Goal: Task Accomplishment & Management: Use online tool/utility

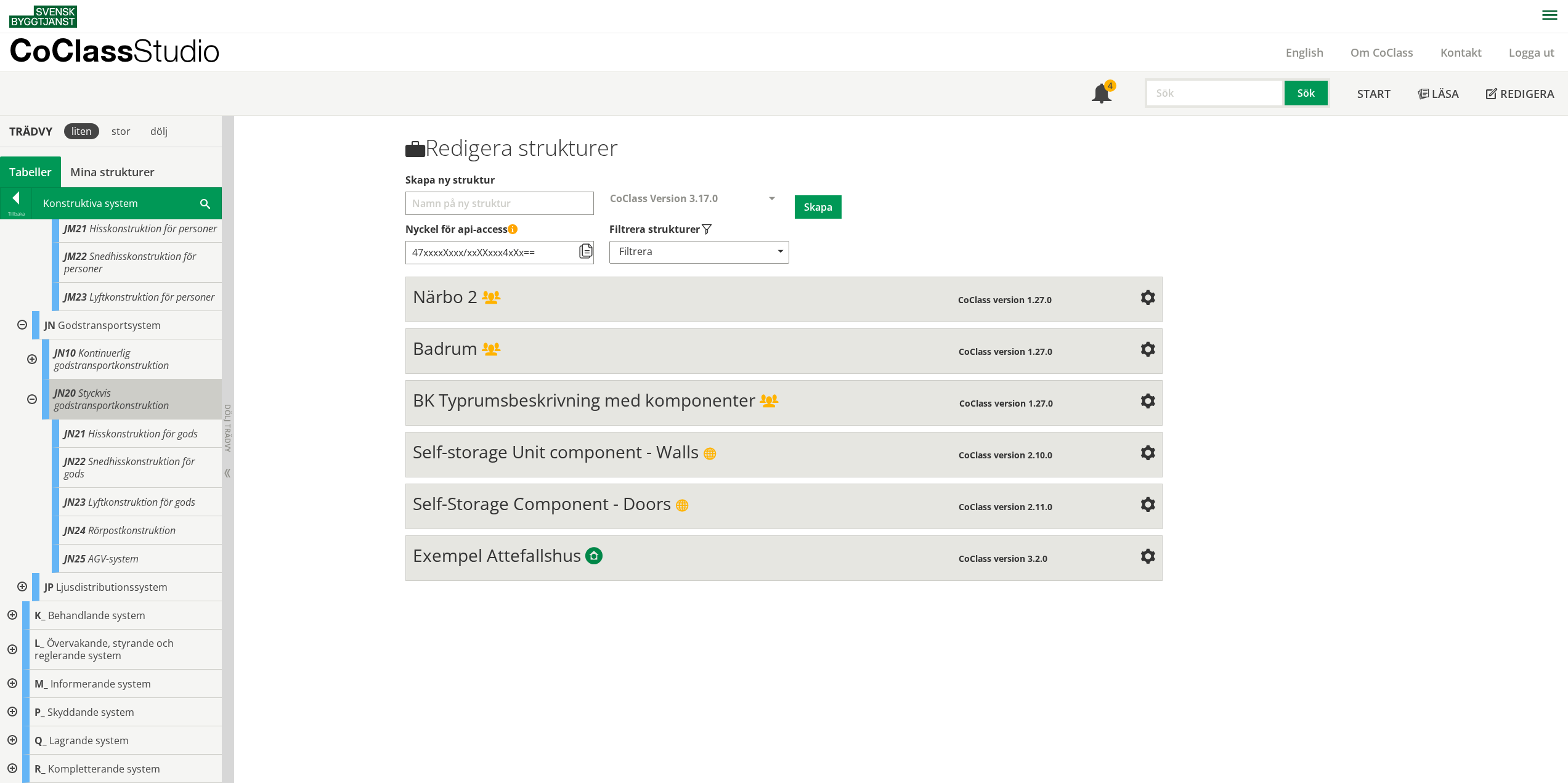
scroll to position [754, 0]
click at [33, 401] on div at bounding box center [30, 399] width 22 height 40
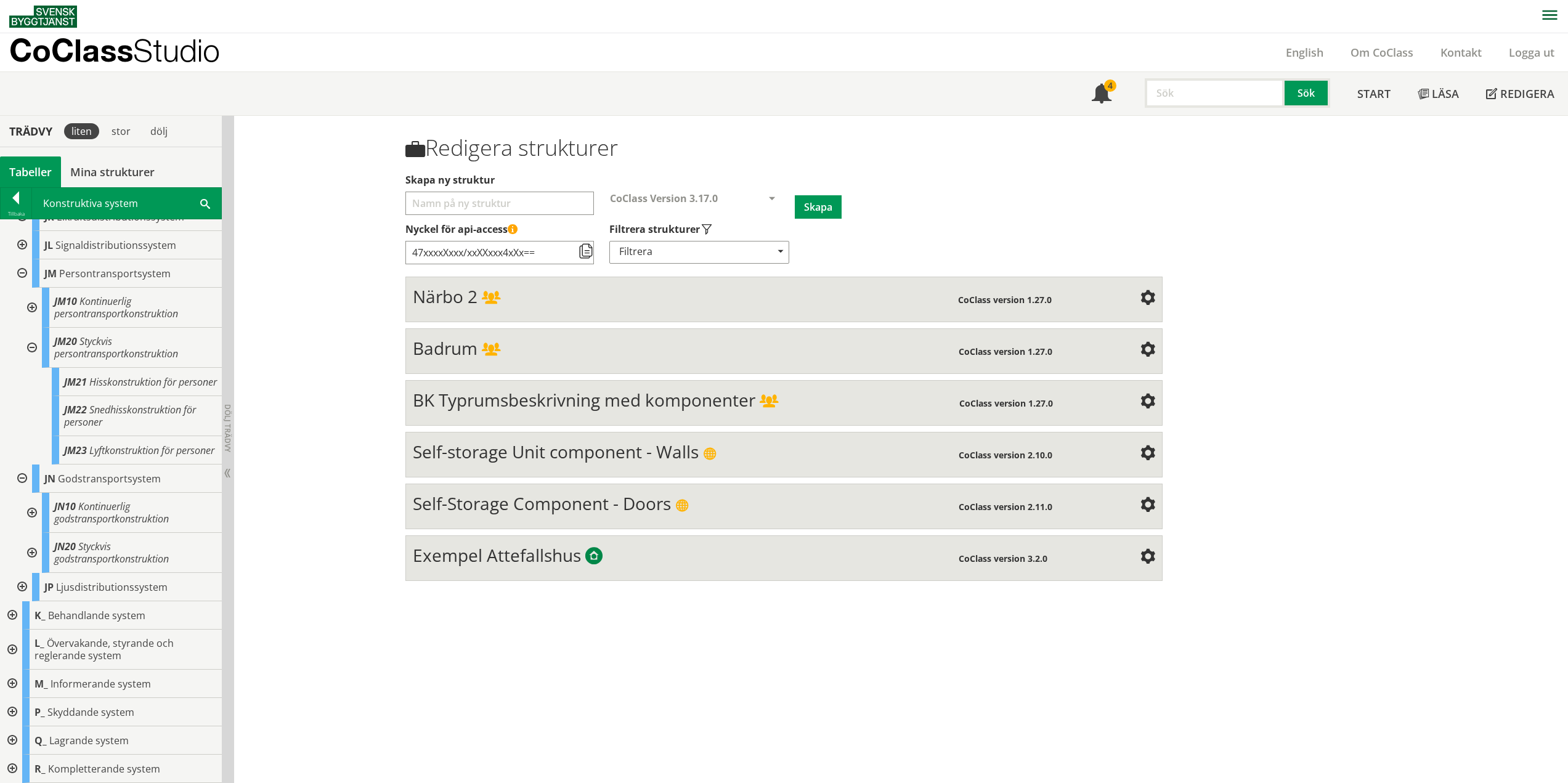
click at [33, 328] on div at bounding box center [30, 348] width 22 height 40
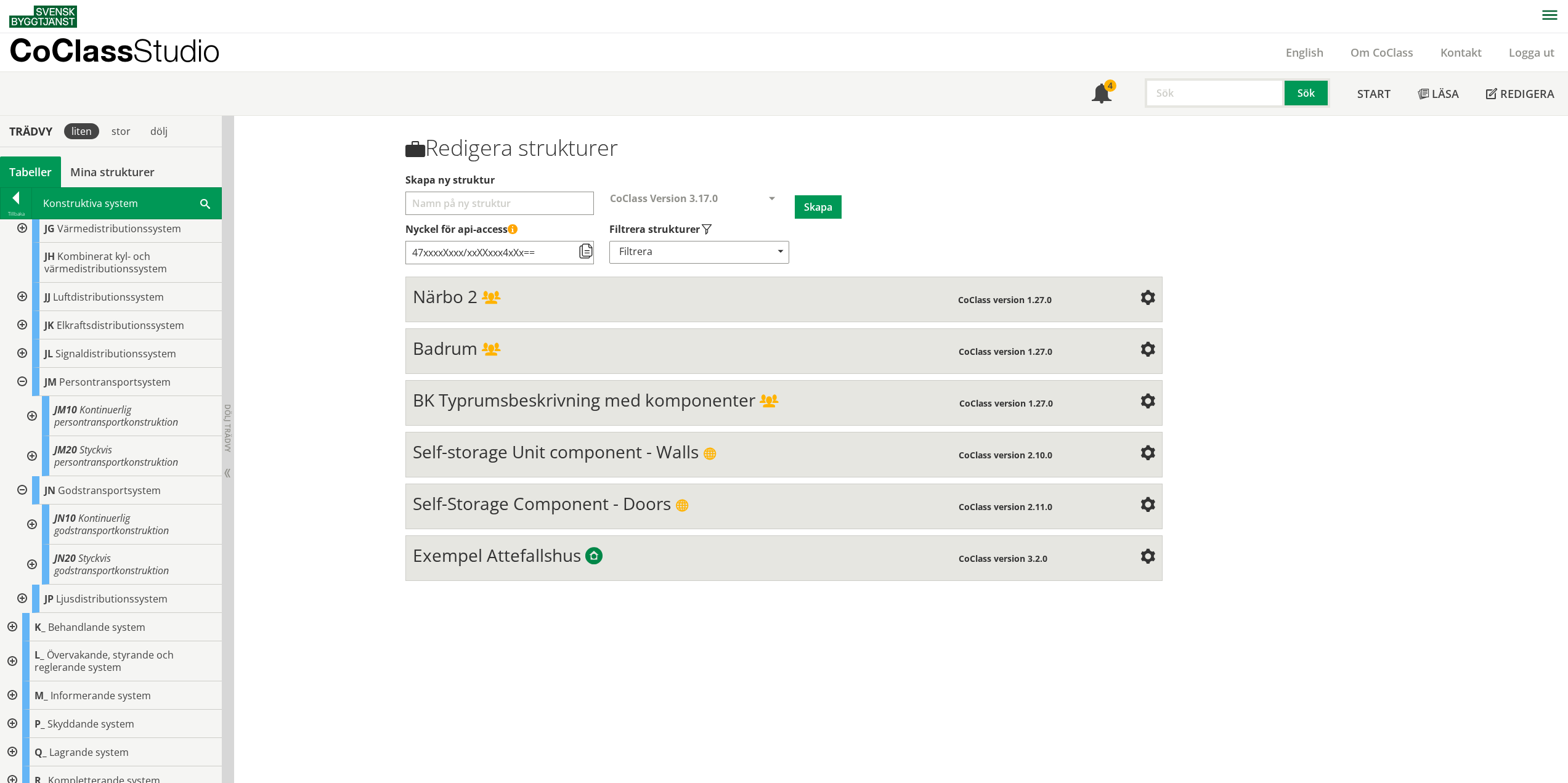
click at [21, 369] on div at bounding box center [21, 382] width 22 height 28
click at [25, 477] on div at bounding box center [21, 490] width 22 height 28
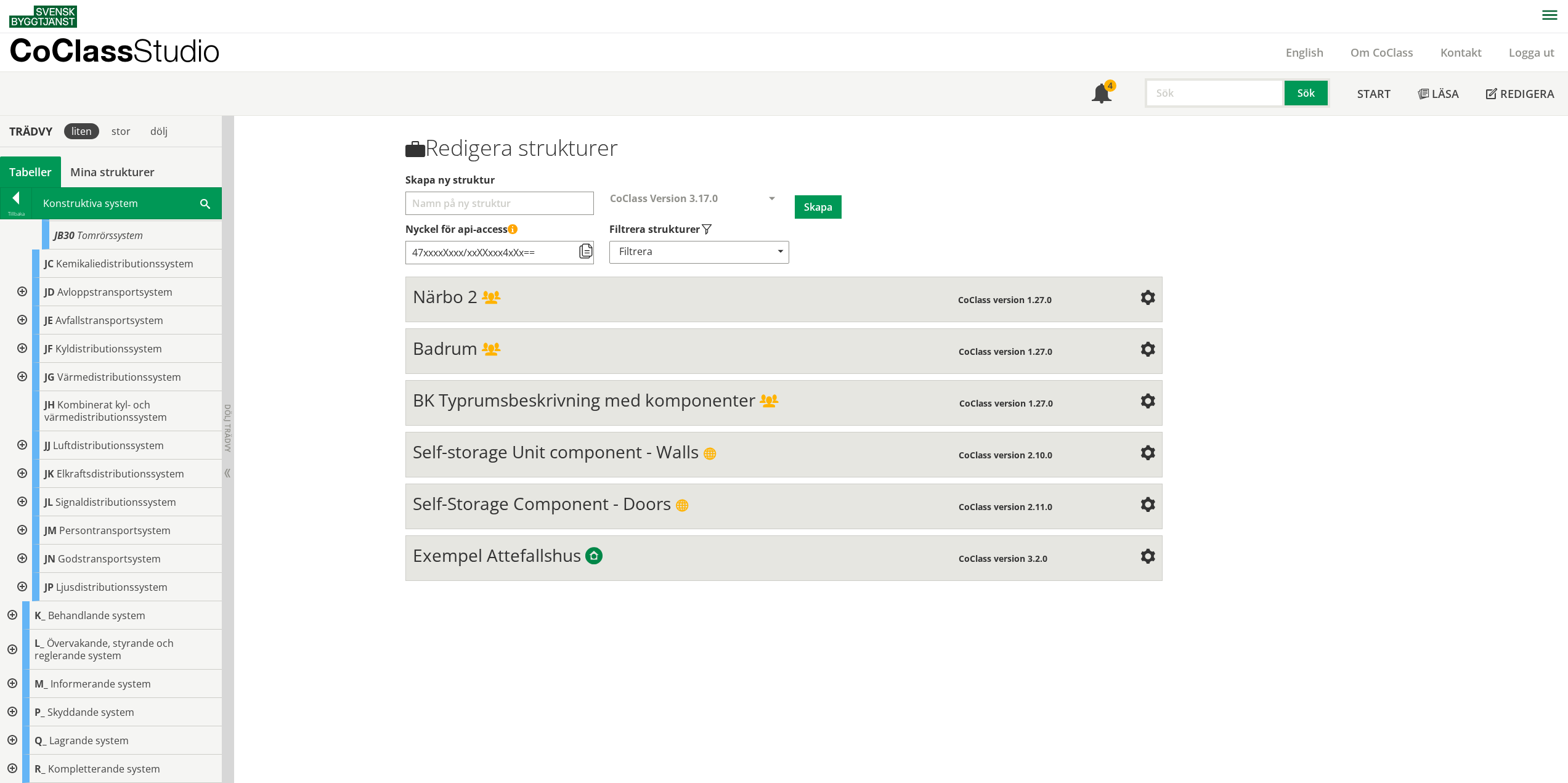
scroll to position [322, 0]
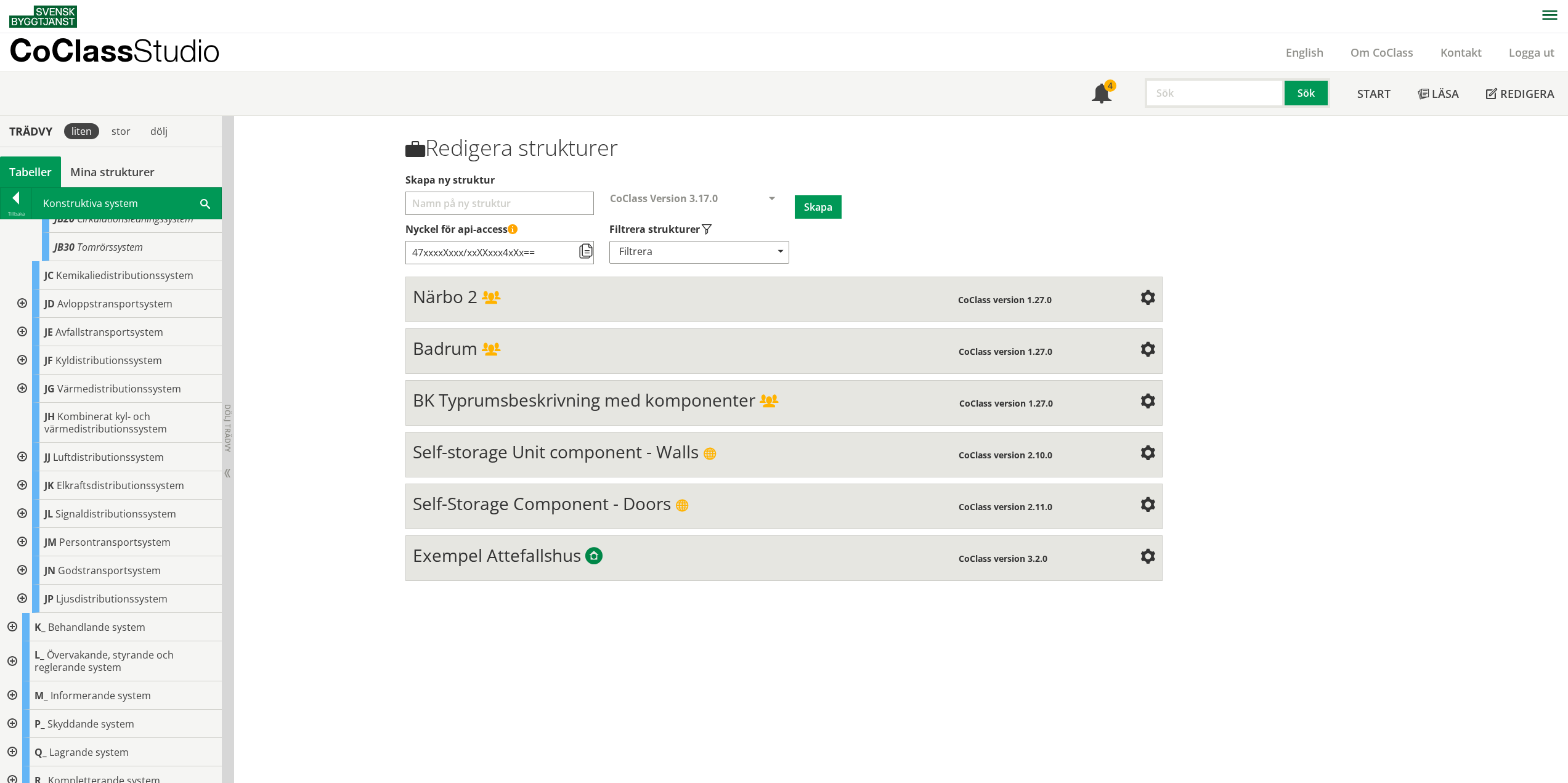
click at [25, 587] on div at bounding box center [21, 598] width 22 height 28
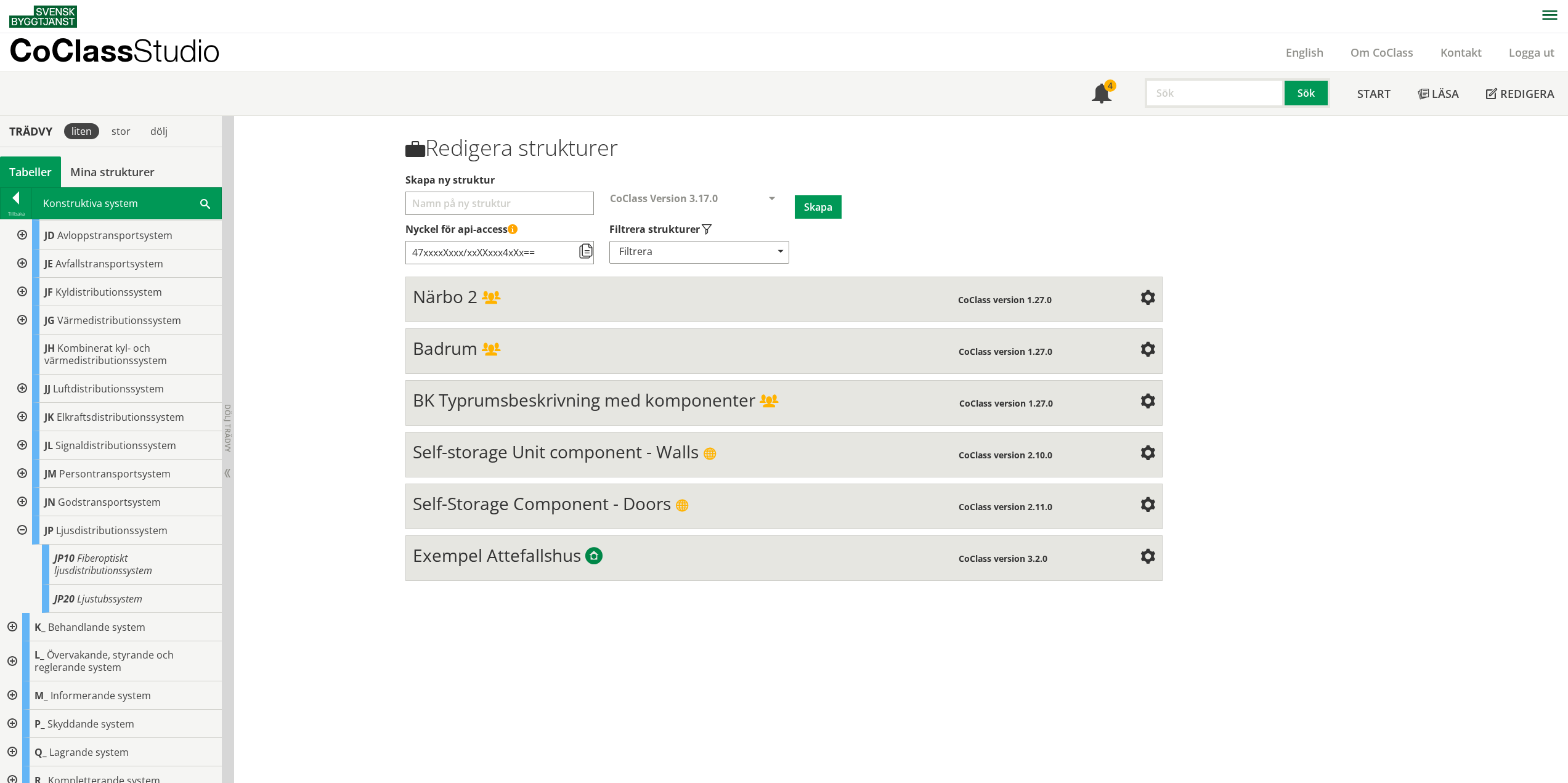
click at [24, 520] on div at bounding box center [21, 530] width 22 height 28
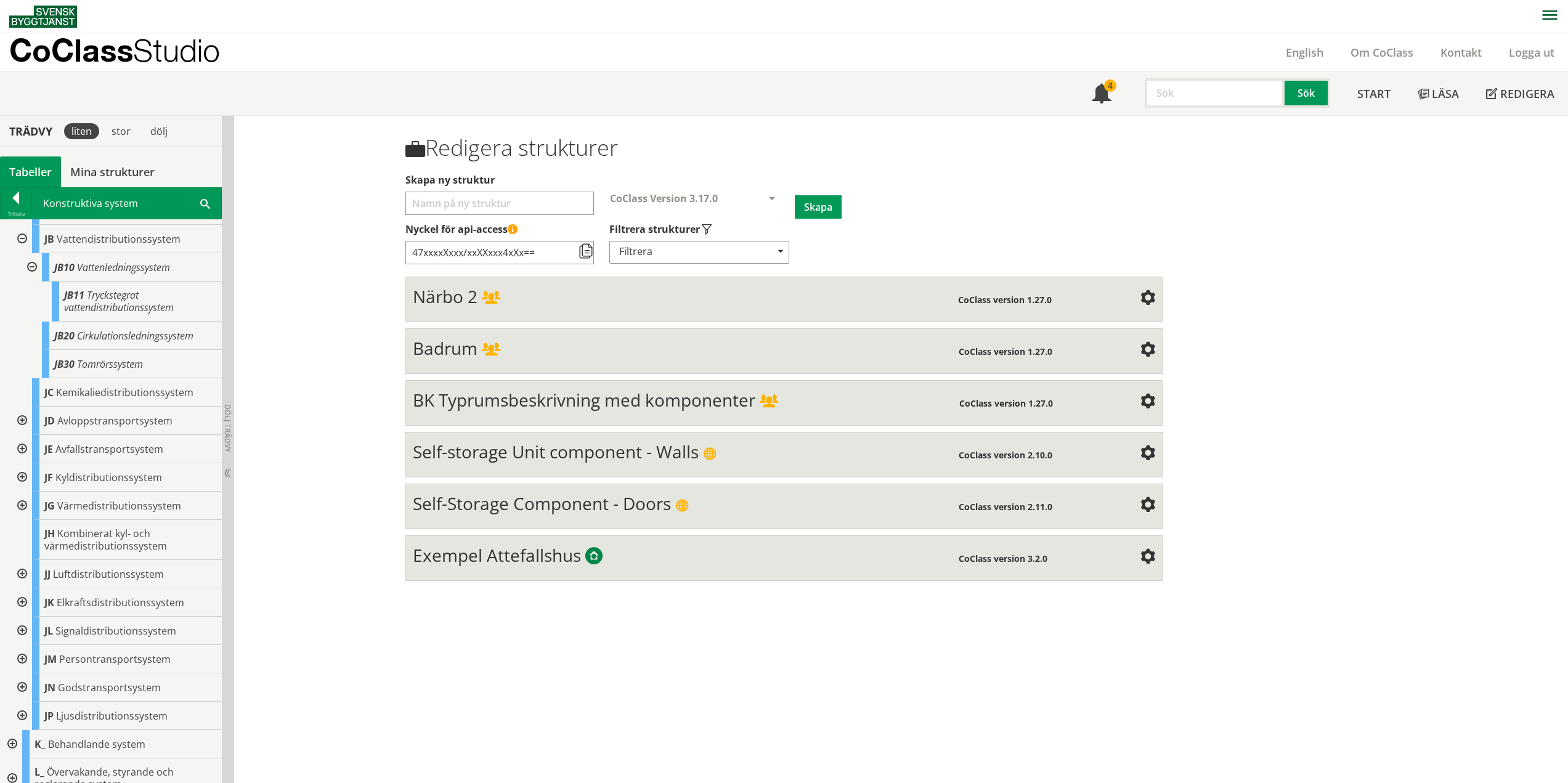
scroll to position [14, 0]
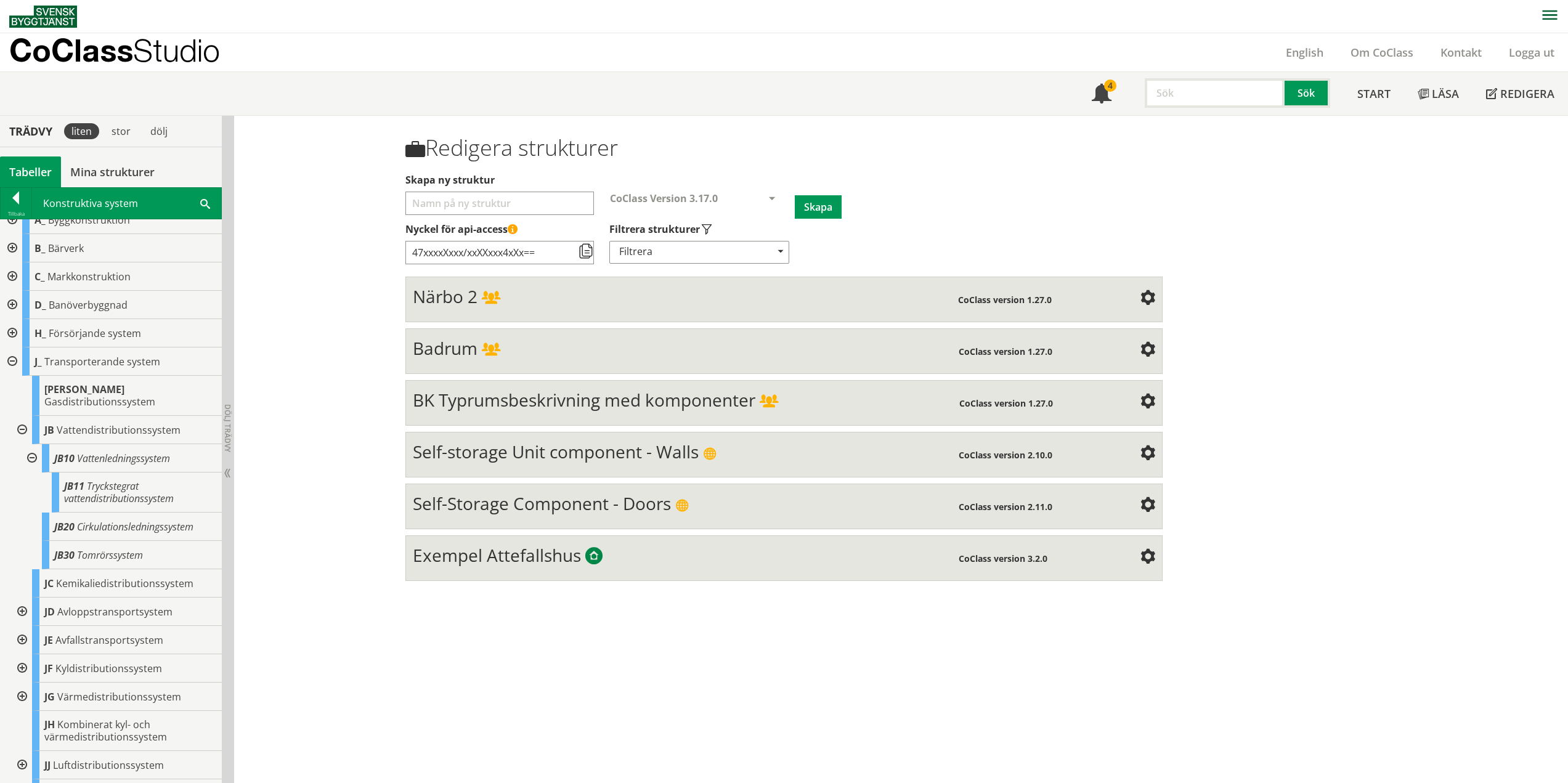
click at [14, 364] on div at bounding box center [11, 361] width 22 height 28
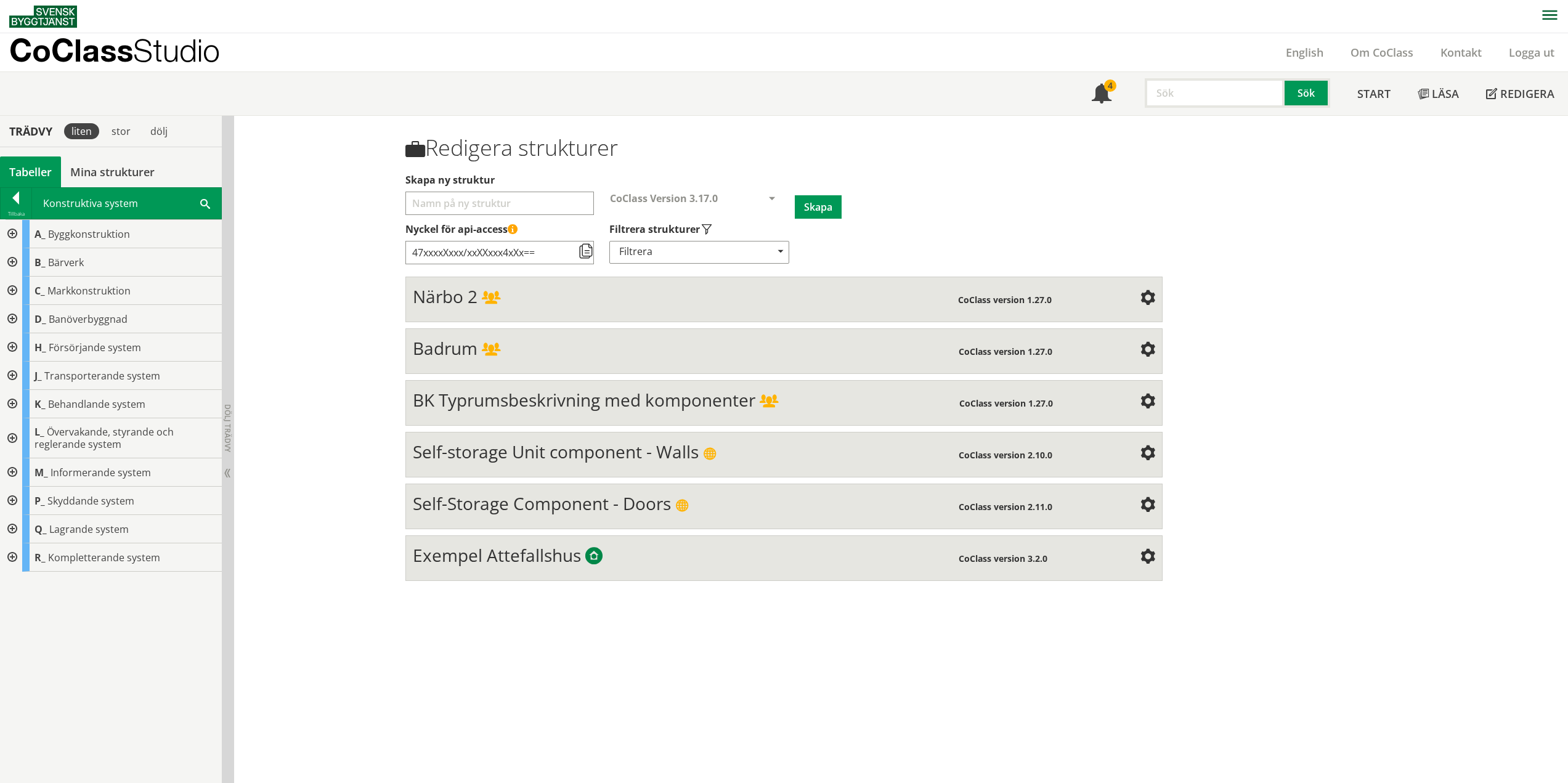
scroll to position [0, 0]
click at [12, 403] on div at bounding box center [11, 404] width 22 height 28
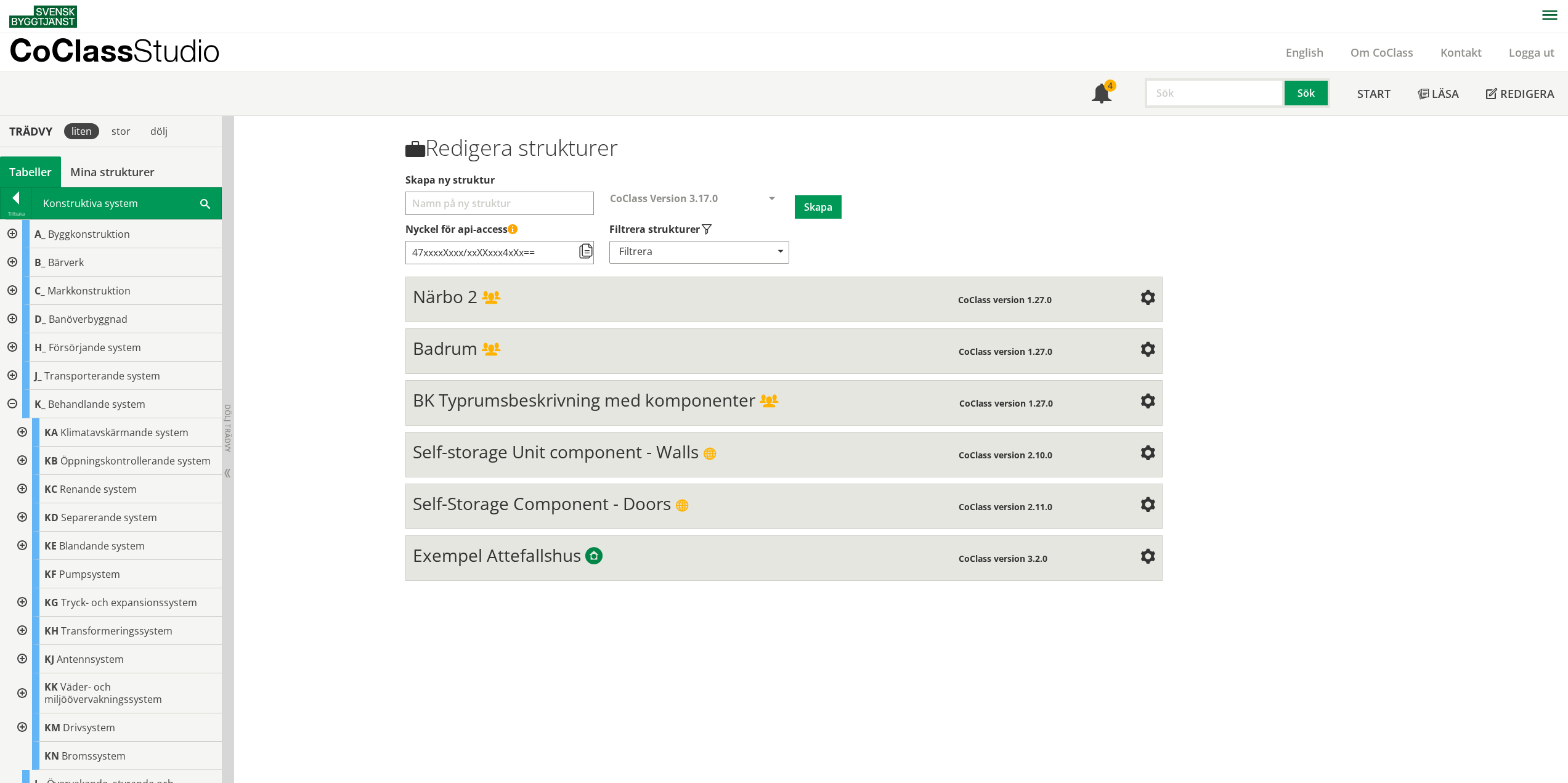
click at [20, 430] on div at bounding box center [21, 432] width 22 height 28
drag, startPoint x: 14, startPoint y: 436, endPoint x: 6, endPoint y: 442, distance: 10.0
click at [11, 438] on div at bounding box center [21, 432] width 22 height 28
click at [26, 433] on div at bounding box center [21, 432] width 22 height 28
click at [23, 467] on div at bounding box center [21, 460] width 22 height 28
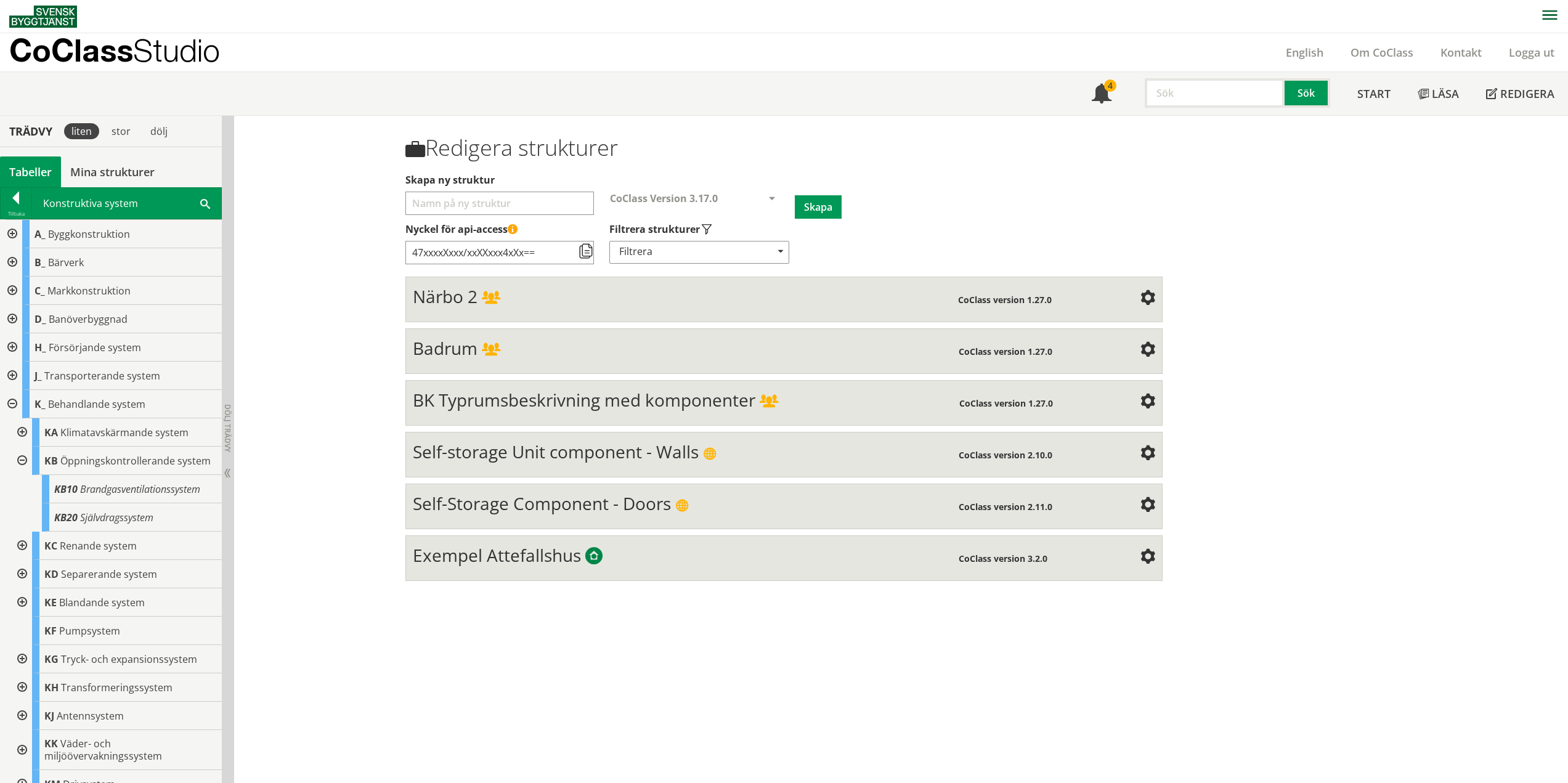
click at [26, 467] on div at bounding box center [21, 460] width 22 height 28
click at [21, 503] on div at bounding box center [21, 488] width 22 height 28
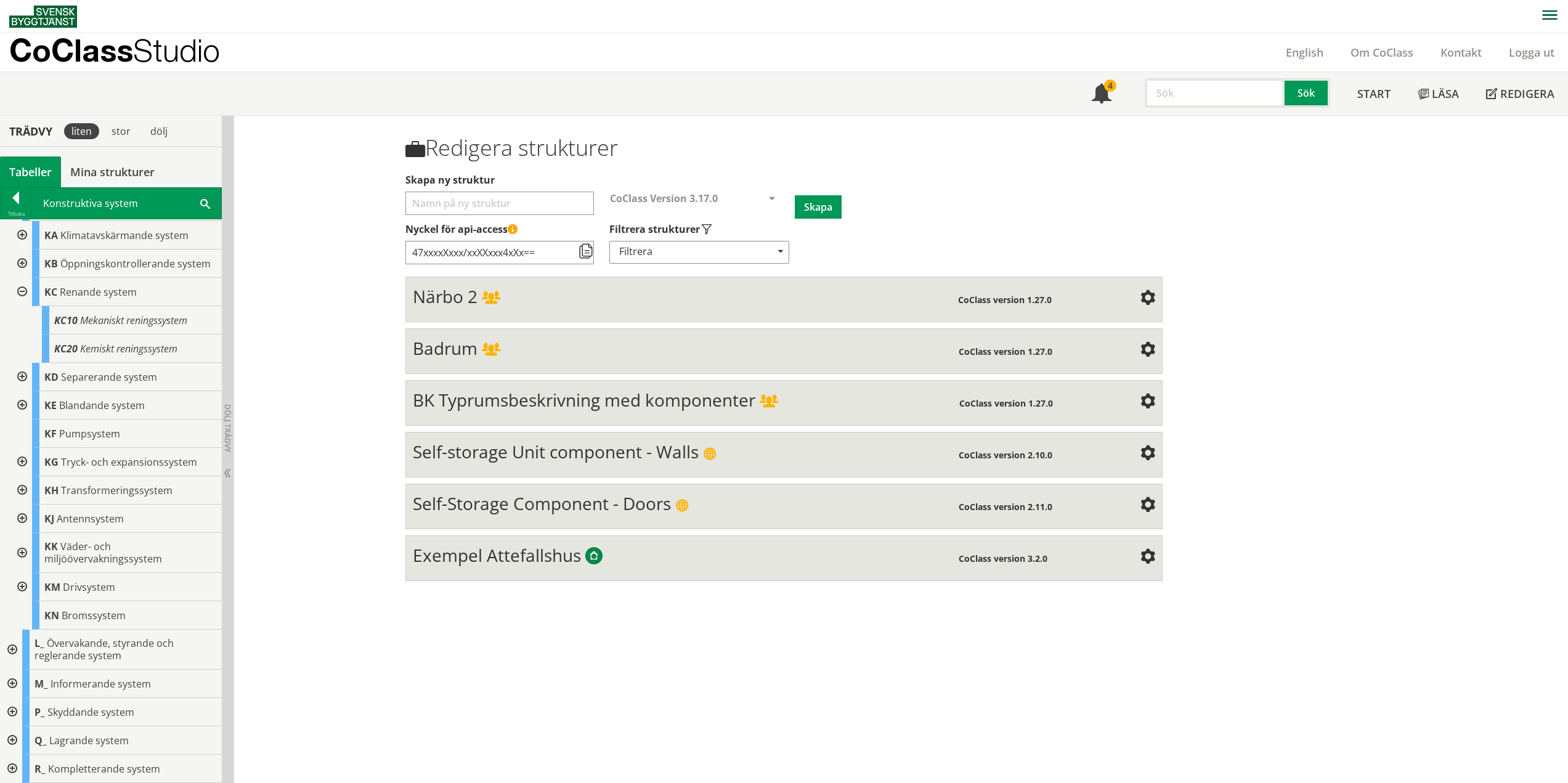
scroll to position [208, 0]
click at [18, 287] on div at bounding box center [21, 292] width 22 height 28
click at [23, 380] on div at bounding box center [21, 376] width 22 height 28
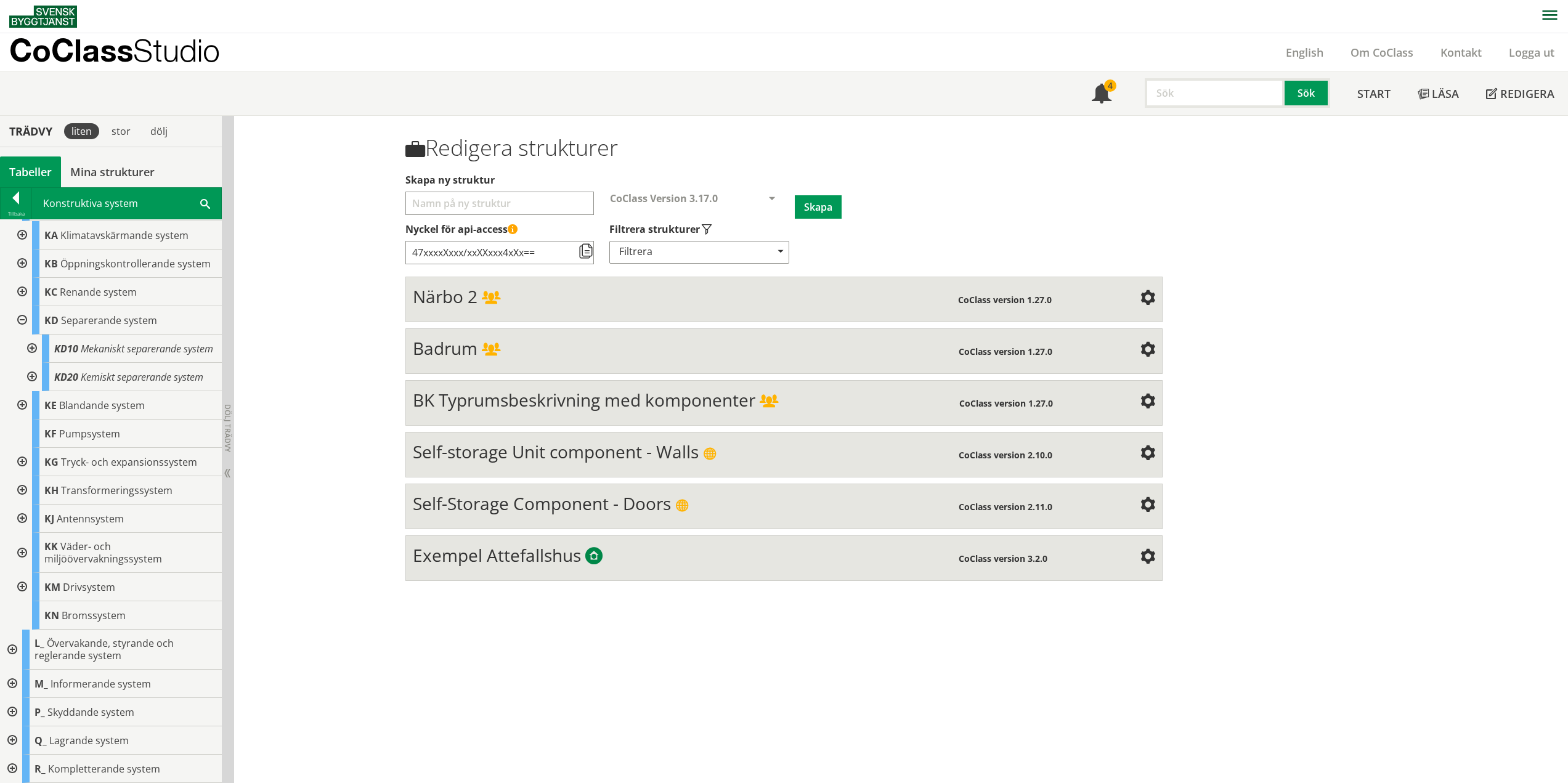
click at [29, 352] on div at bounding box center [30, 348] width 22 height 28
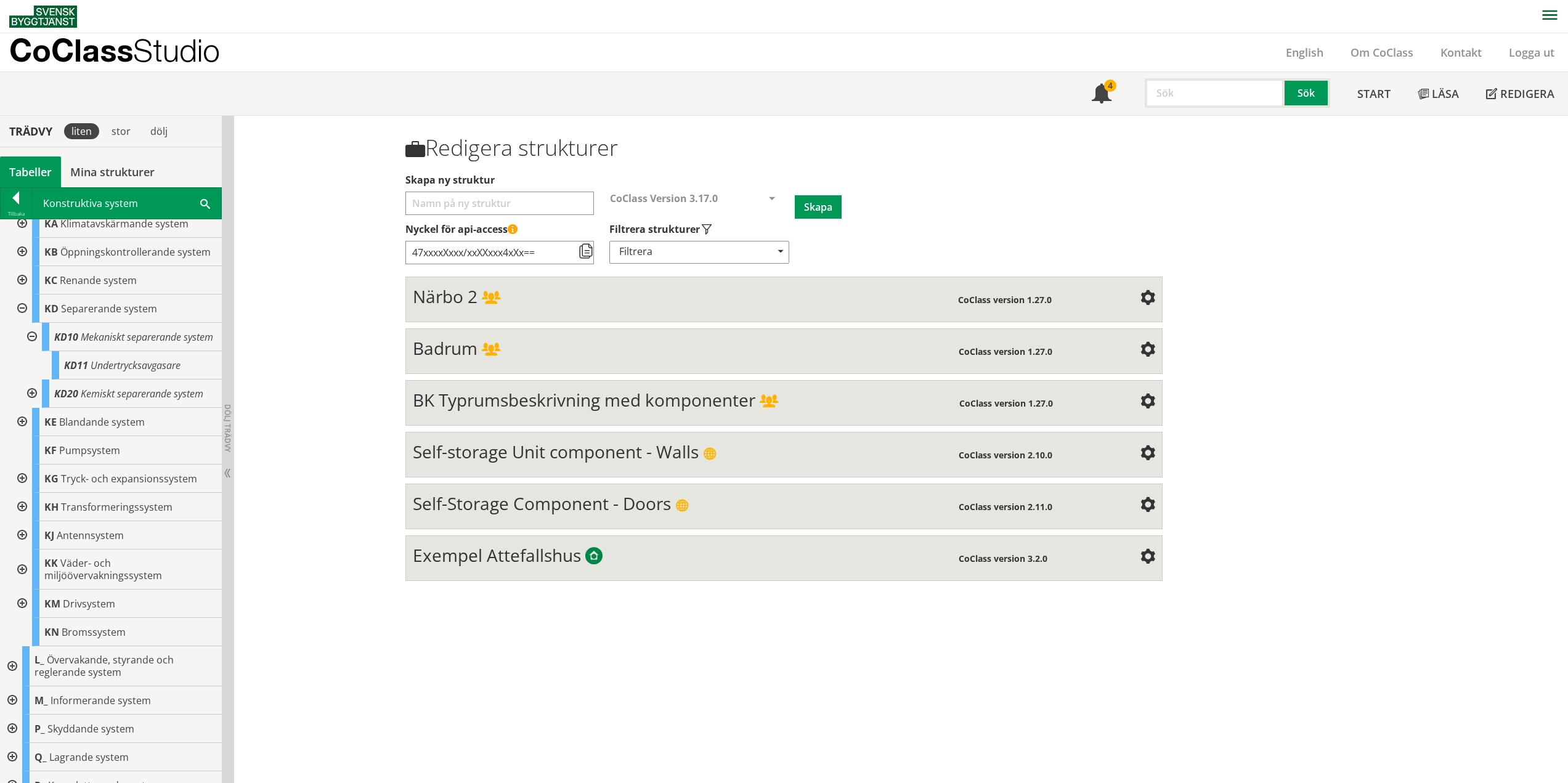
click at [33, 408] on div at bounding box center [30, 393] width 22 height 28
click at [27, 464] on div at bounding box center [21, 450] width 22 height 28
click at [21, 493] on div at bounding box center [30, 478] width 22 height 28
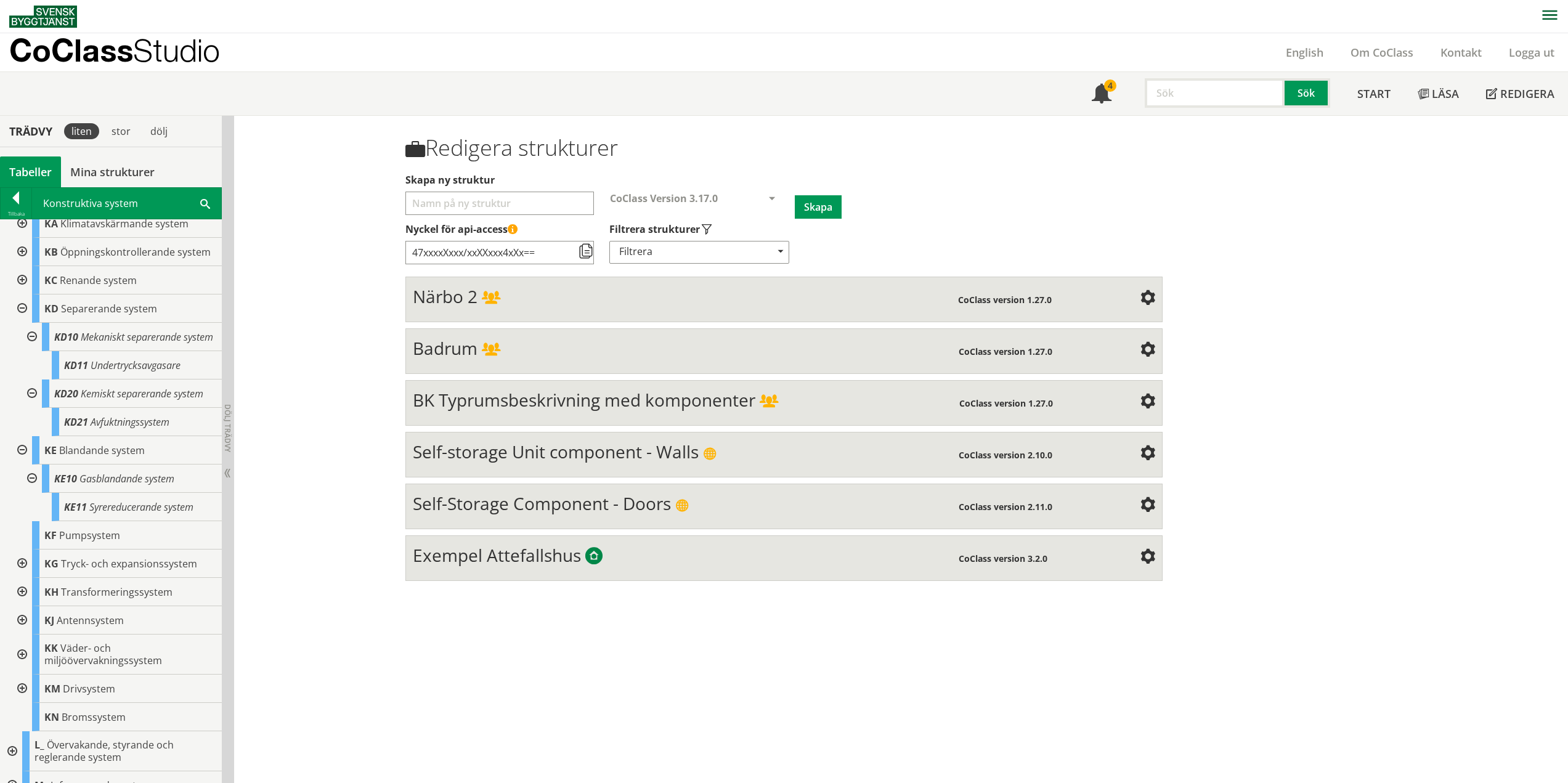
click at [21, 577] on div at bounding box center [21, 563] width 22 height 28
click at [19, 319] on div at bounding box center [21, 308] width 22 height 28
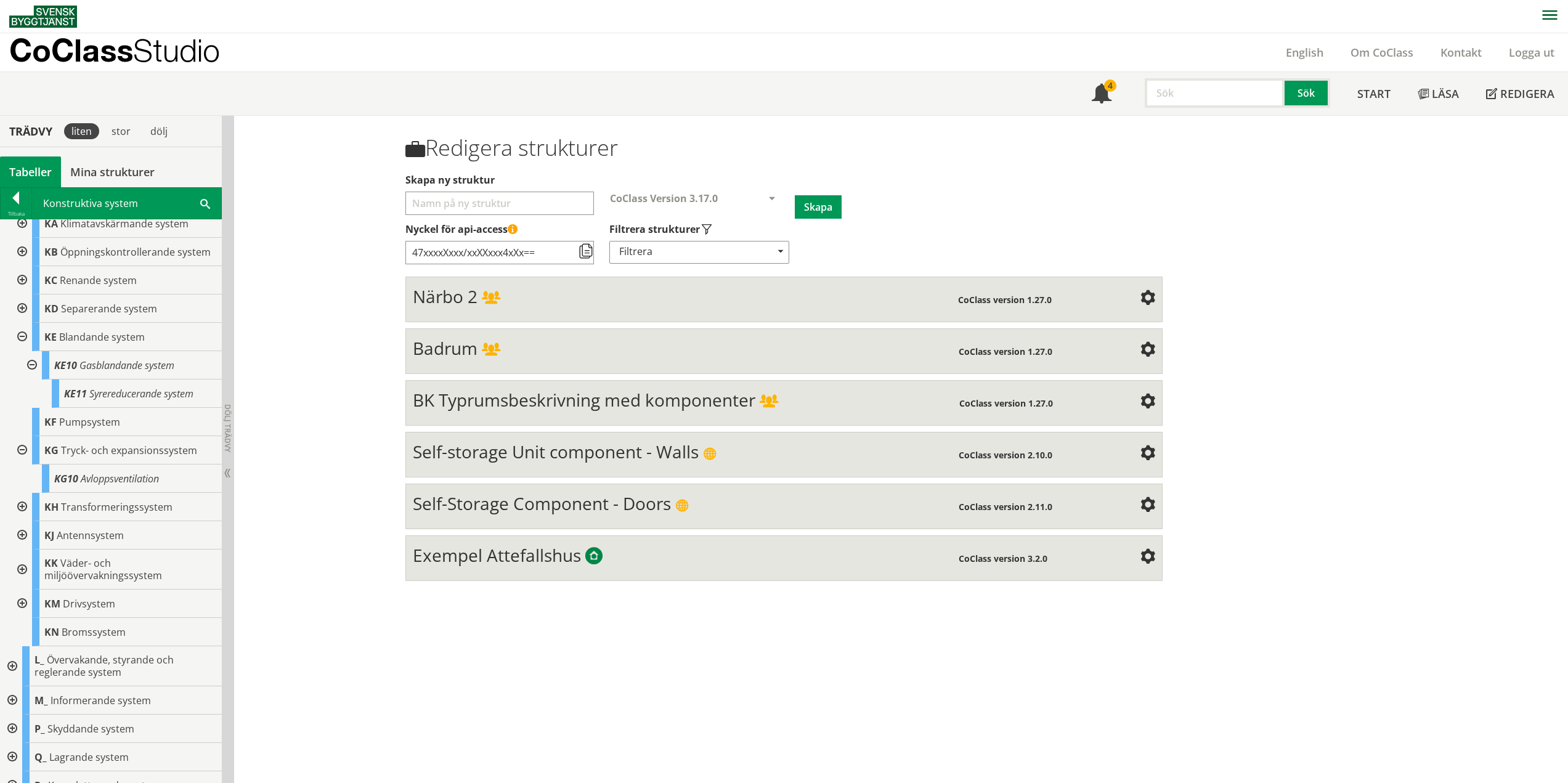
drag, startPoint x: 20, startPoint y: 459, endPoint x: 28, endPoint y: 431, distance: 29.1
click at [20, 459] on div at bounding box center [21, 450] width 22 height 28
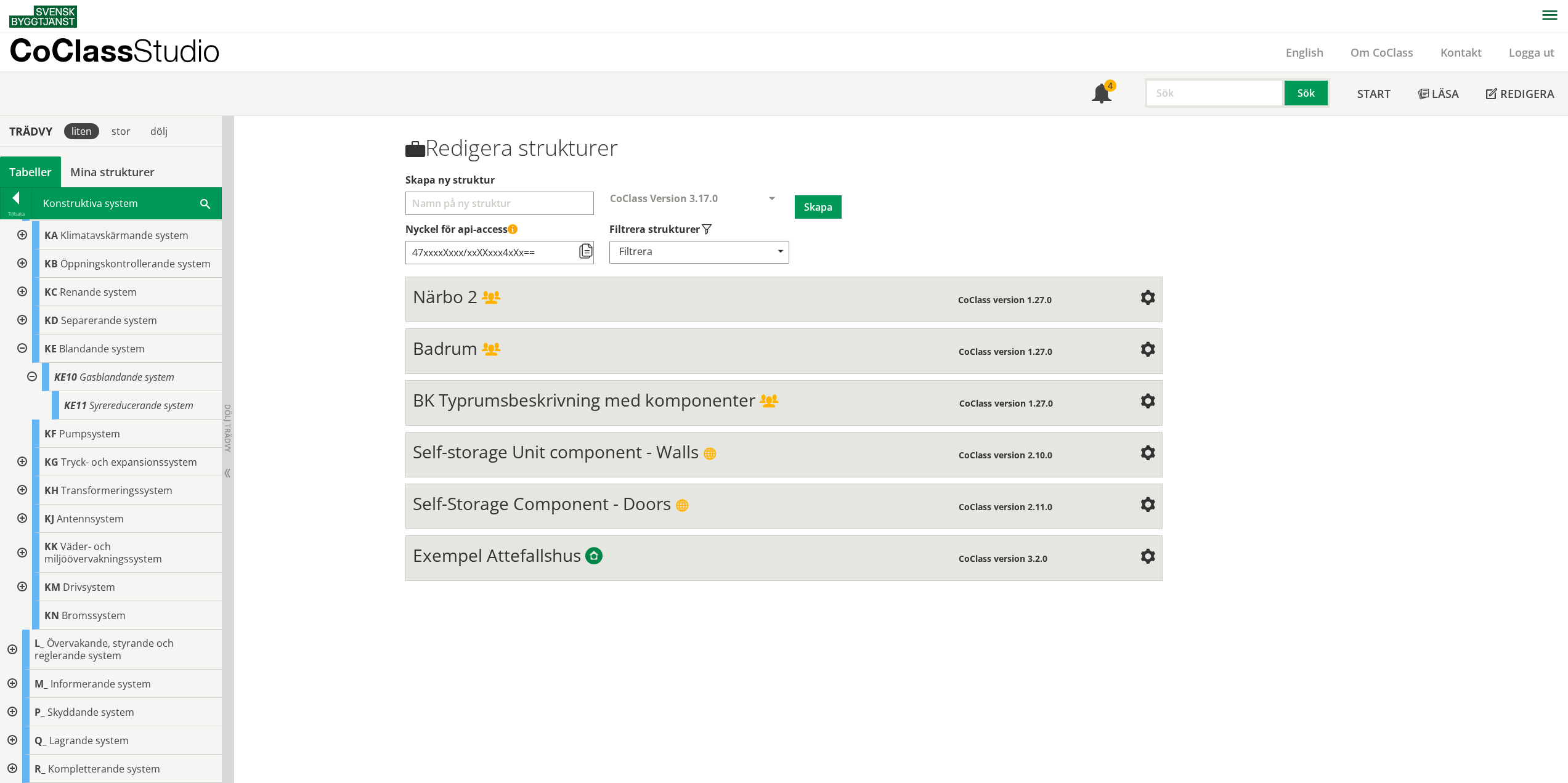
click at [36, 374] on div at bounding box center [30, 376] width 22 height 28
click at [24, 489] on div at bounding box center [21, 490] width 22 height 28
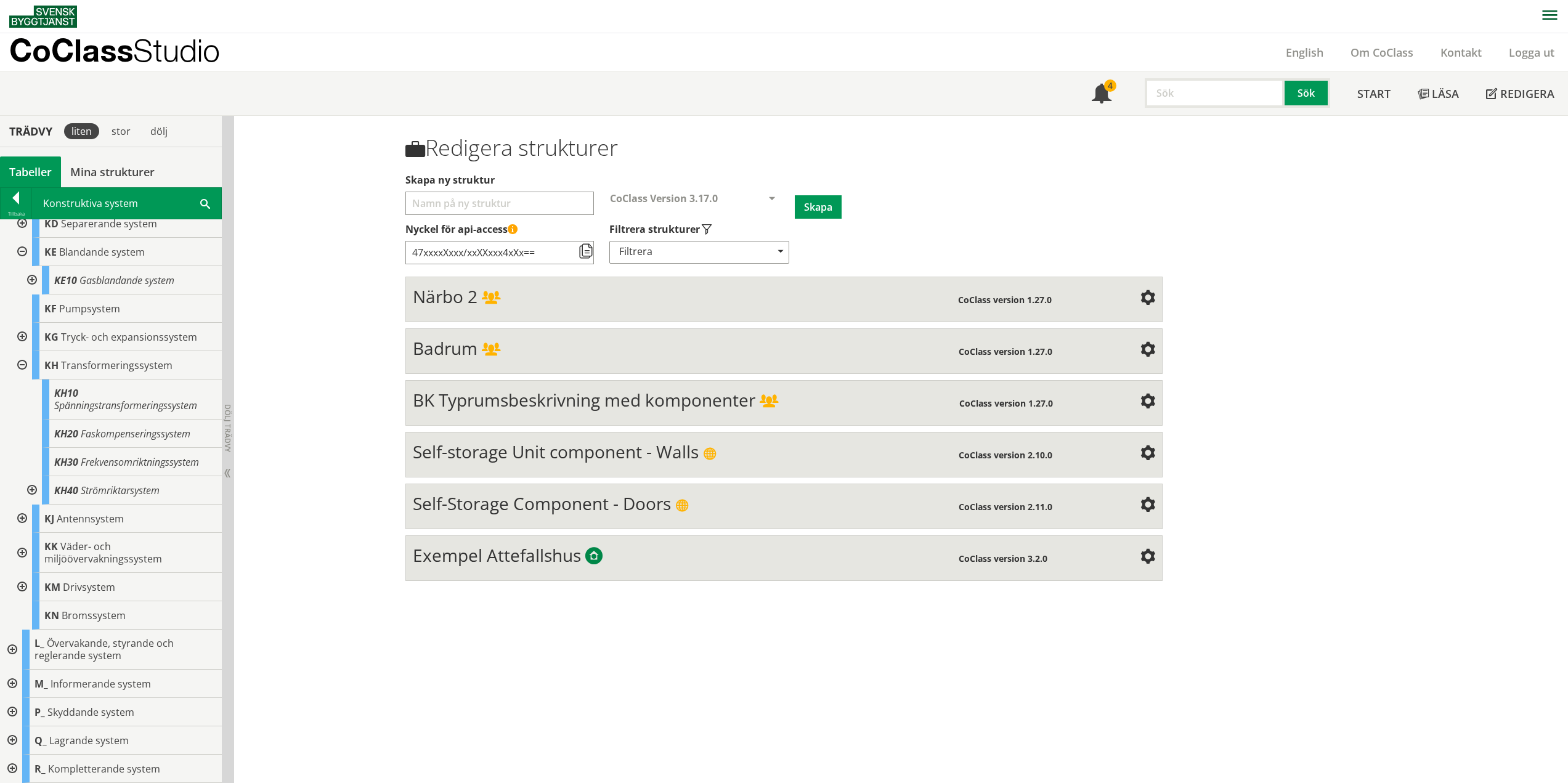
scroll to position [306, 0]
click at [33, 491] on div at bounding box center [30, 490] width 22 height 28
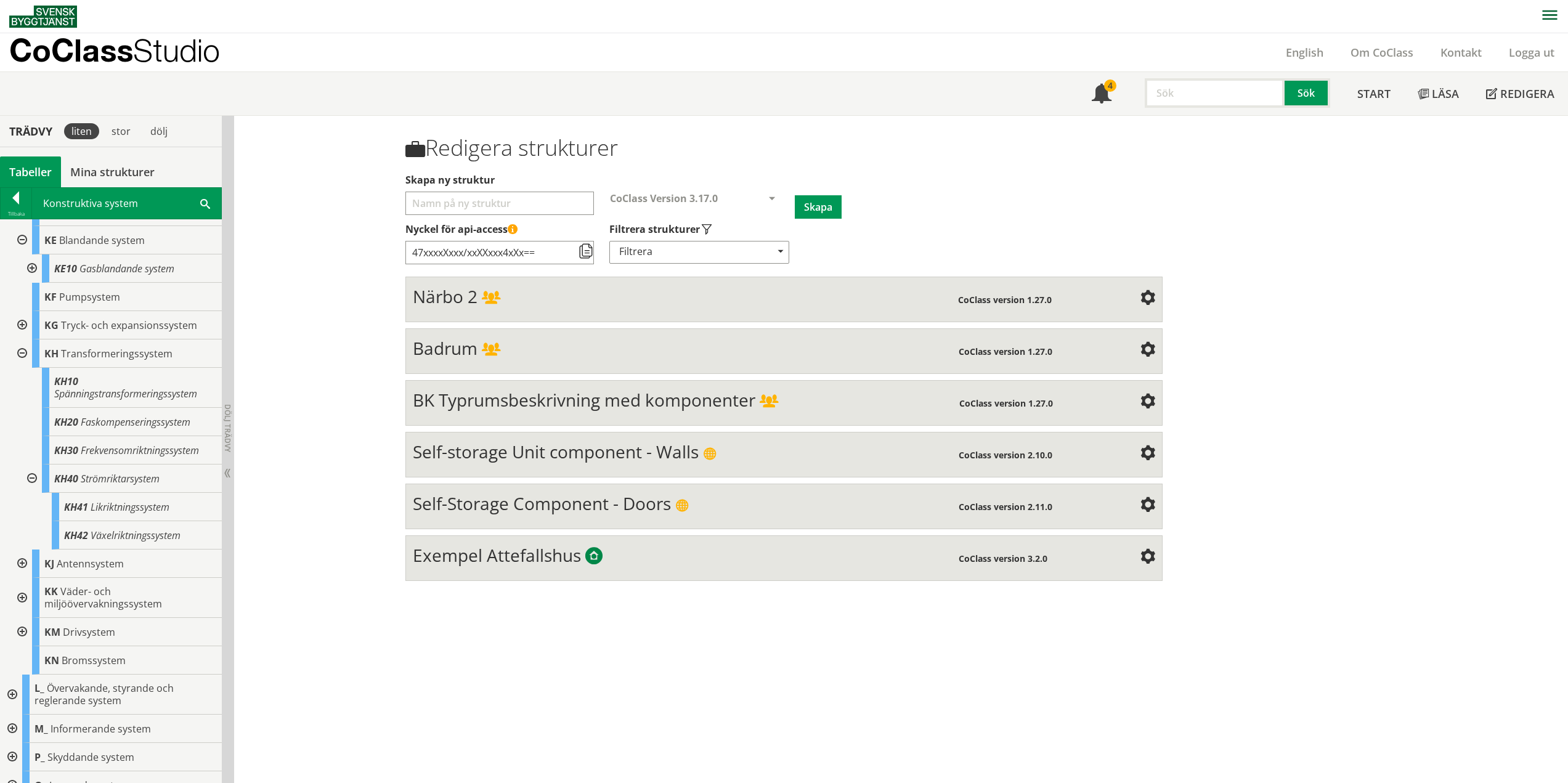
click at [28, 487] on div at bounding box center [30, 478] width 22 height 28
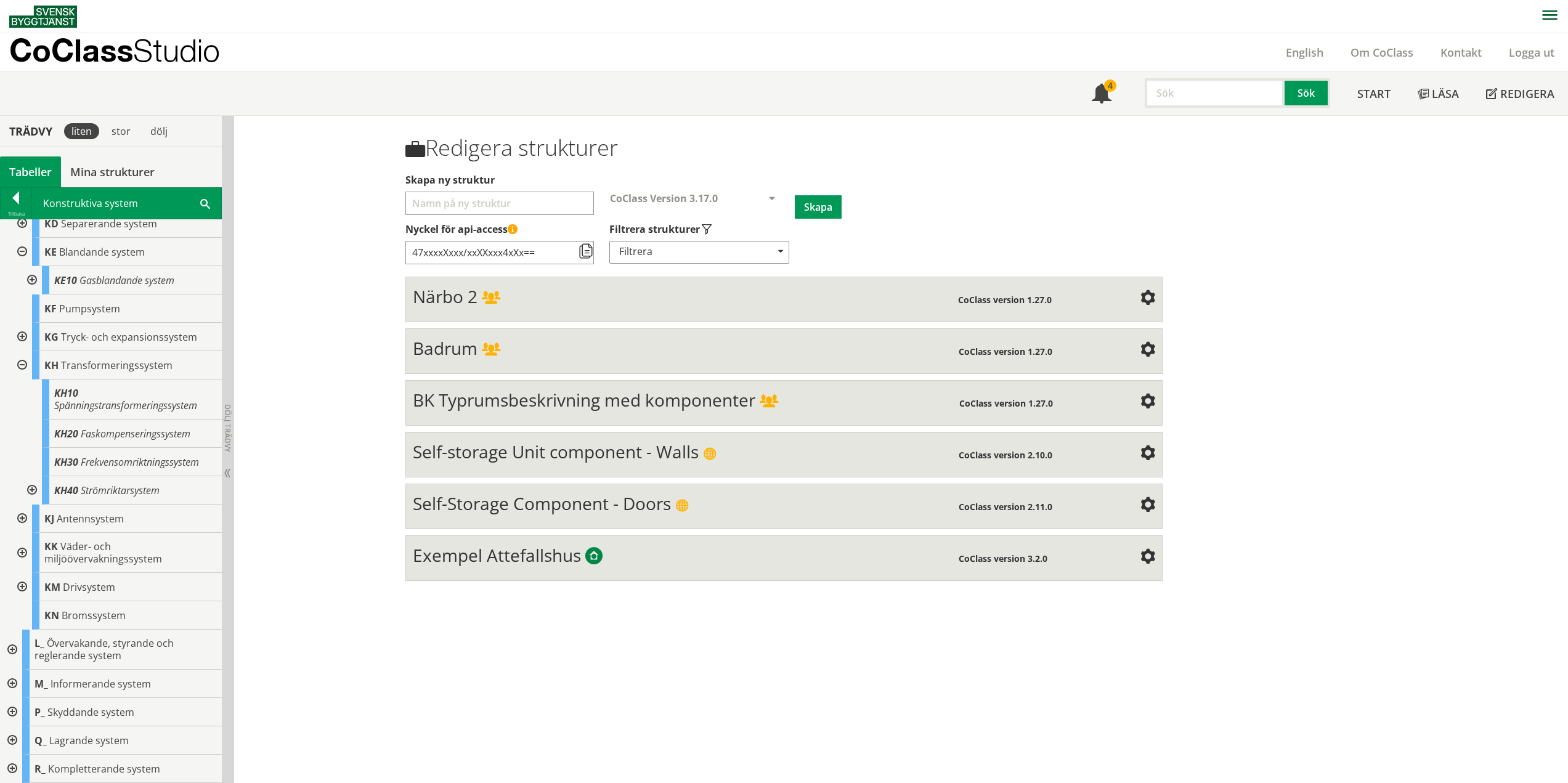
click at [21, 361] on div at bounding box center [21, 364] width 22 height 28
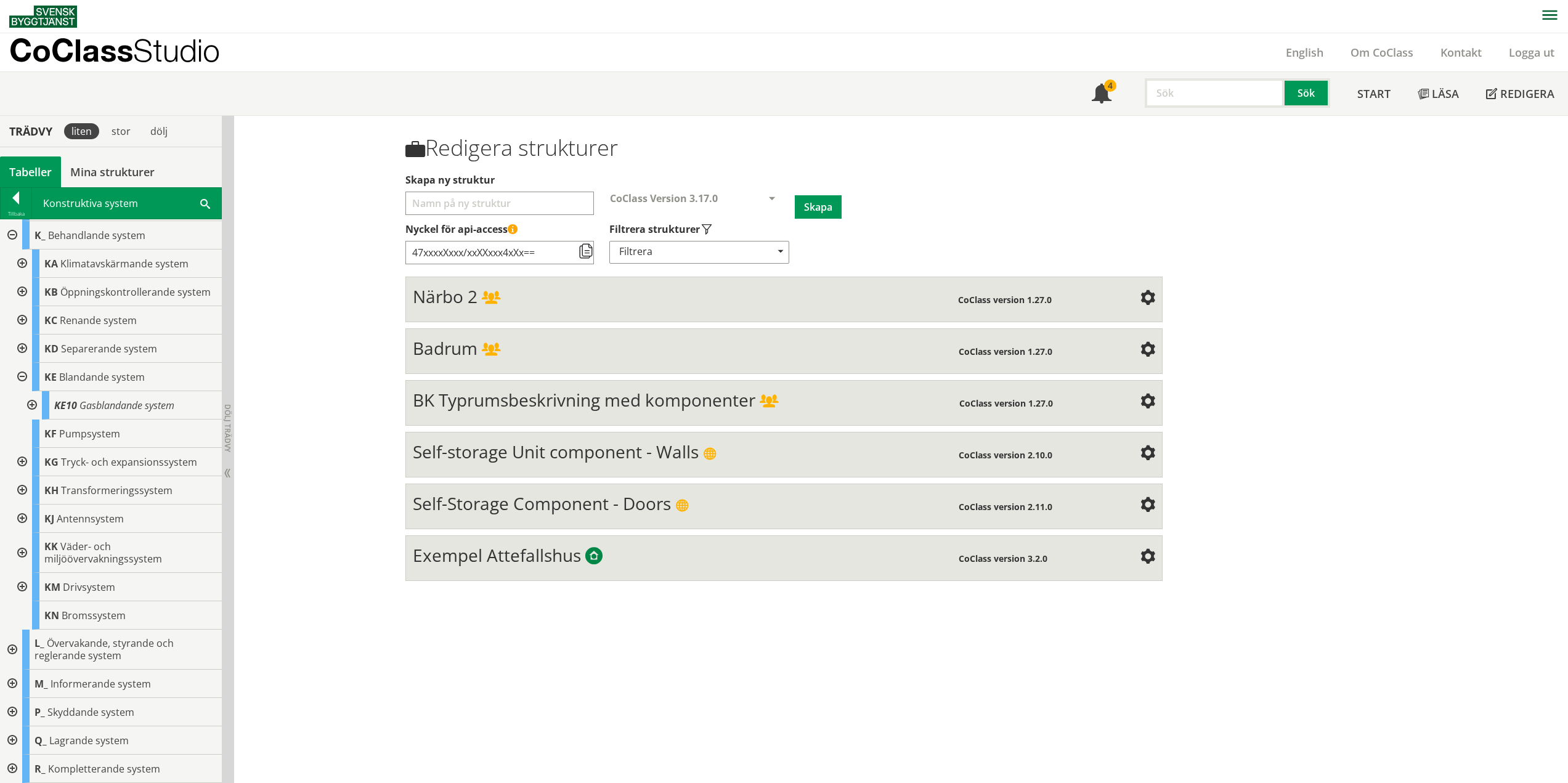
scroll to position [181, 0]
click at [22, 375] on div at bounding box center [21, 376] width 22 height 28
click at [20, 520] on div at bounding box center [21, 519] width 22 height 28
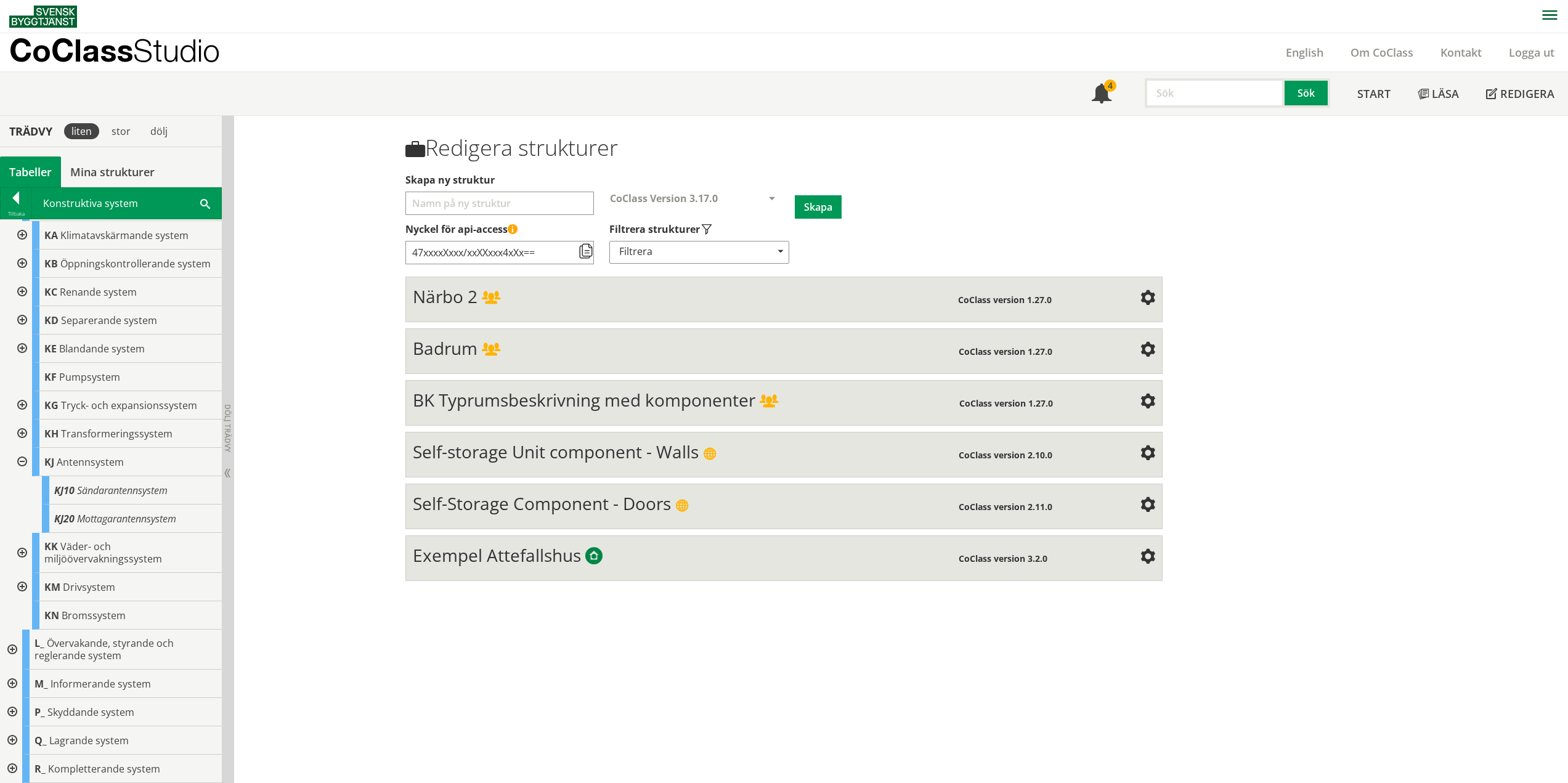
click at [19, 460] on div at bounding box center [21, 462] width 22 height 28
click at [19, 552] on div at bounding box center [21, 553] width 22 height 40
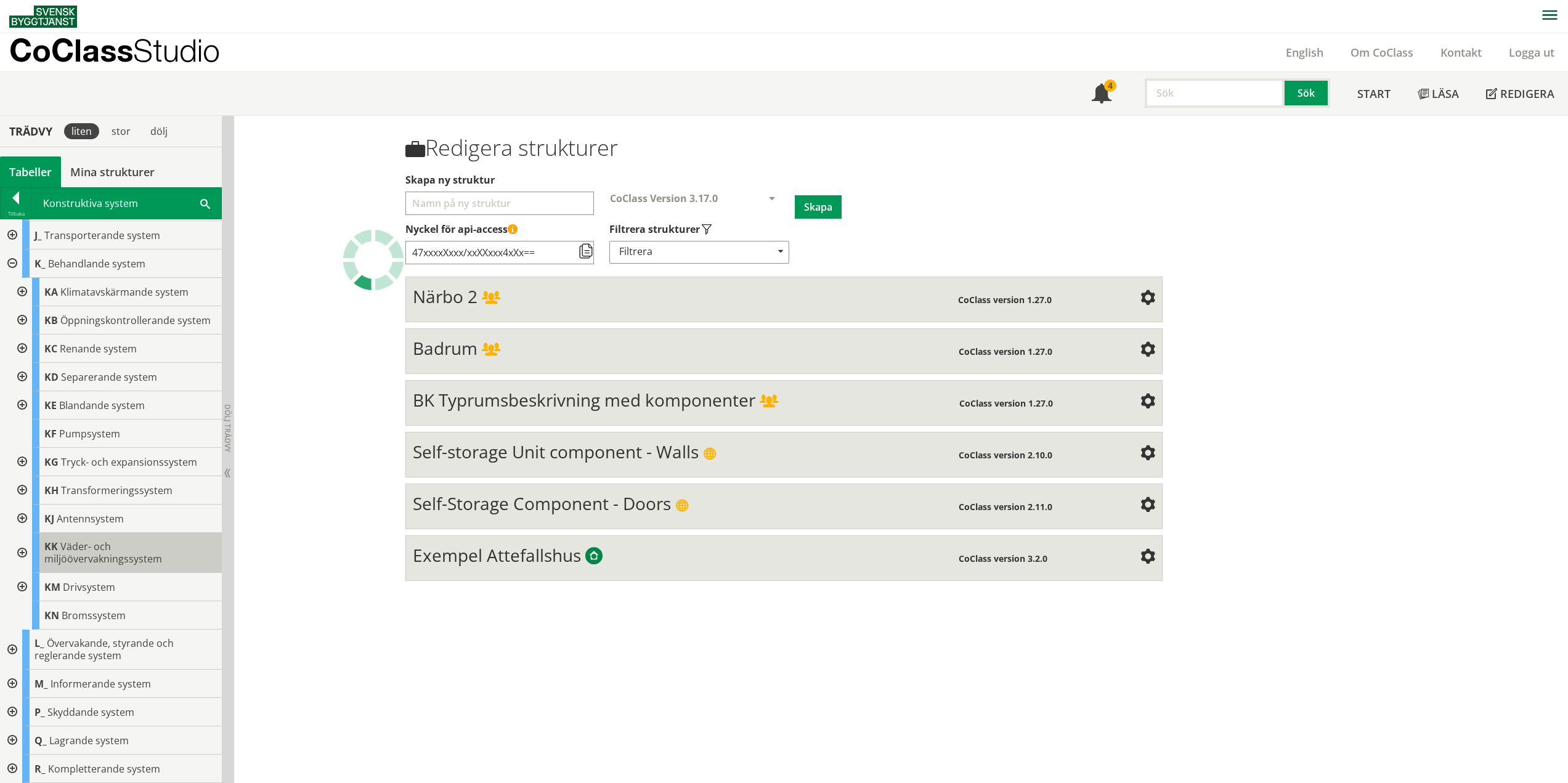
scroll to position [237, 0]
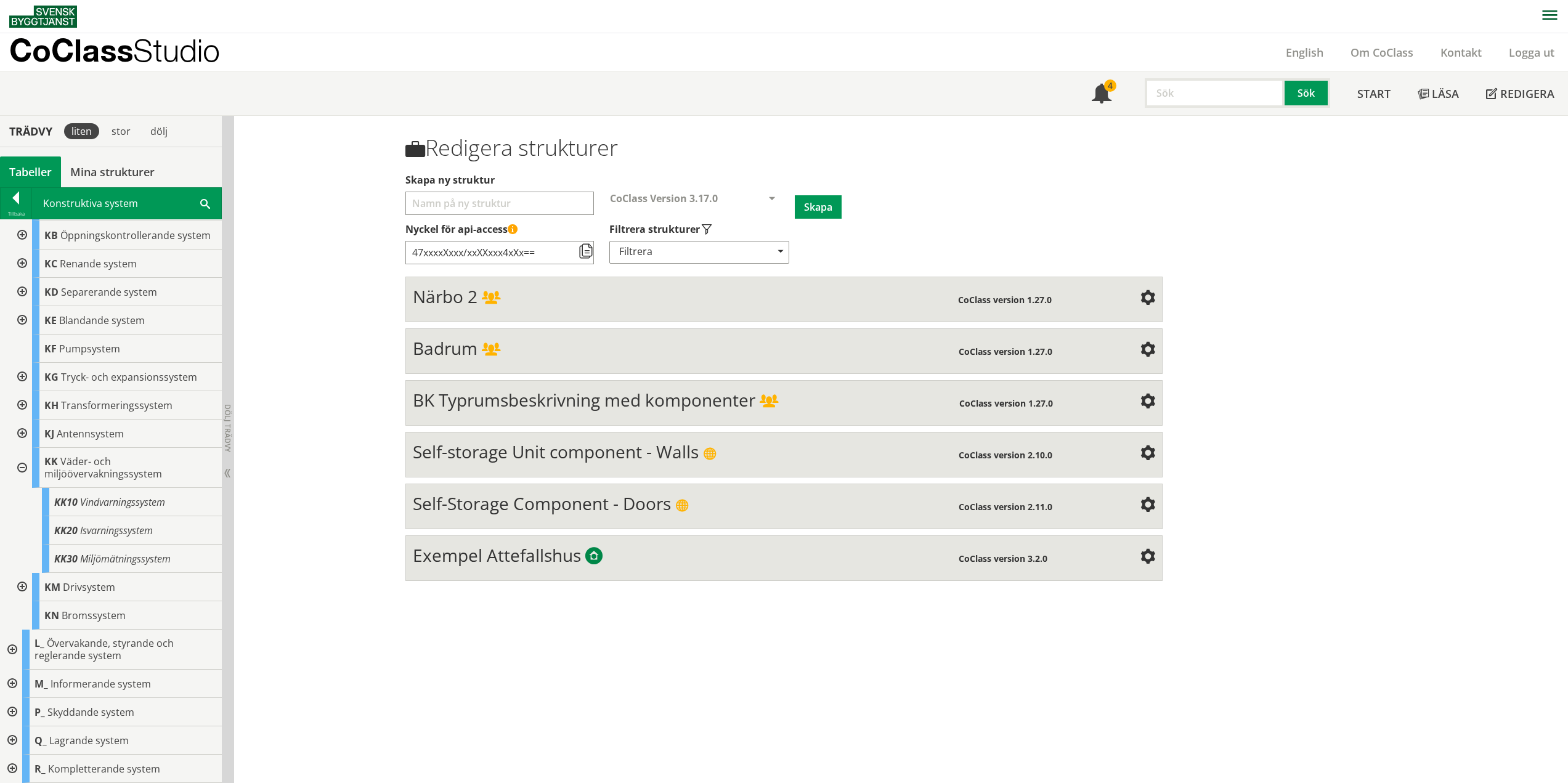
click at [19, 470] on div at bounding box center [21, 468] width 22 height 40
click at [25, 587] on div at bounding box center [21, 587] width 22 height 28
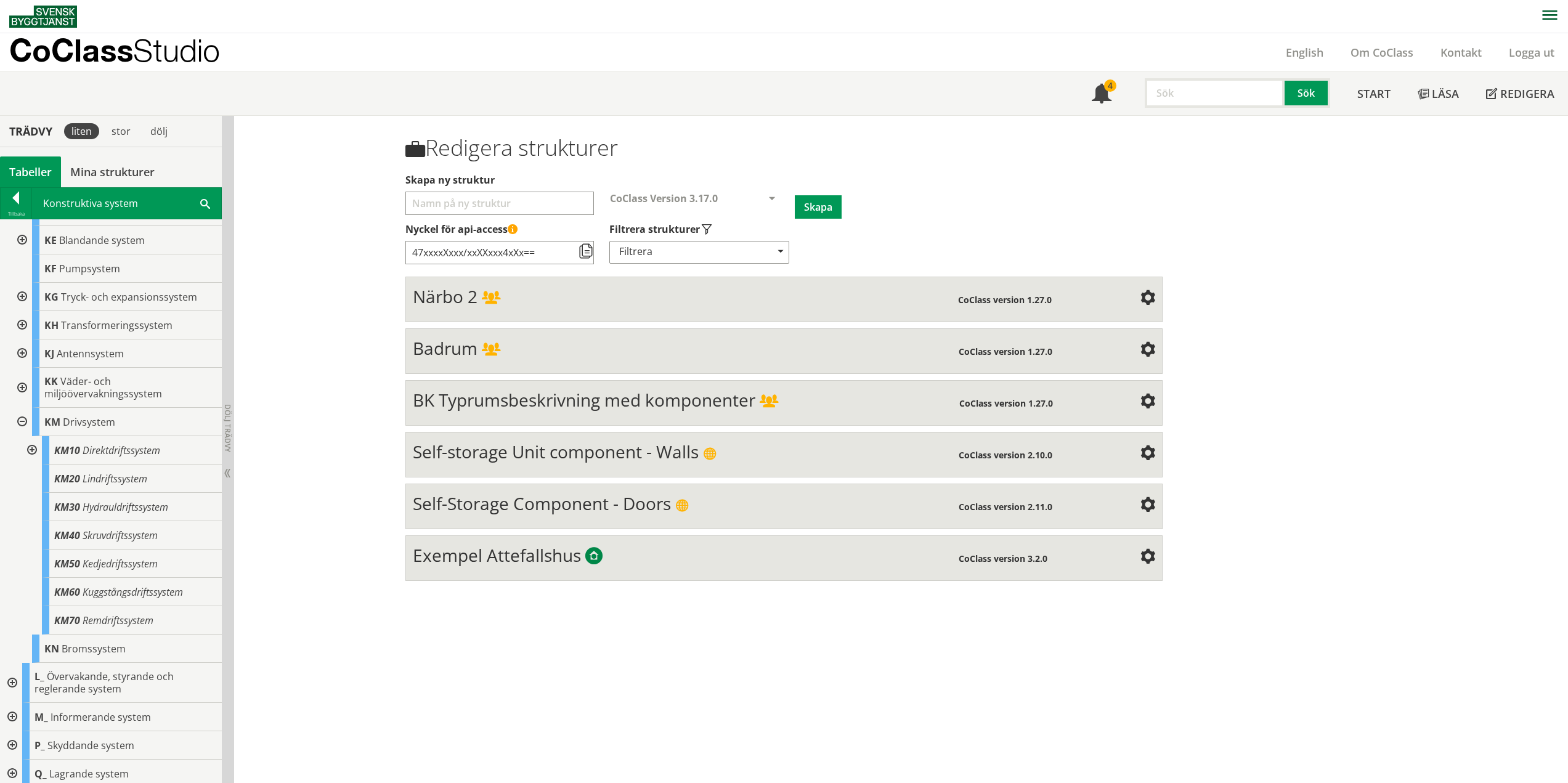
scroll to position [351, 0]
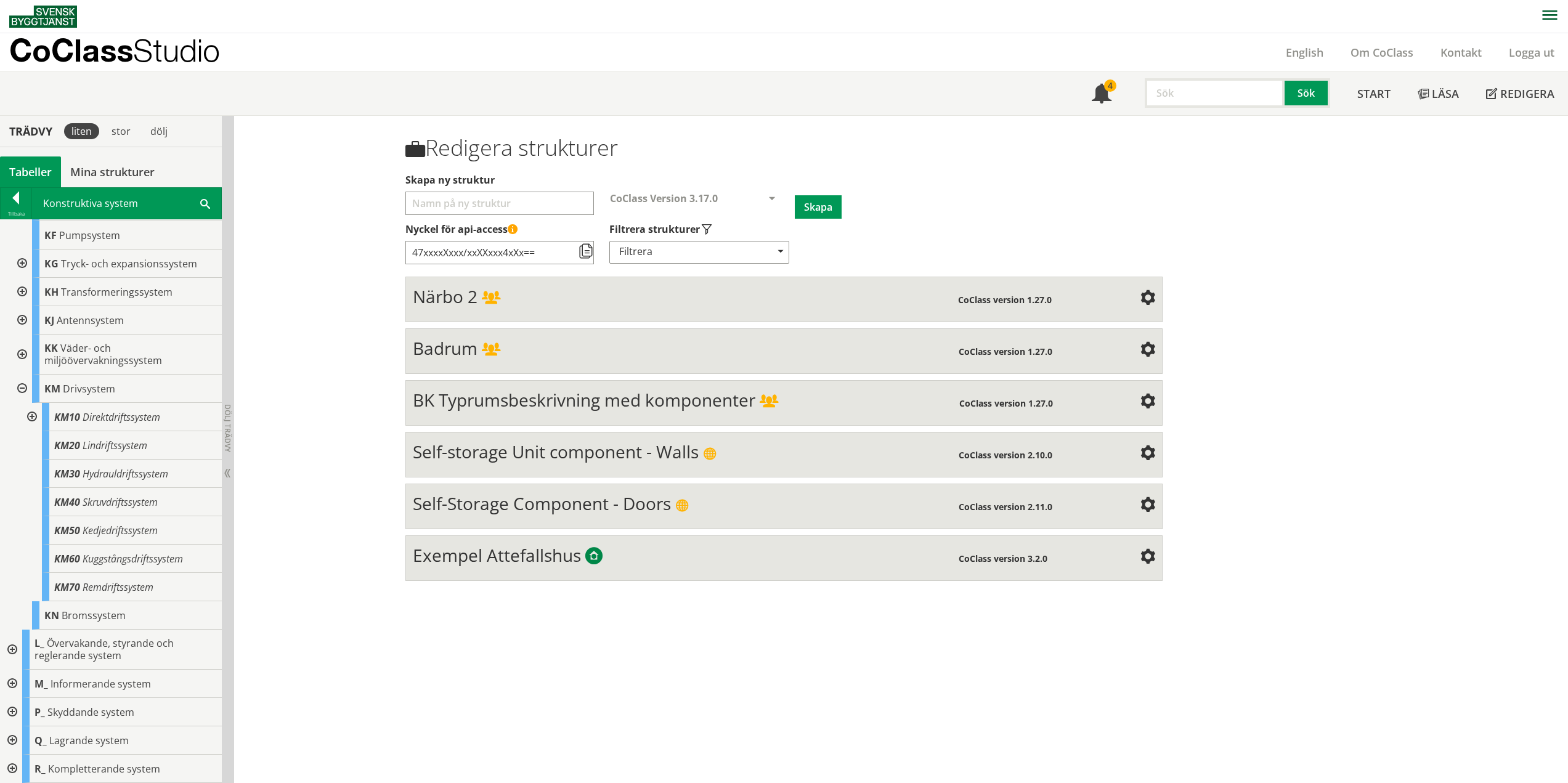
click at [33, 413] on div at bounding box center [30, 417] width 22 height 28
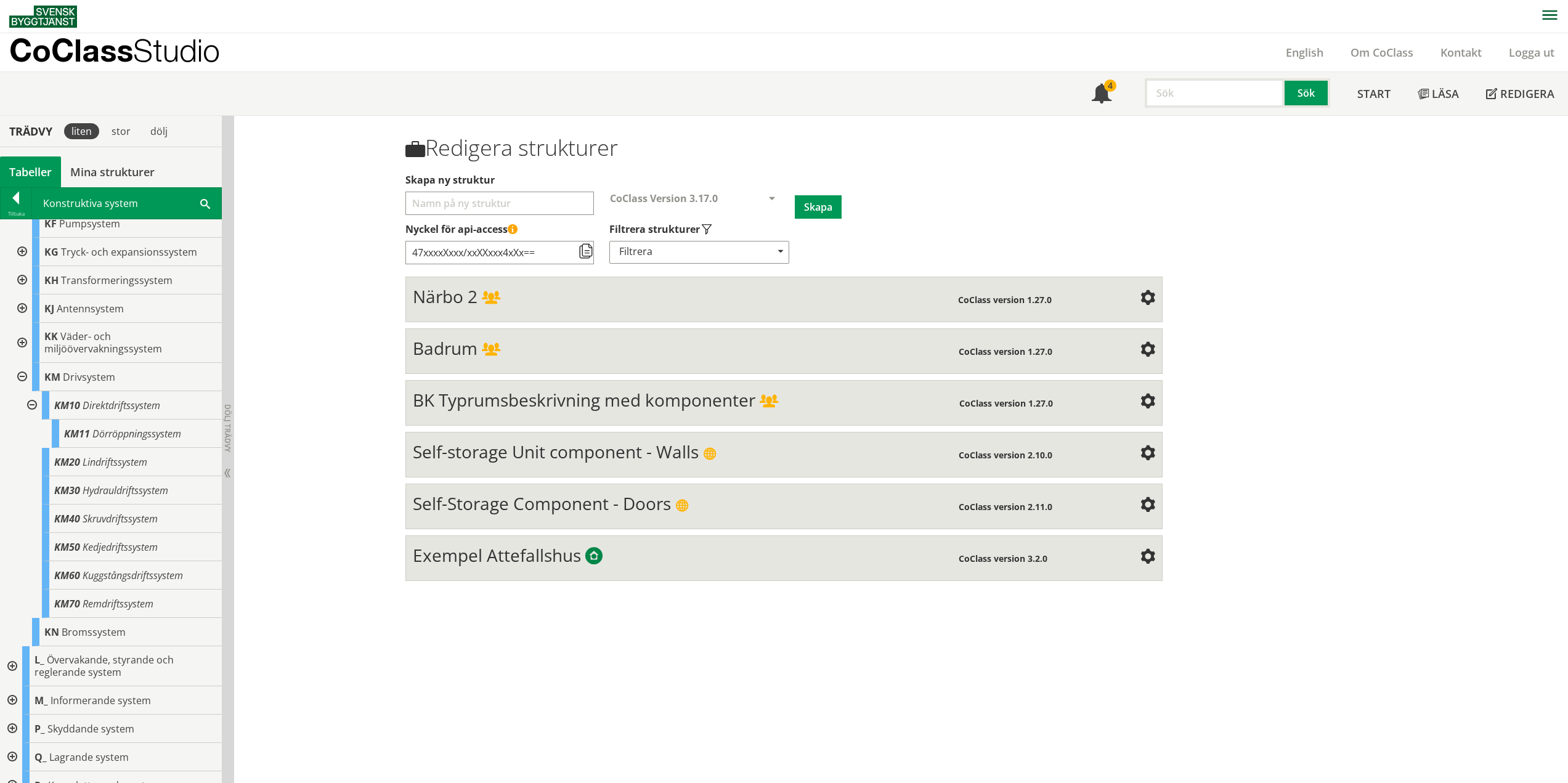
click at [29, 415] on div at bounding box center [30, 405] width 22 height 28
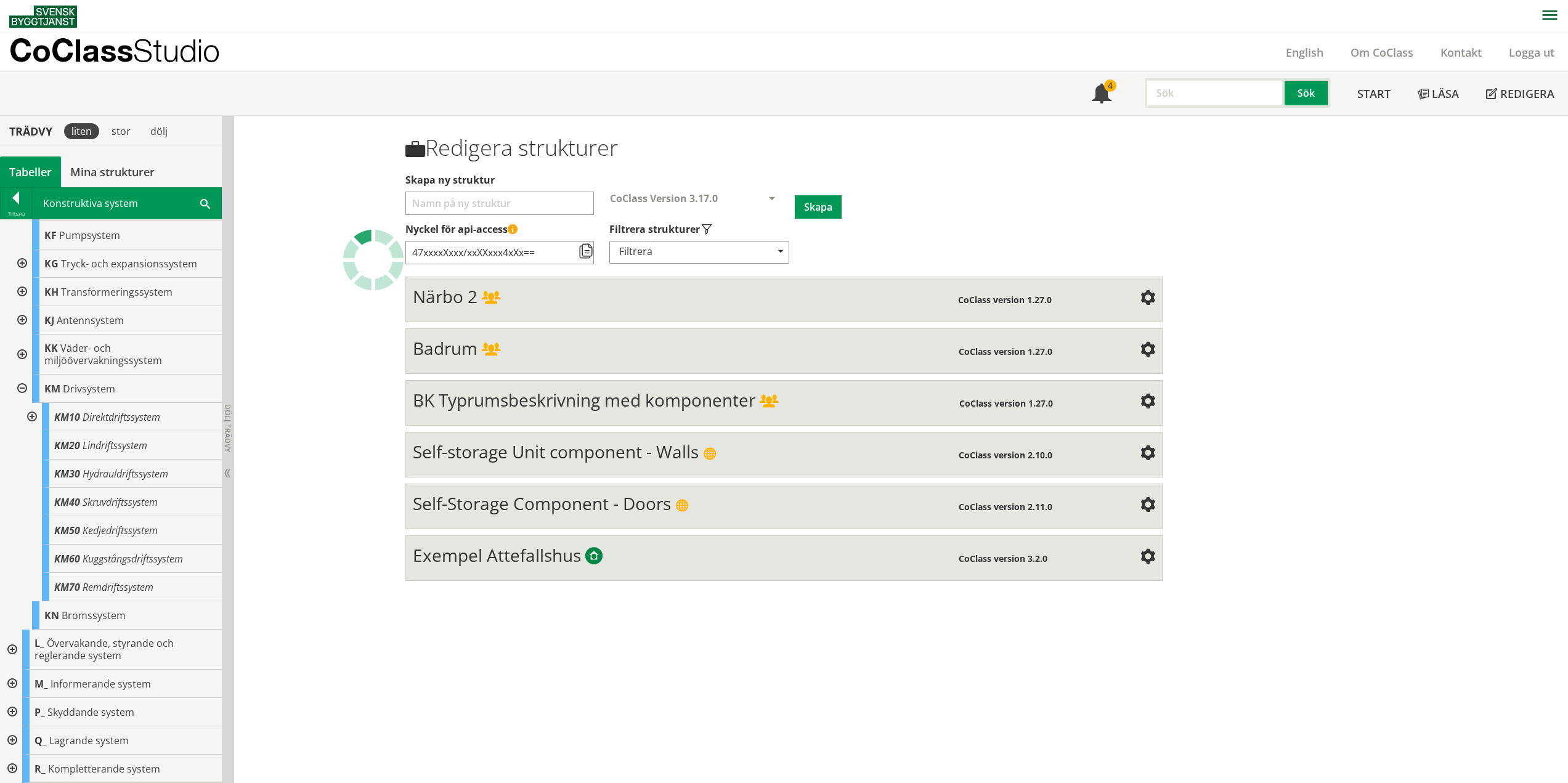
click at [26, 390] on div at bounding box center [21, 388] width 22 height 28
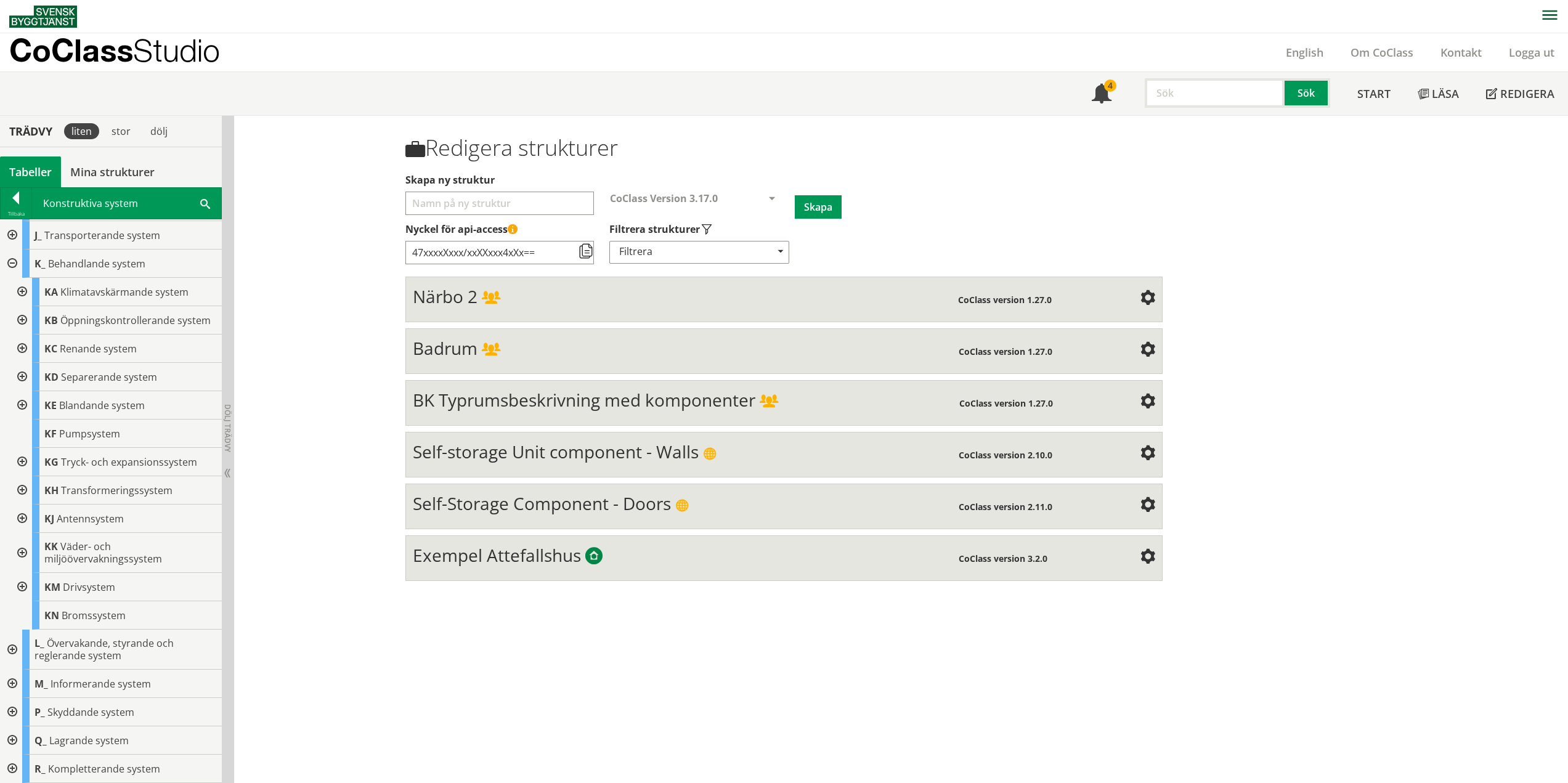
click at [10, 252] on div at bounding box center [11, 263] width 22 height 28
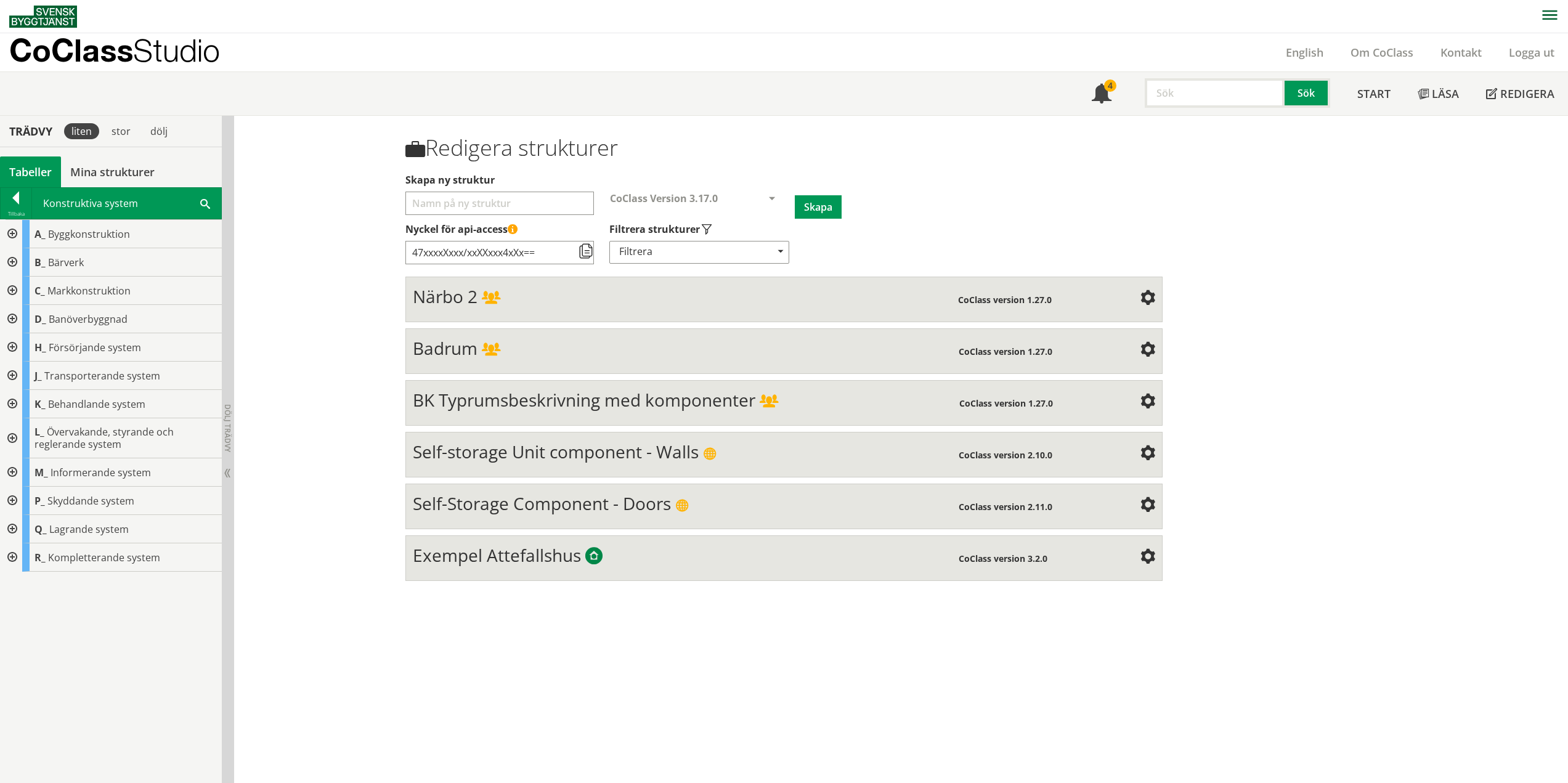
click at [12, 439] on div at bounding box center [11, 439] width 22 height 40
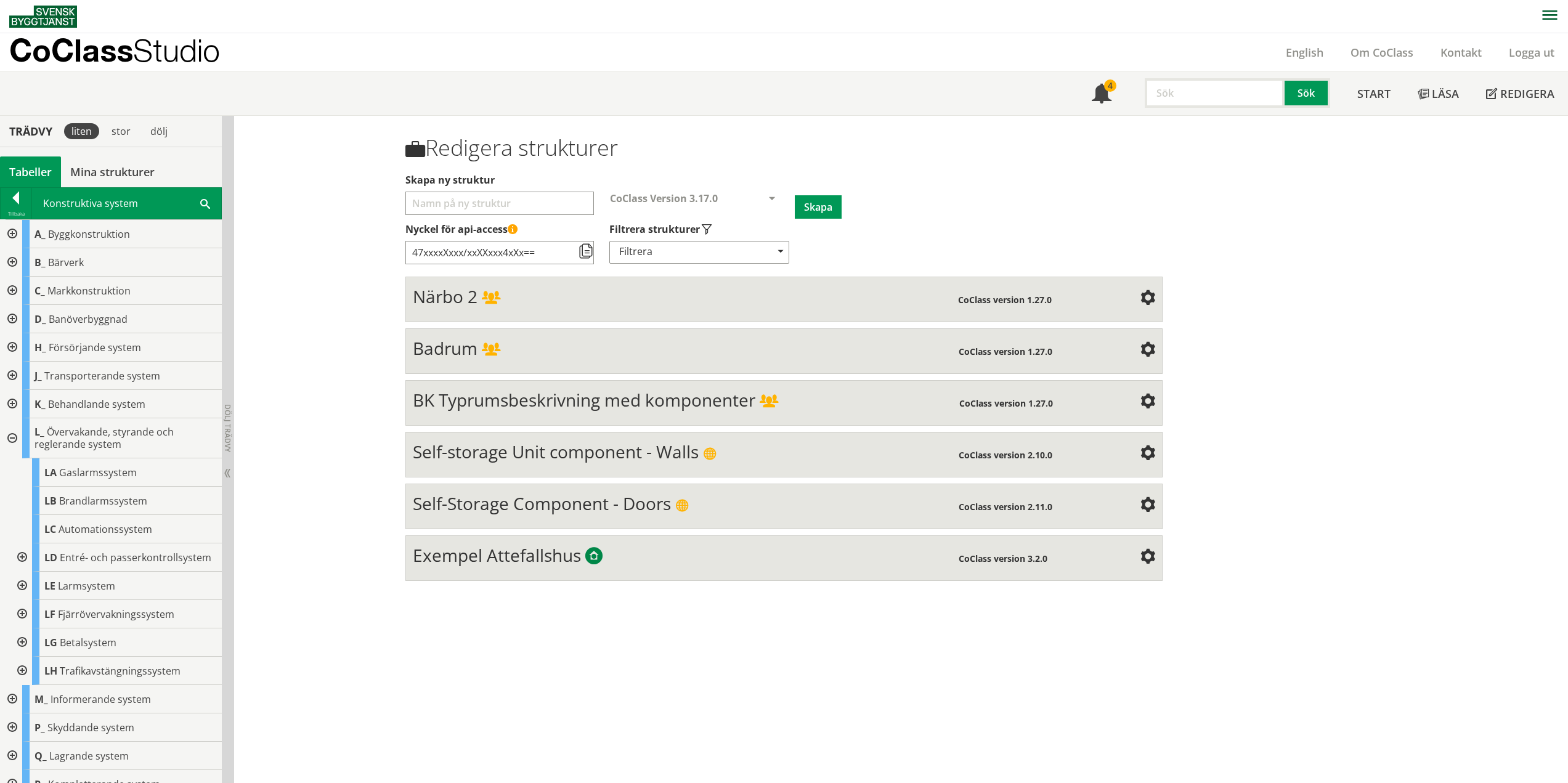
click at [19, 563] on div at bounding box center [21, 557] width 22 height 28
click at [35, 596] on div at bounding box center [30, 586] width 22 height 28
click at [25, 566] on div at bounding box center [21, 557] width 22 height 28
click at [20, 600] on div at bounding box center [21, 586] width 22 height 28
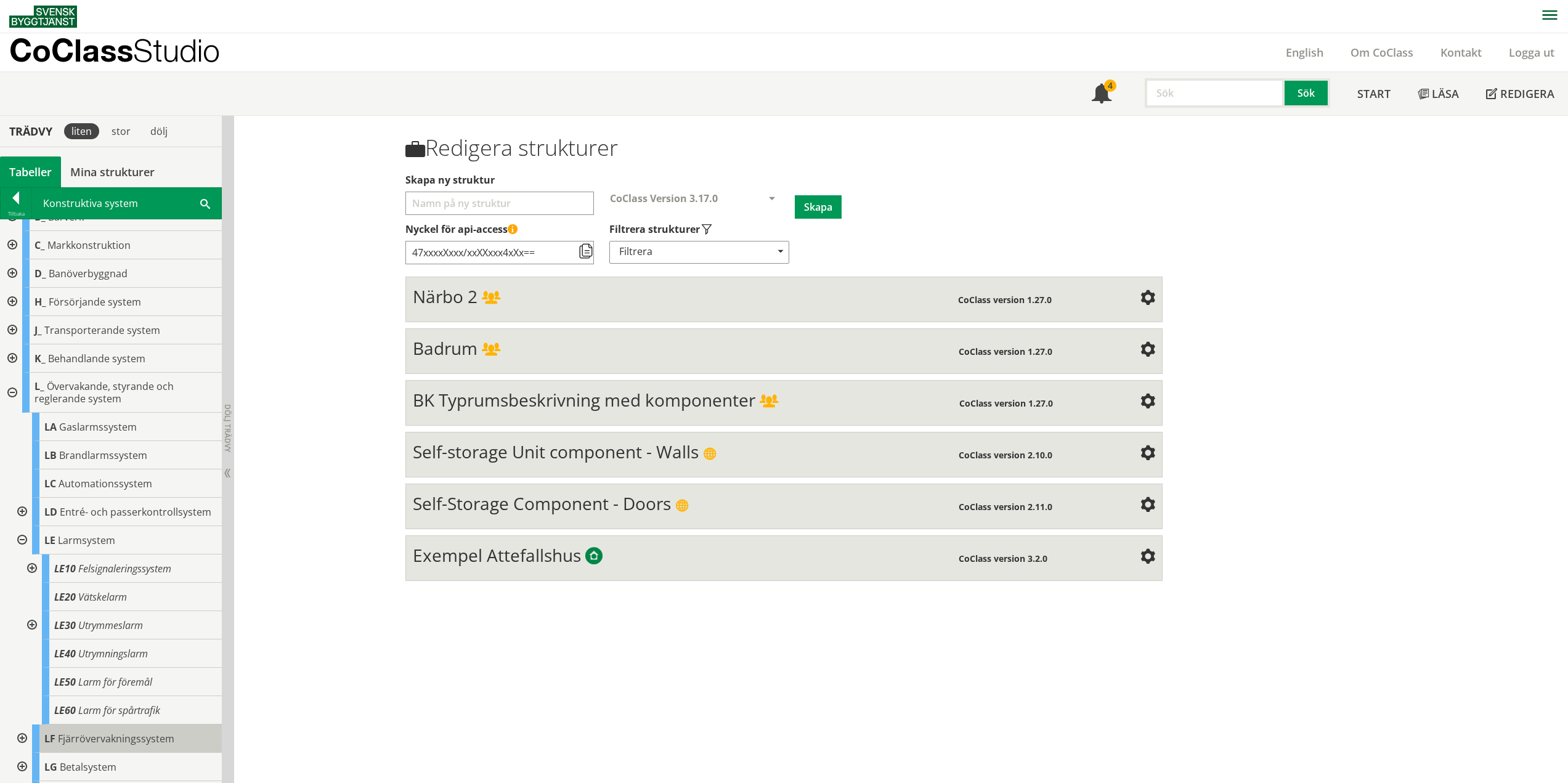
scroll to position [197, 0]
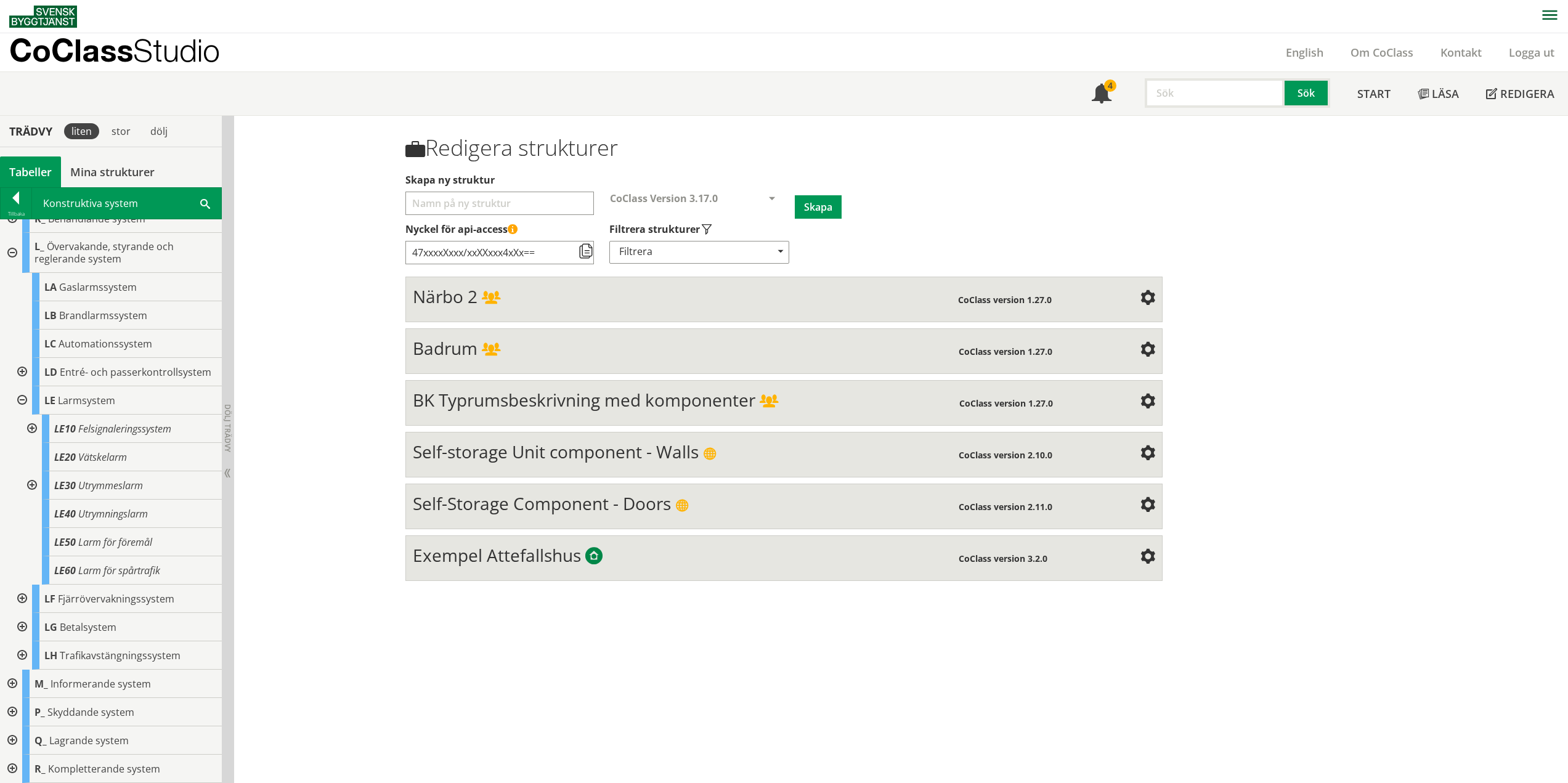
click at [34, 428] on div at bounding box center [30, 429] width 22 height 28
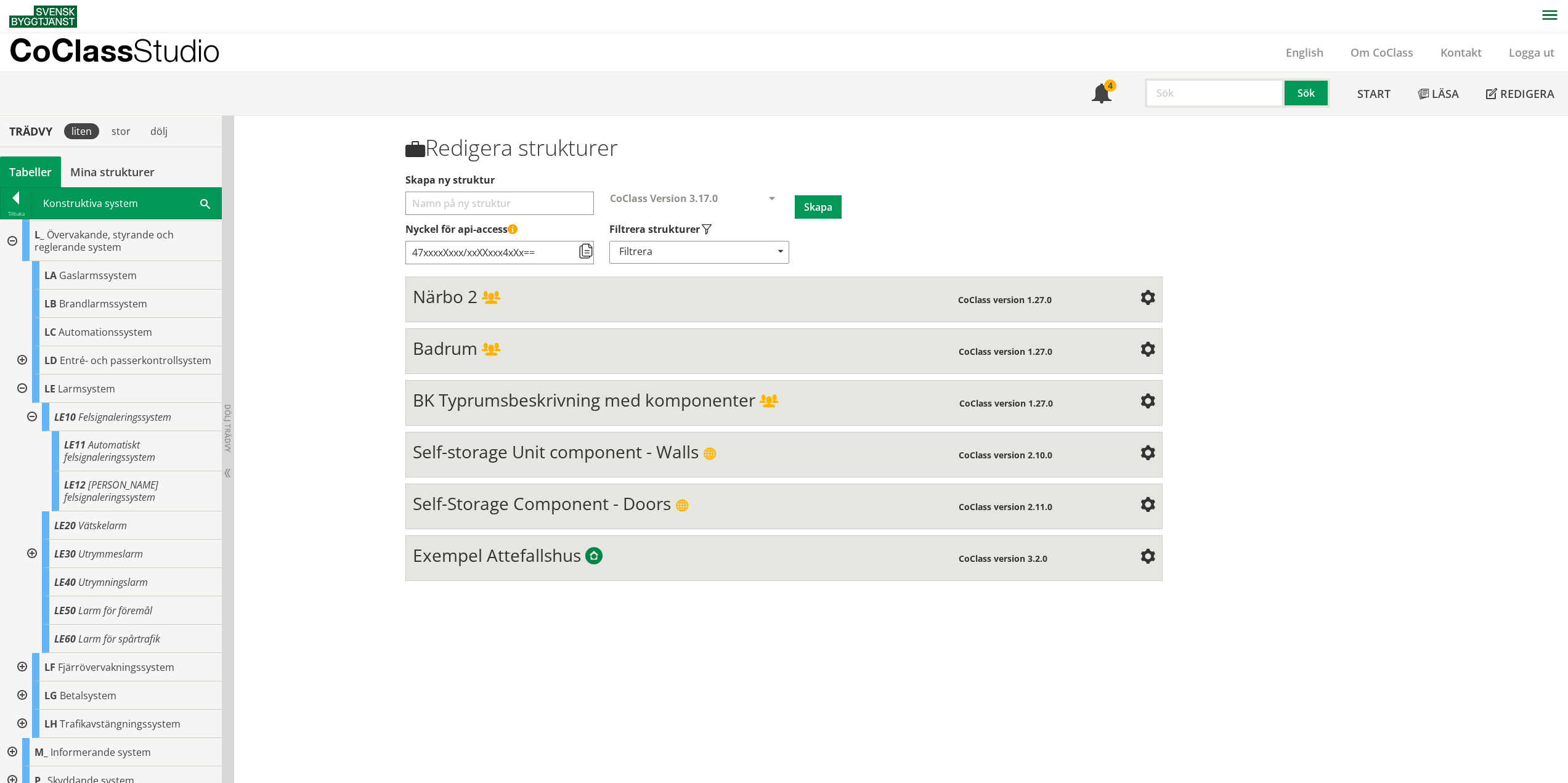
click at [32, 428] on div at bounding box center [30, 417] width 22 height 28
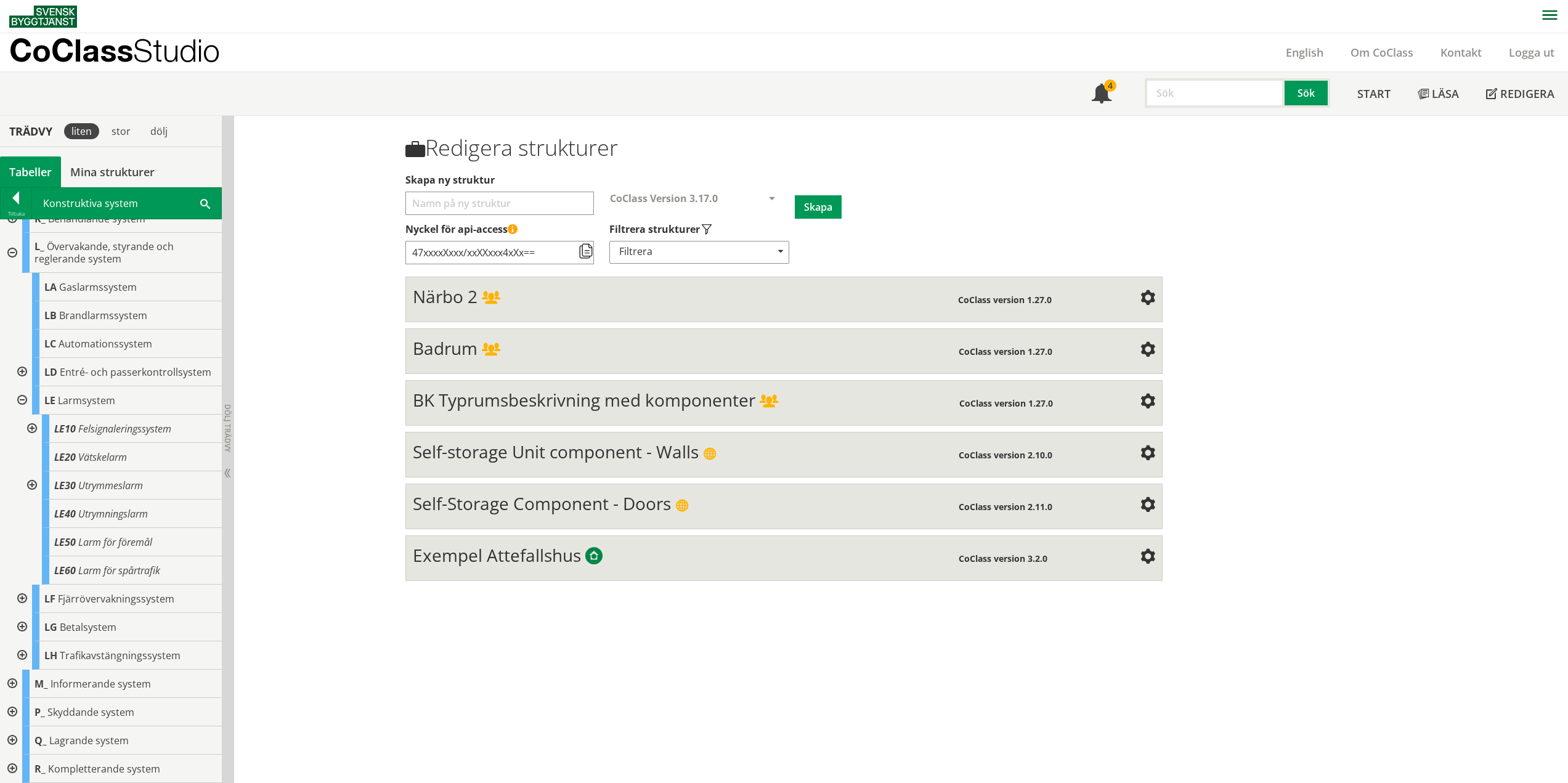
click at [33, 484] on div at bounding box center [30, 485] width 22 height 28
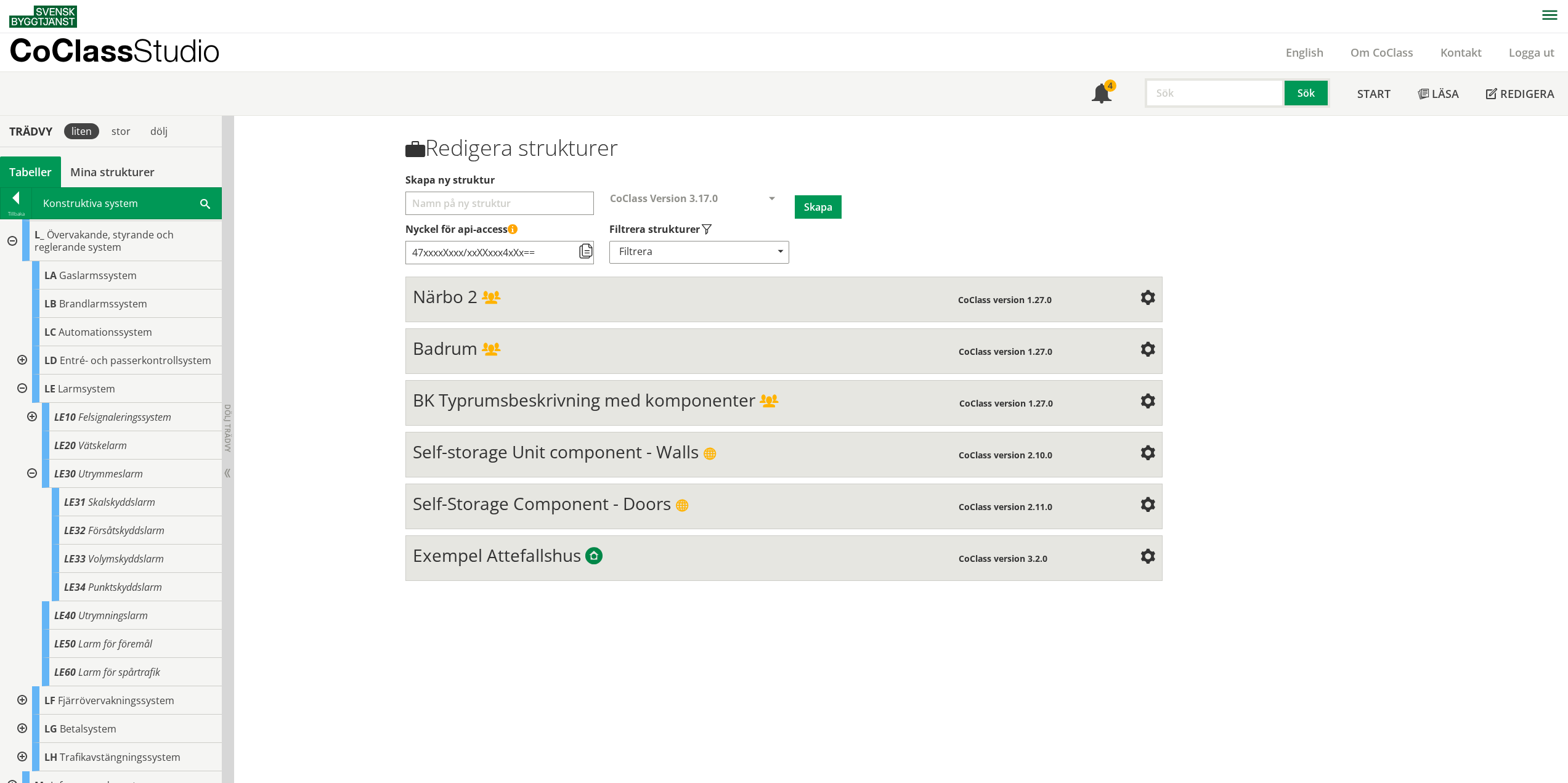
click at [35, 486] on div at bounding box center [30, 474] width 22 height 28
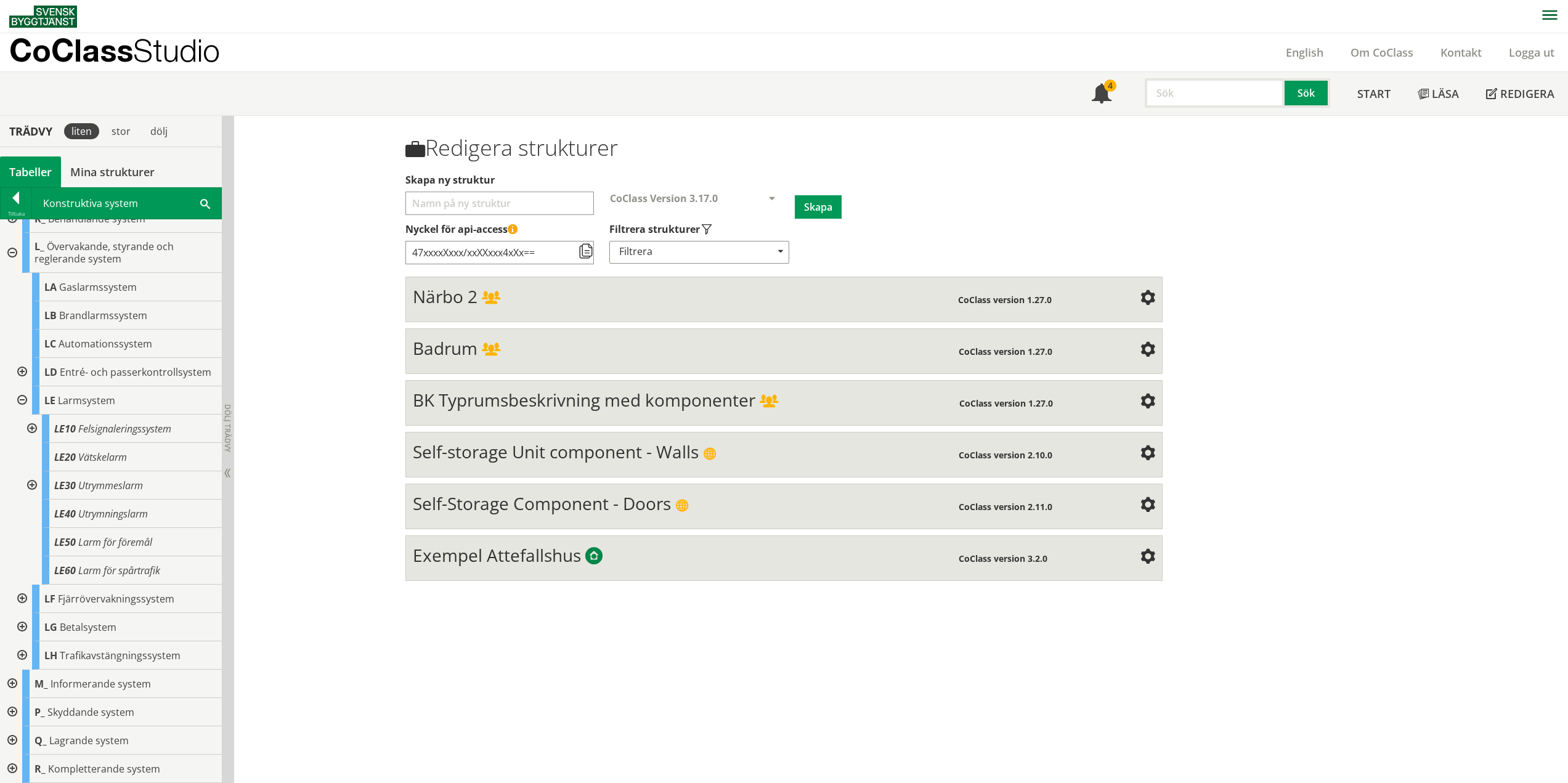
click at [24, 396] on div at bounding box center [21, 400] width 22 height 28
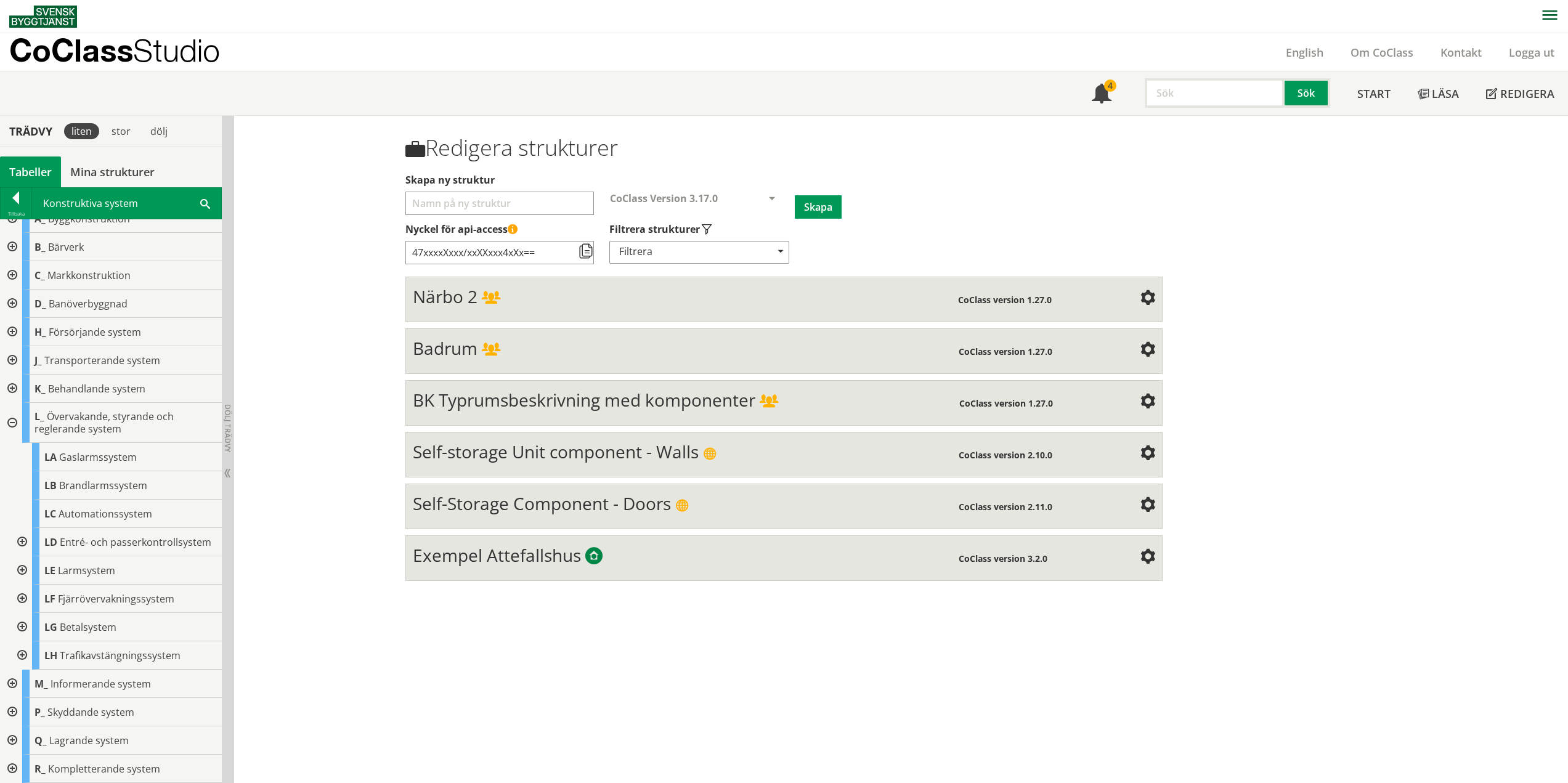
scroll to position [28, 0]
click at [21, 570] on div at bounding box center [21, 570] width 22 height 28
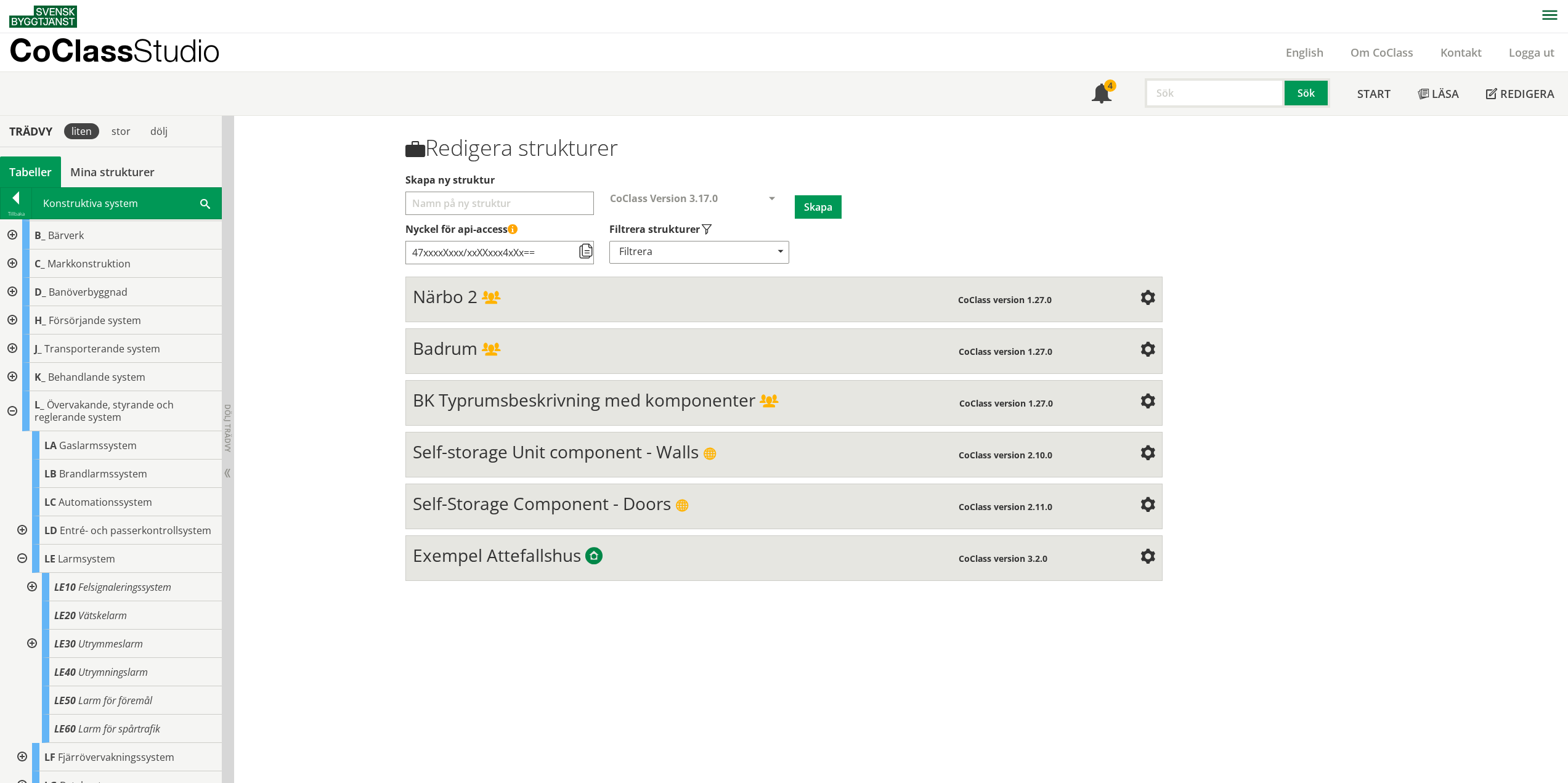
scroll to position [197, 0]
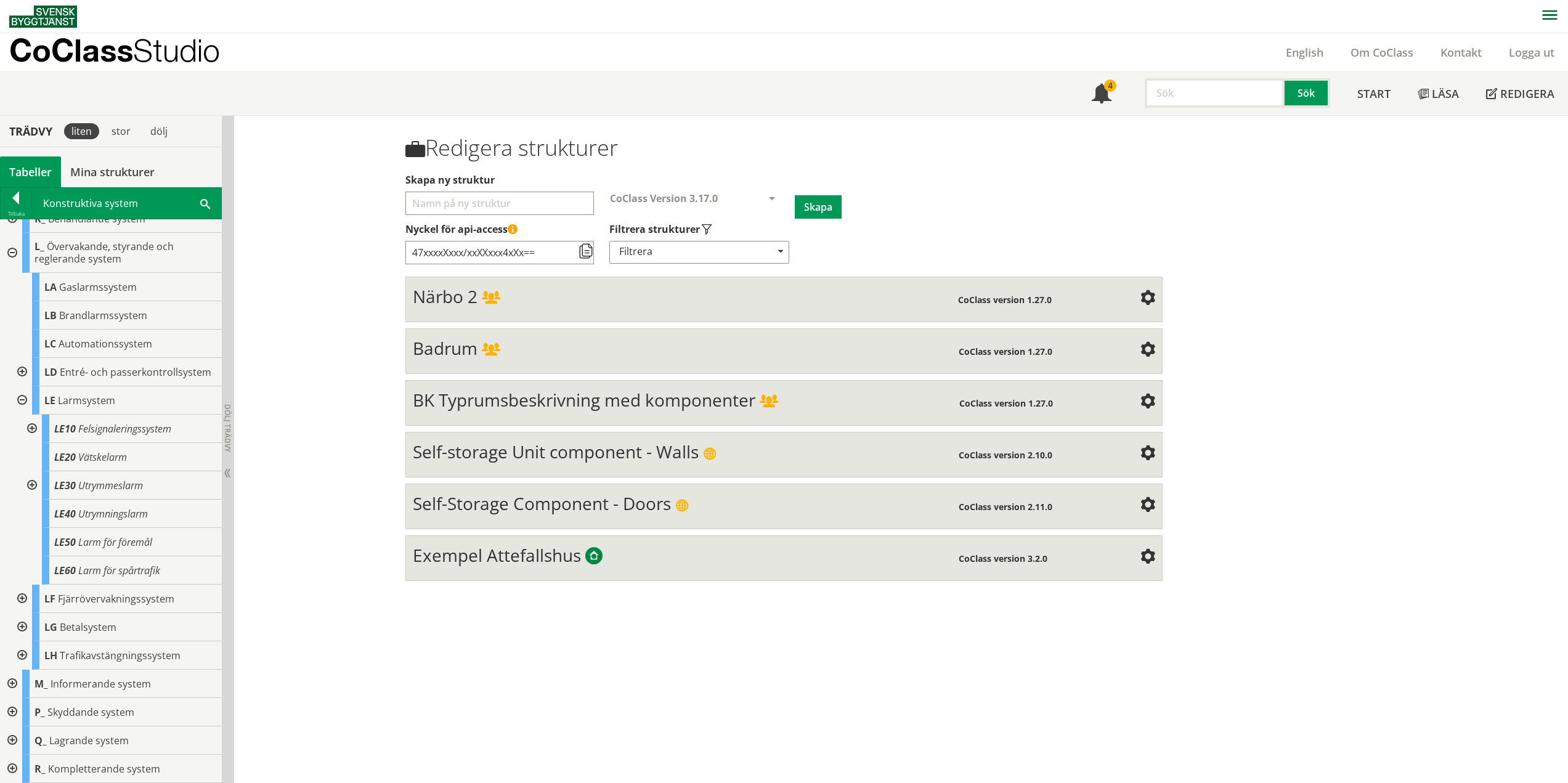
click at [17, 398] on div at bounding box center [21, 400] width 22 height 28
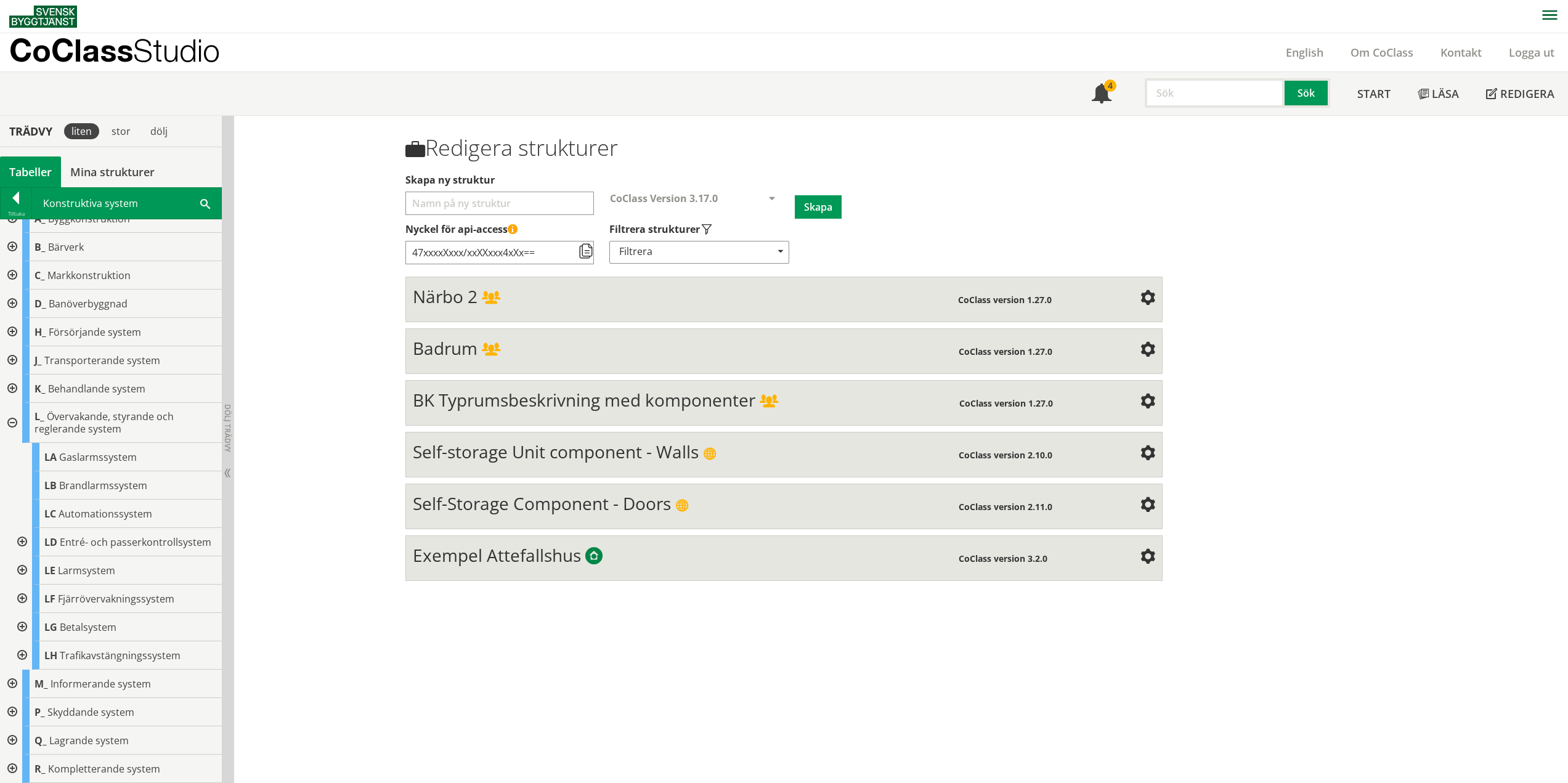
click at [21, 602] on div at bounding box center [21, 598] width 22 height 28
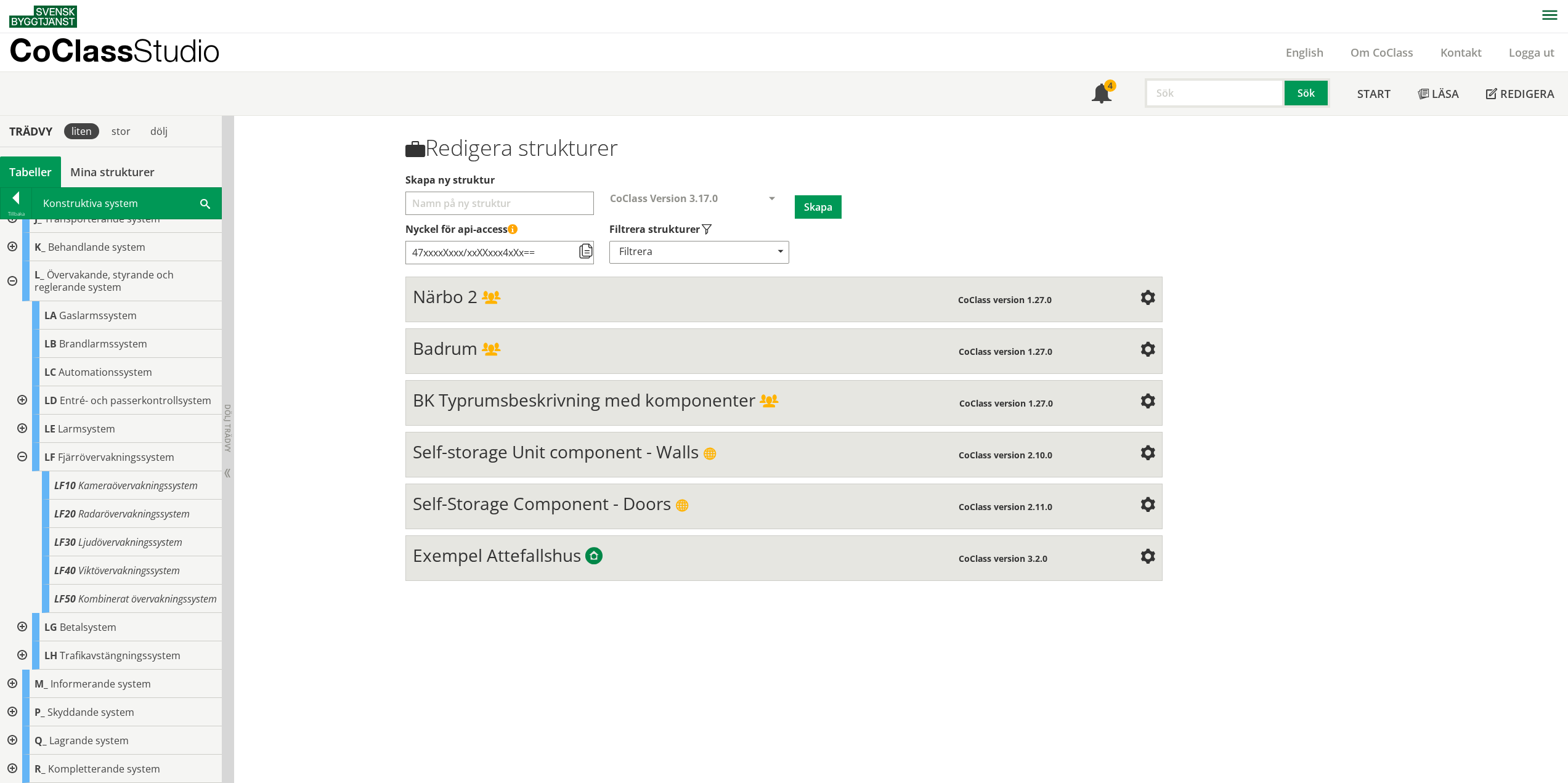
click at [23, 444] on div at bounding box center [21, 456] width 22 height 28
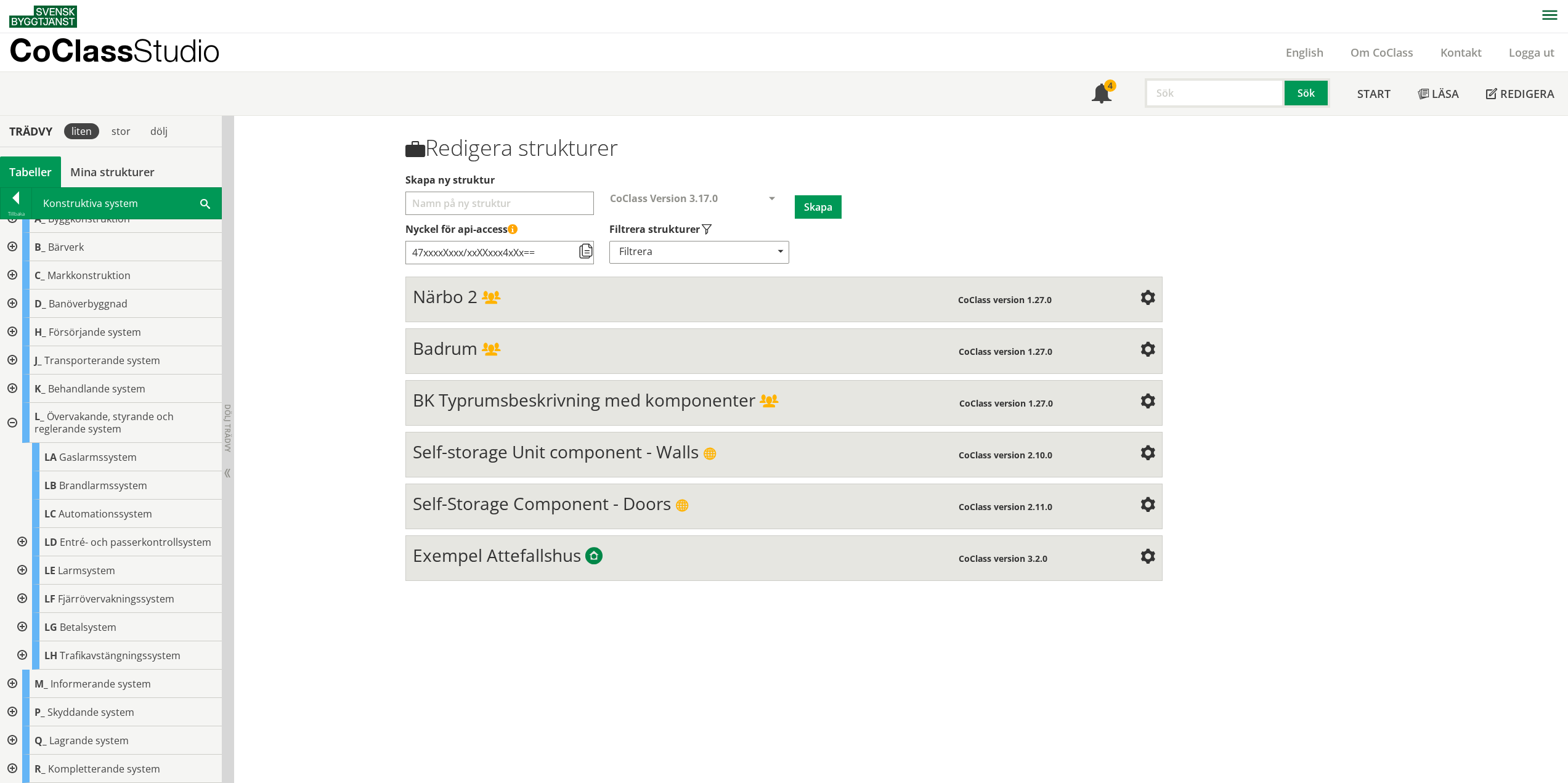
click at [23, 625] on div at bounding box center [21, 627] width 22 height 28
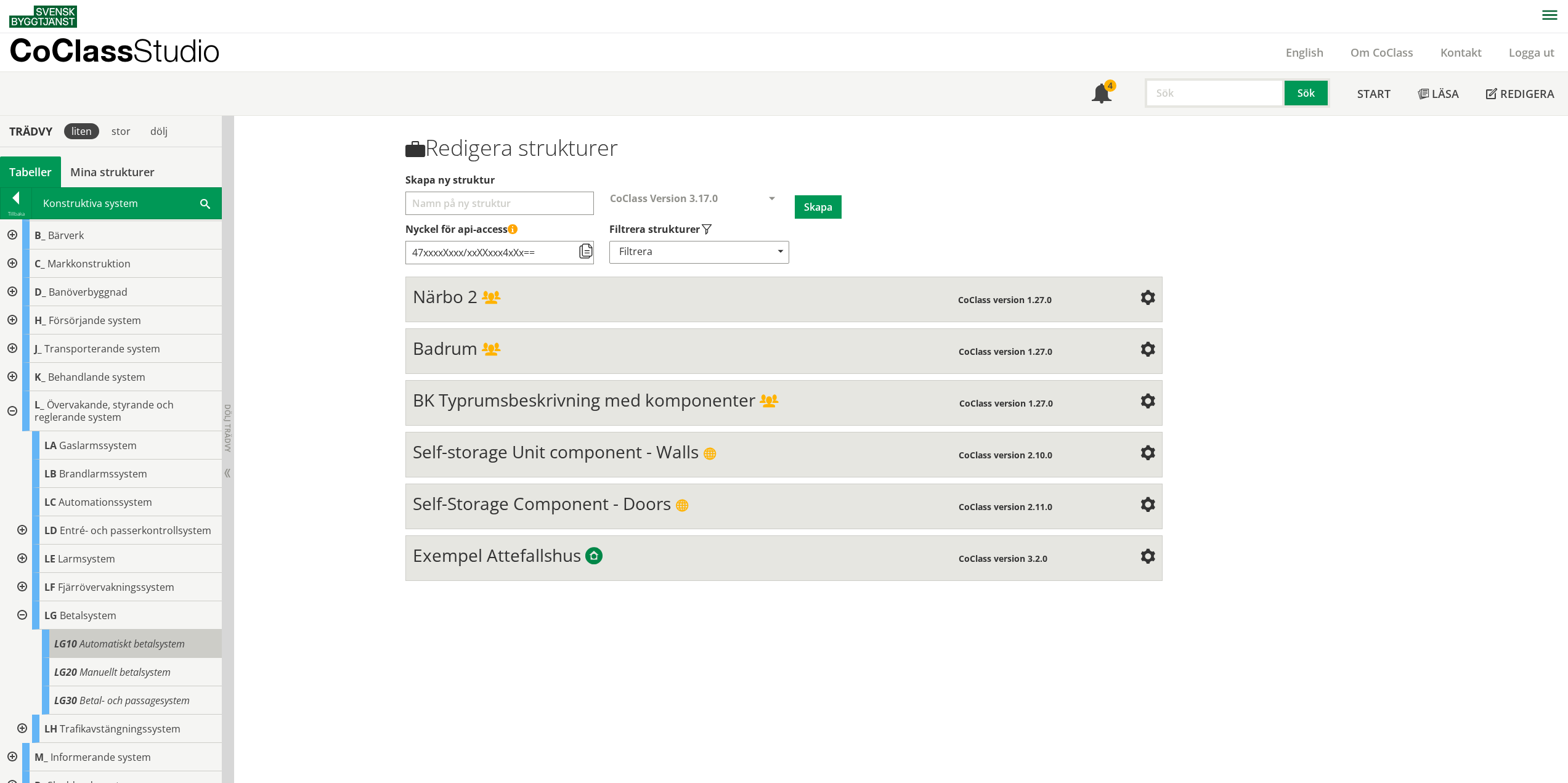
scroll to position [112, 0]
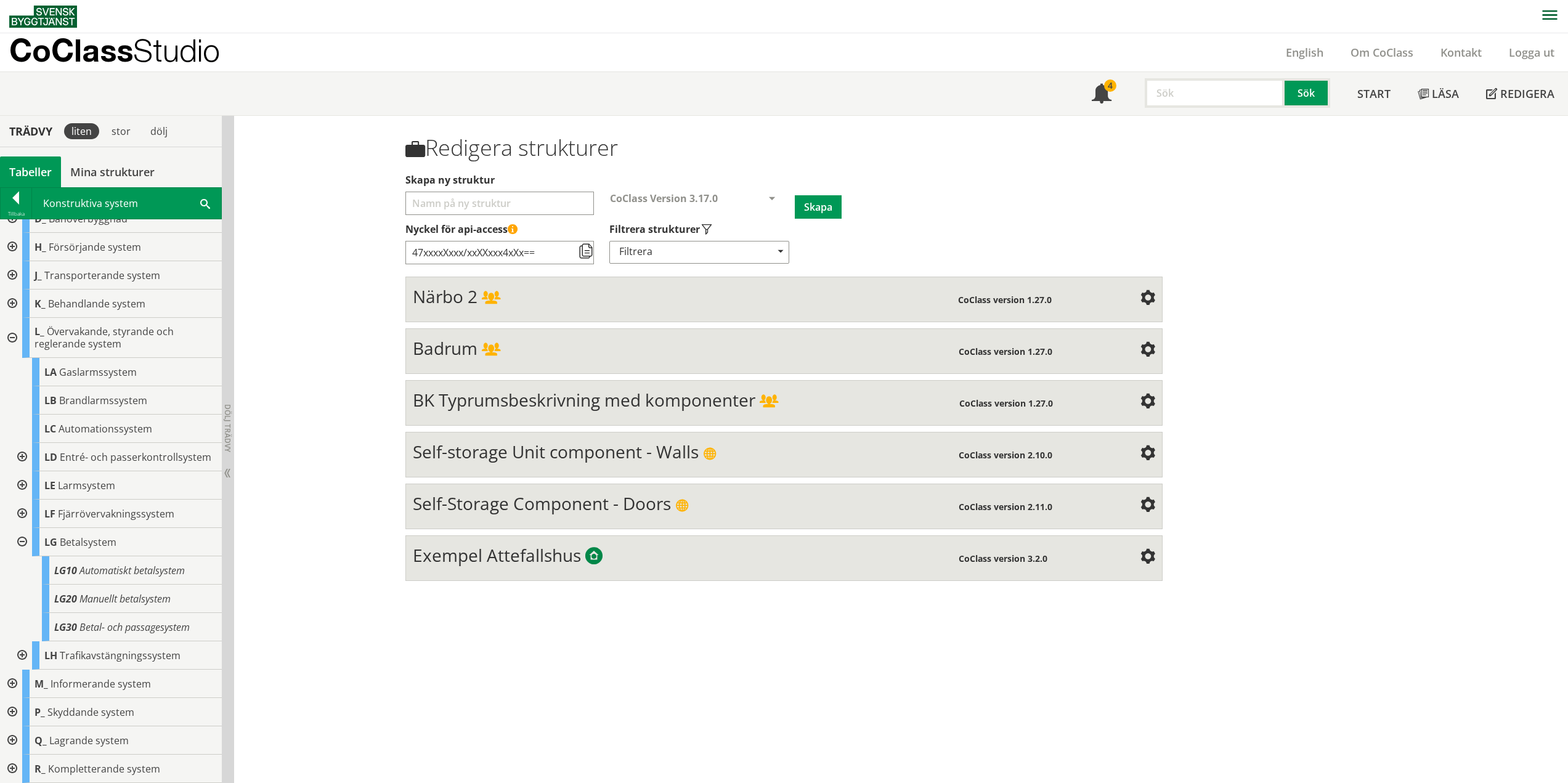
click at [23, 539] on div at bounding box center [21, 542] width 22 height 28
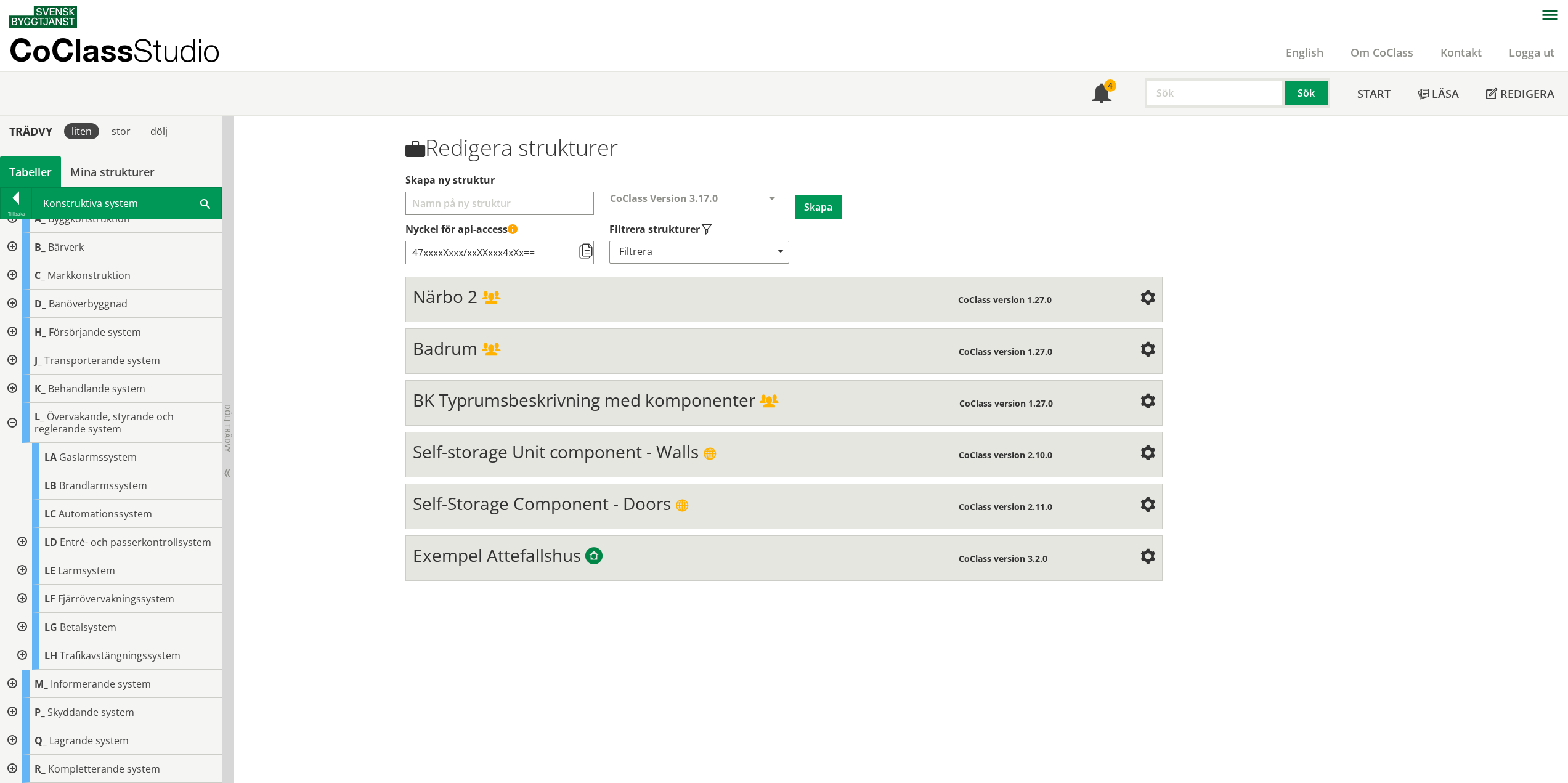
scroll to position [28, 0]
click at [22, 653] on div at bounding box center [21, 654] width 22 height 28
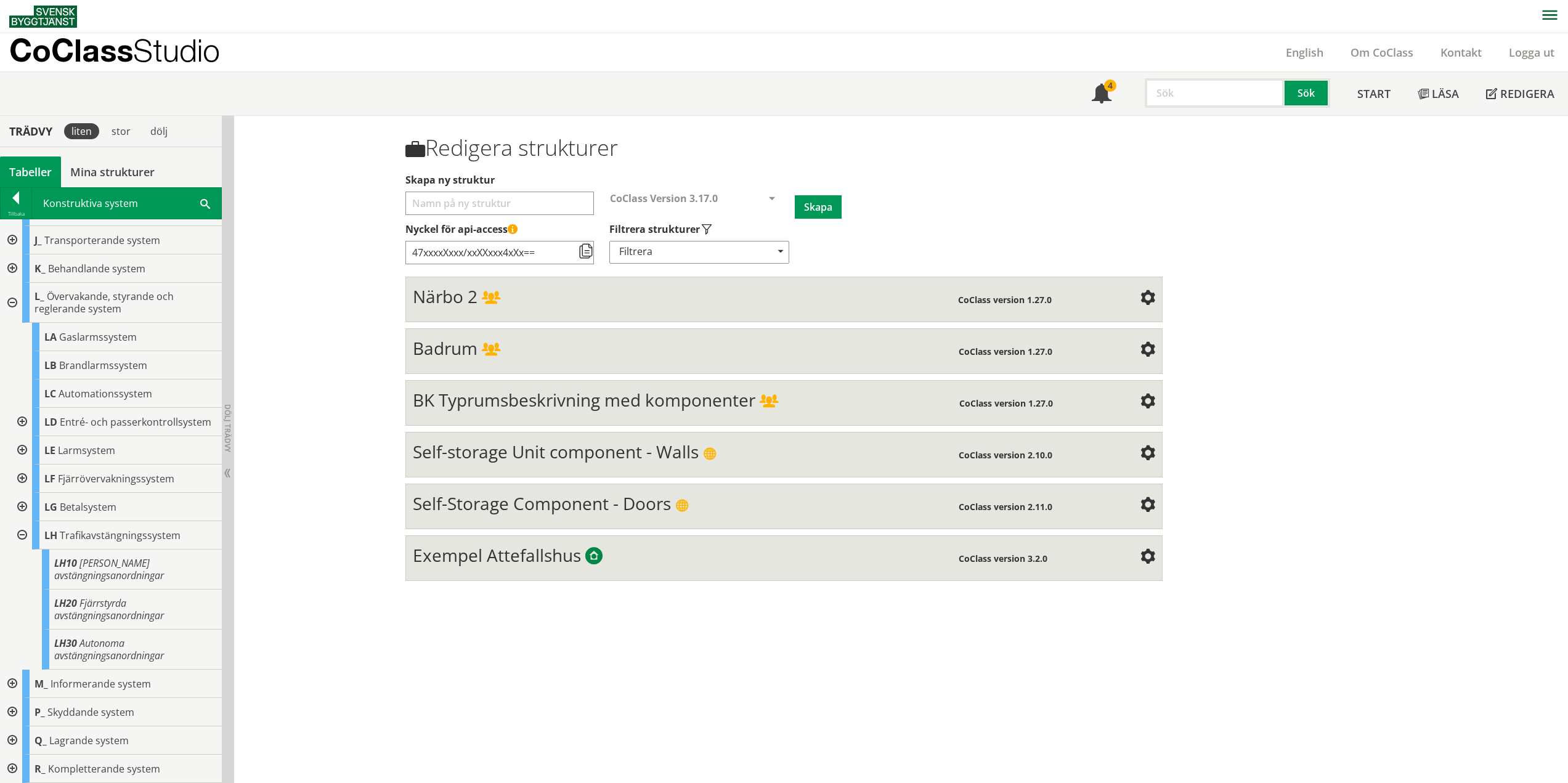
click at [23, 529] on div at bounding box center [21, 535] width 22 height 28
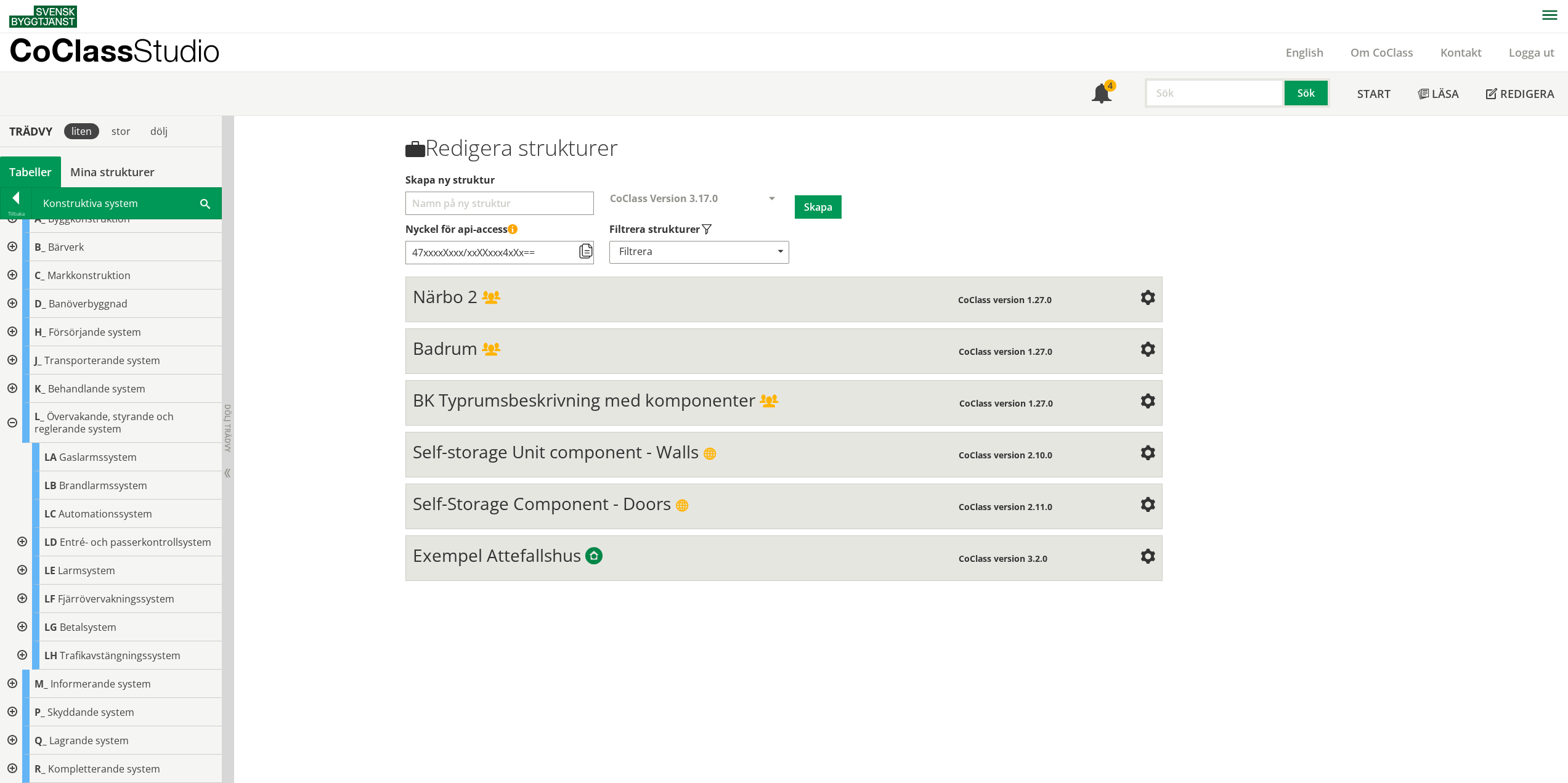
click at [16, 411] on div at bounding box center [11, 423] width 22 height 40
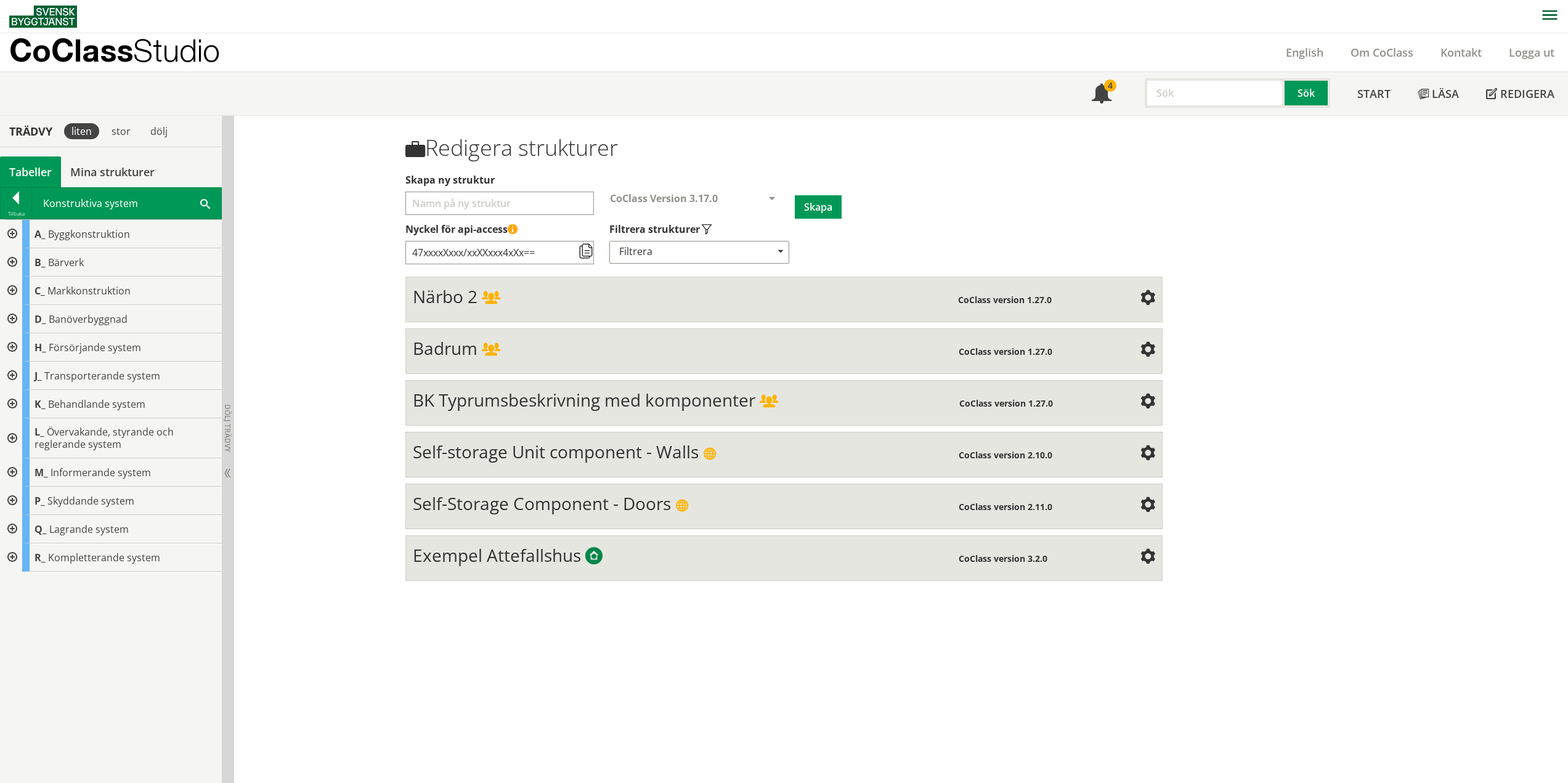
click at [13, 468] on div at bounding box center [11, 472] width 22 height 28
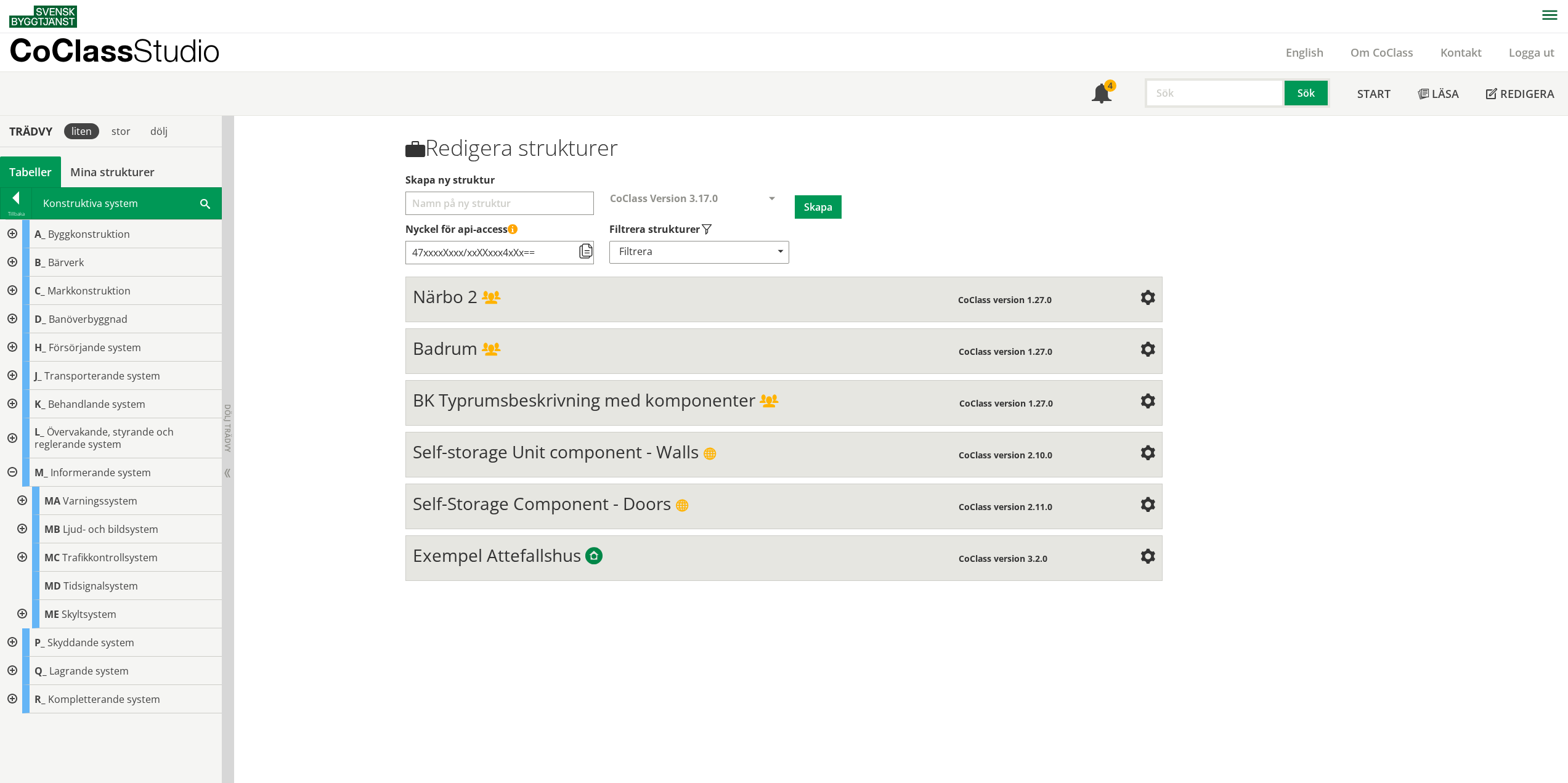
click at [24, 500] on div at bounding box center [21, 500] width 22 height 28
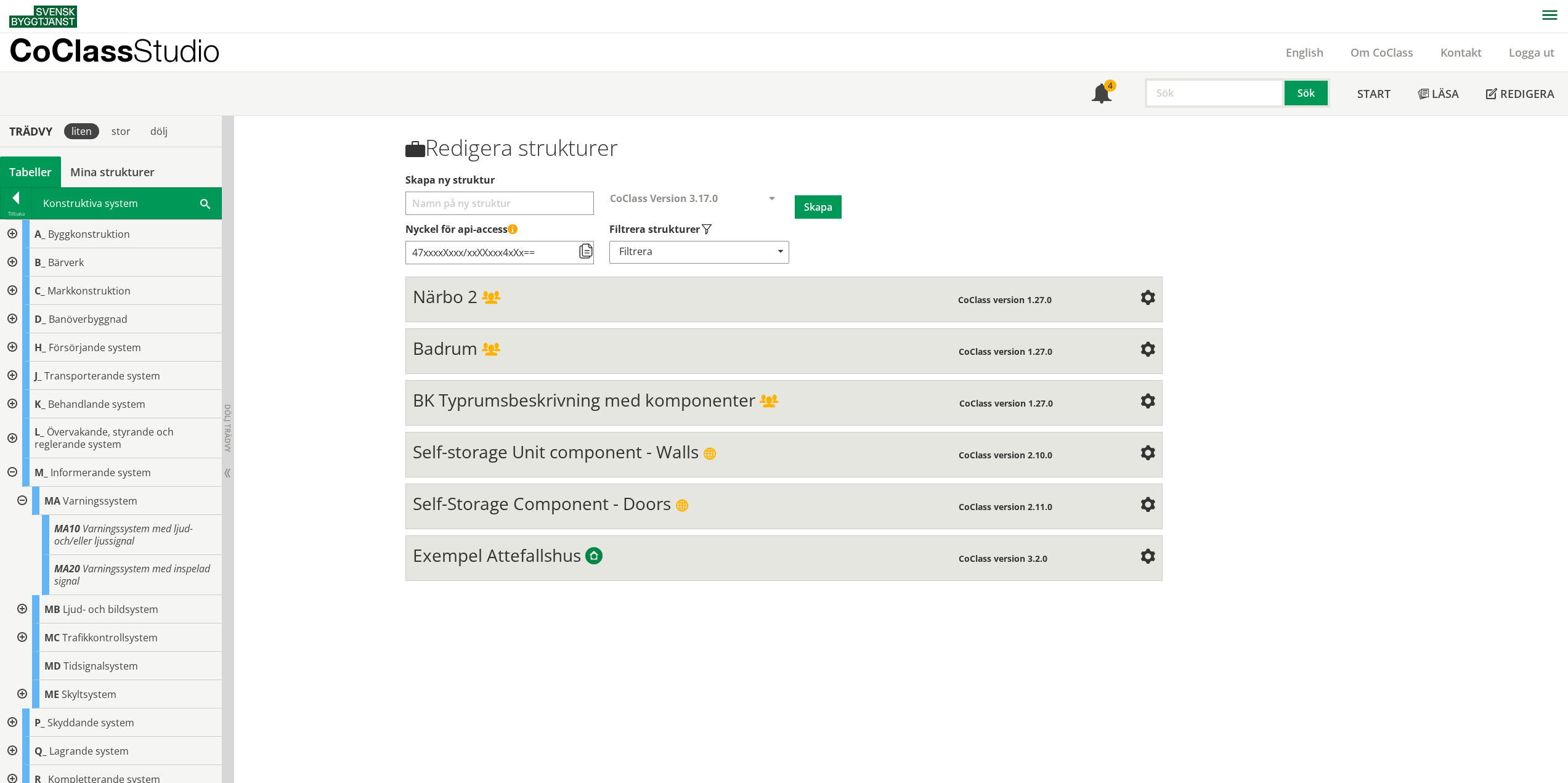
click at [24, 502] on div at bounding box center [21, 500] width 22 height 28
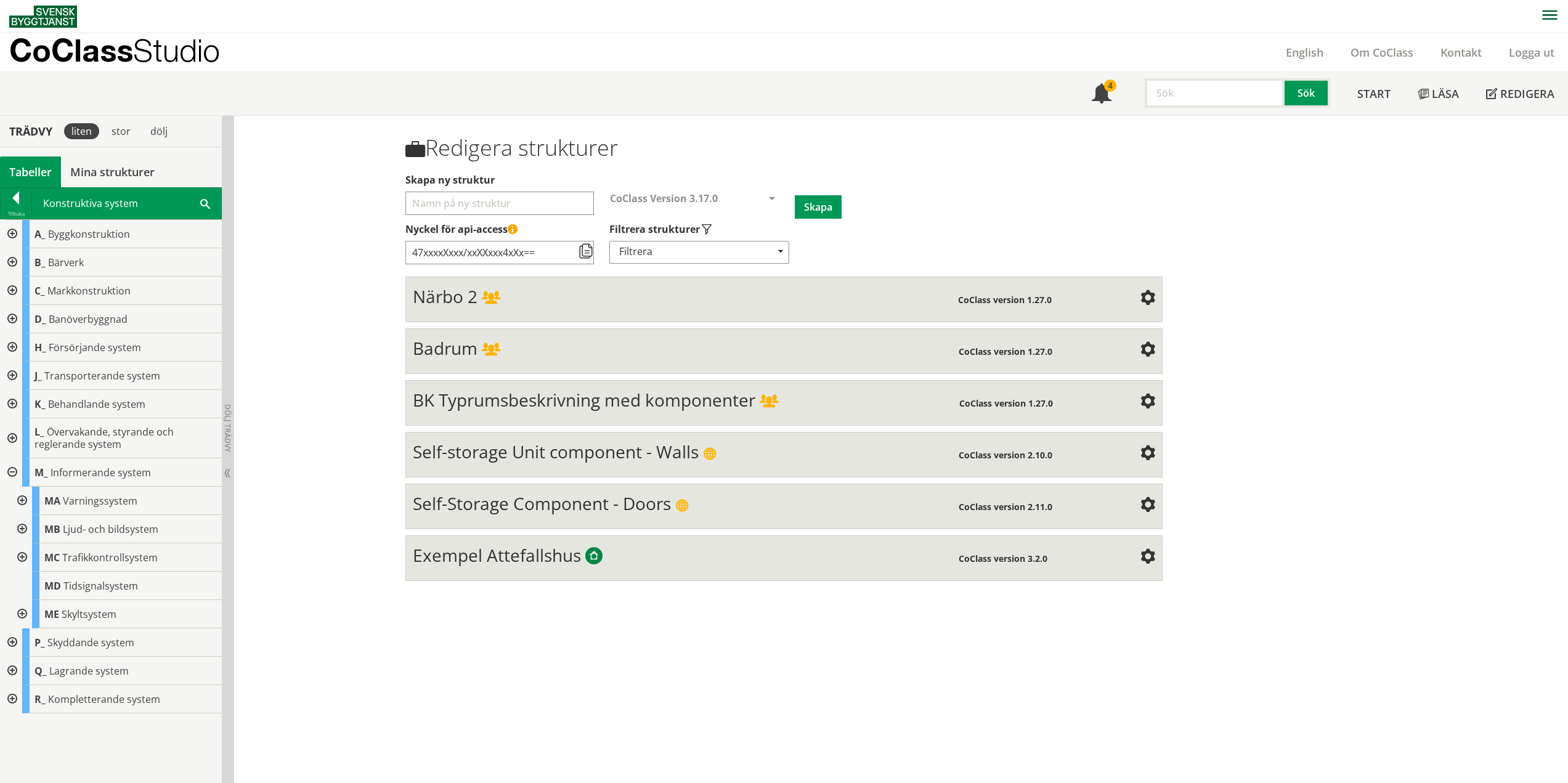
click at [18, 525] on div at bounding box center [21, 529] width 22 height 28
click at [23, 527] on div at bounding box center [21, 529] width 22 height 28
click at [22, 558] on div at bounding box center [21, 557] width 22 height 28
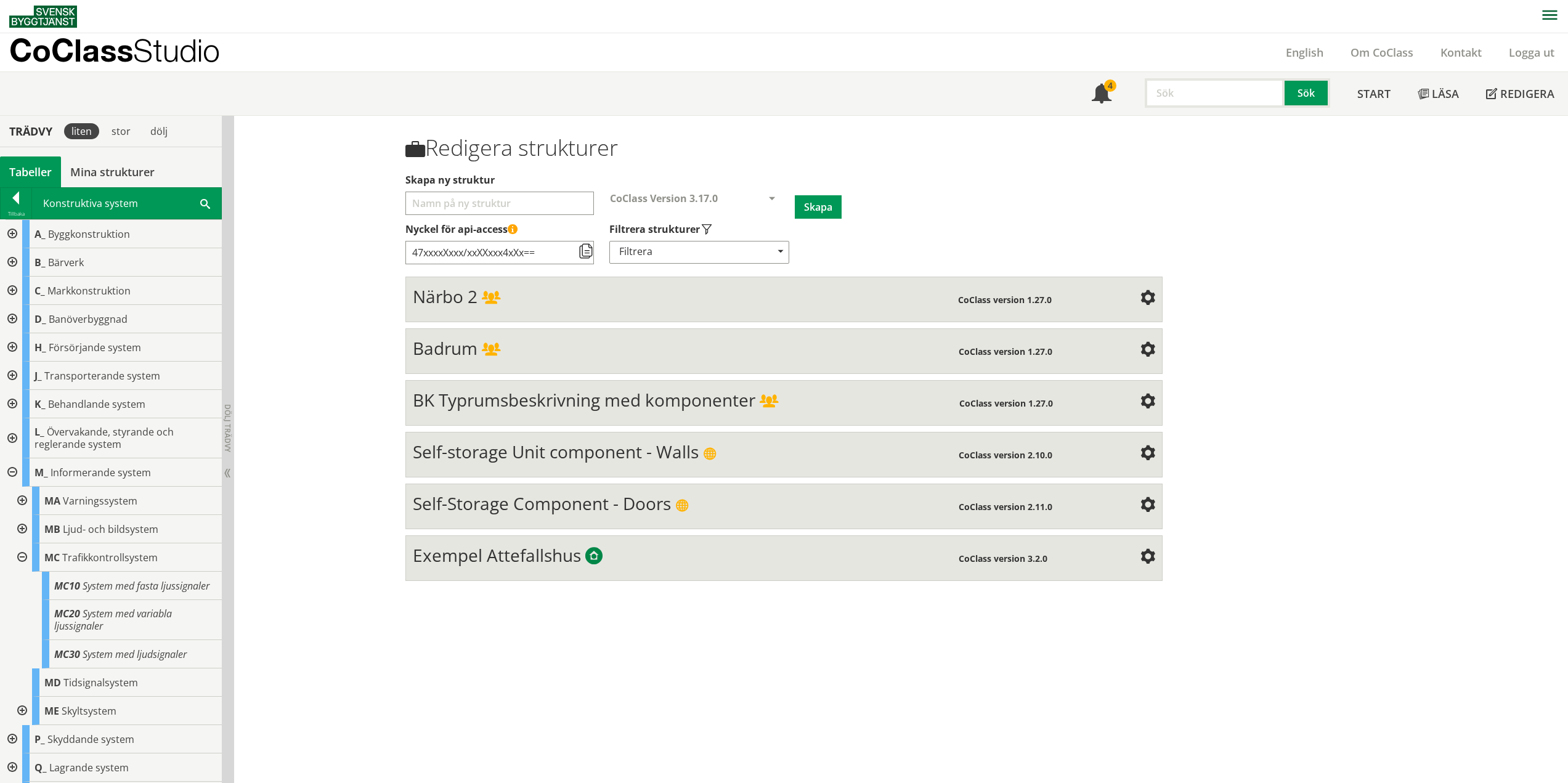
click at [26, 556] on div at bounding box center [21, 557] width 22 height 28
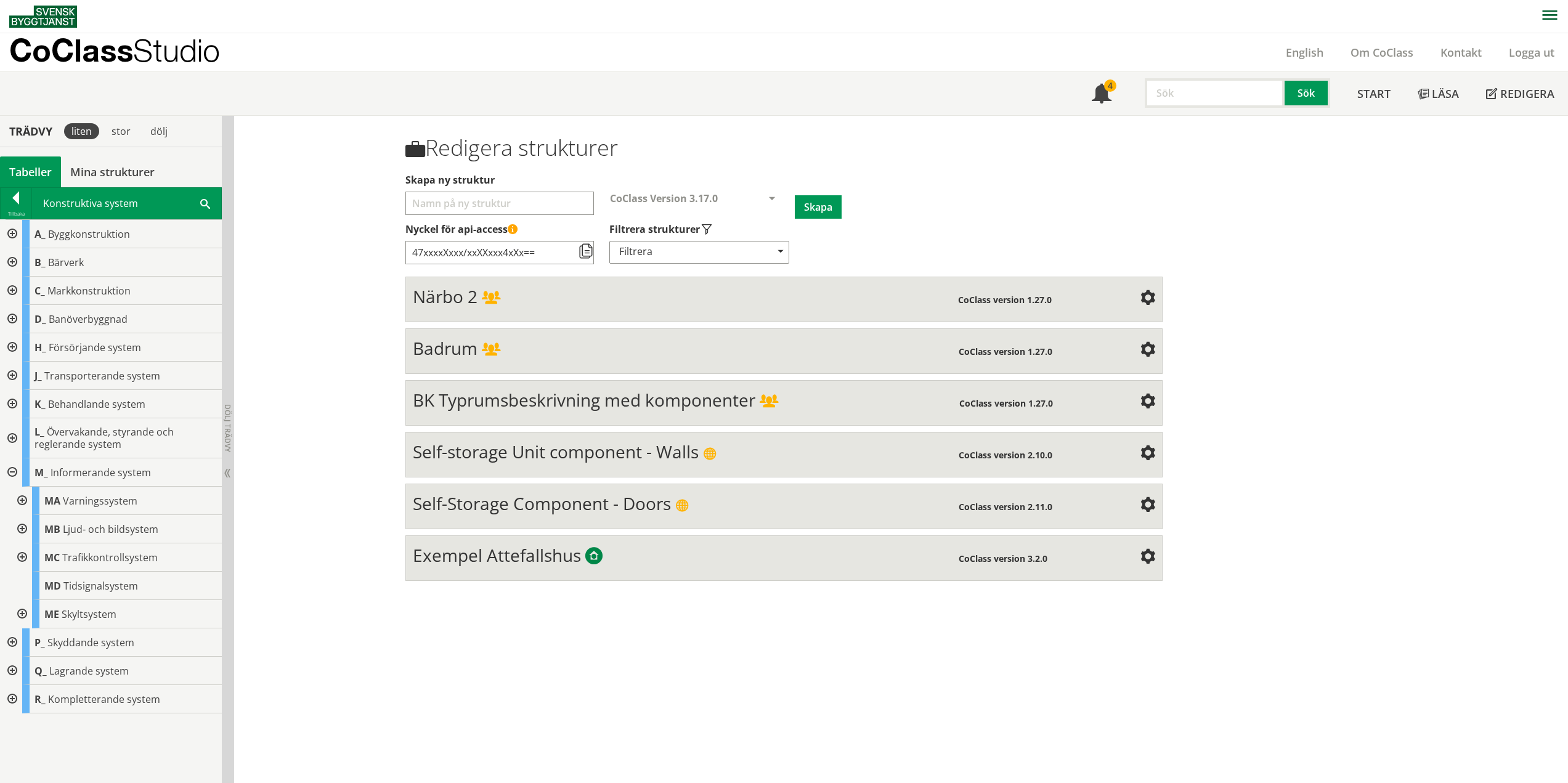
click at [23, 613] on div at bounding box center [21, 614] width 22 height 28
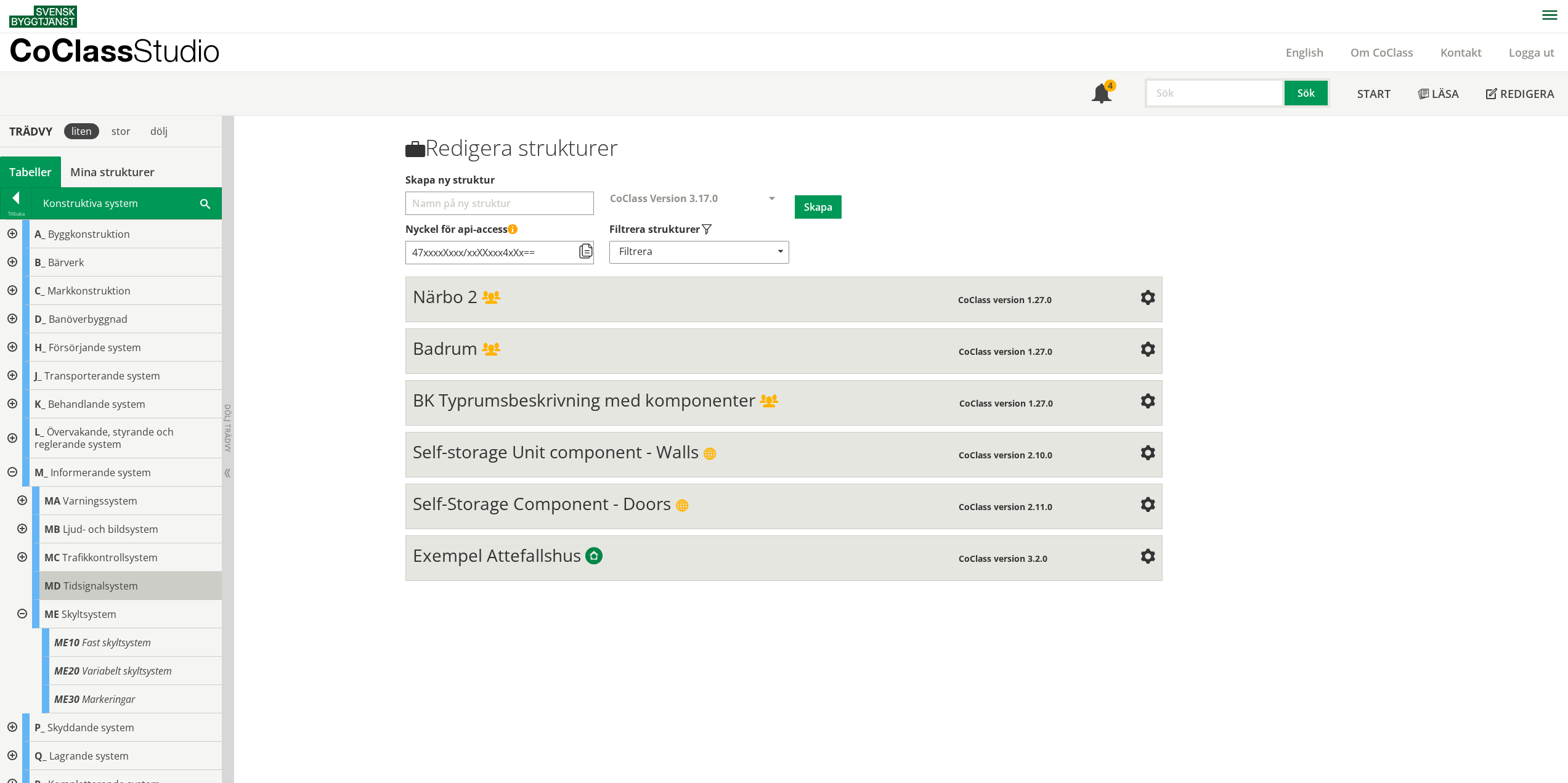
scroll to position [16, 0]
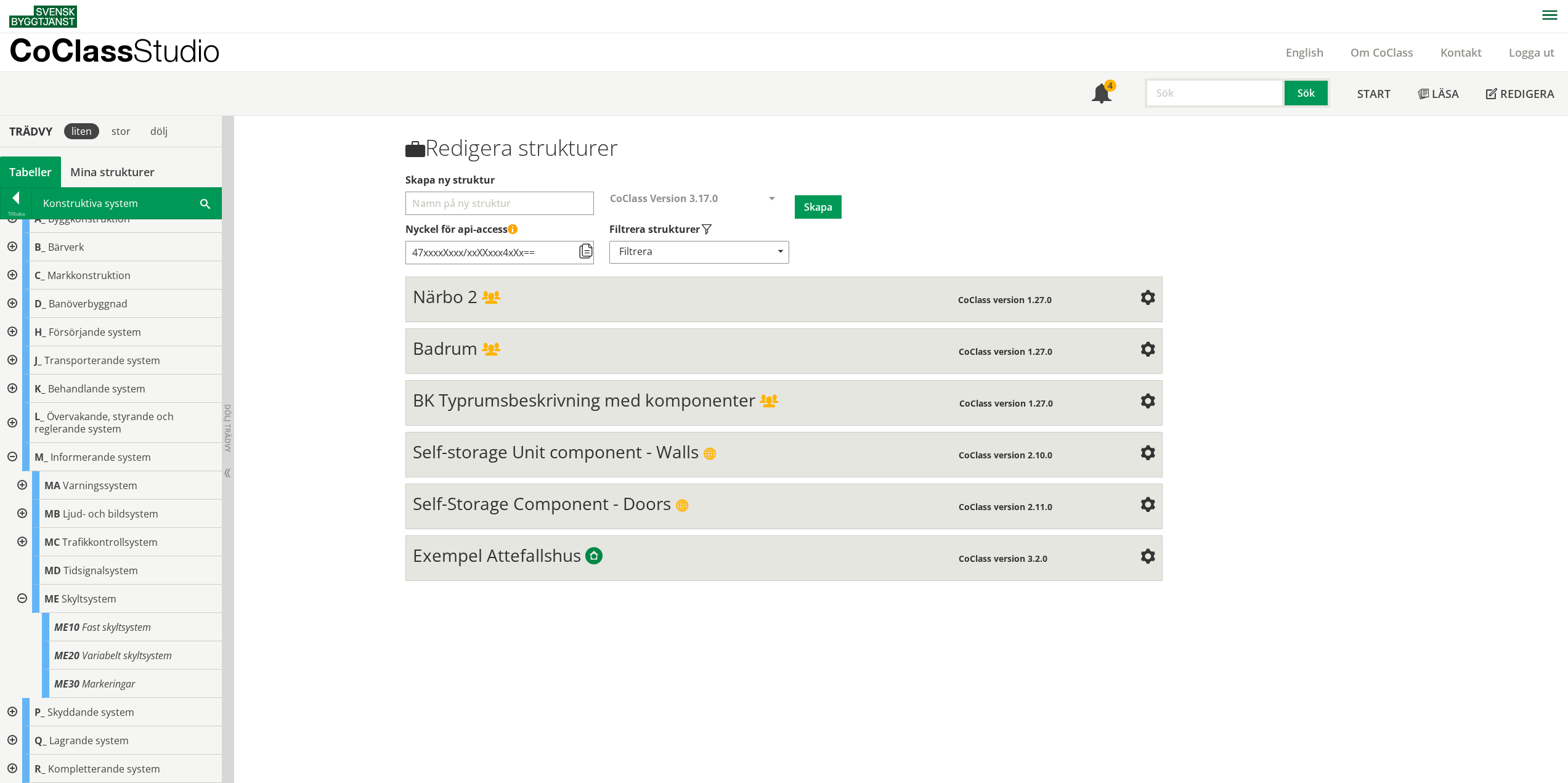
click at [23, 598] on div at bounding box center [21, 598] width 22 height 28
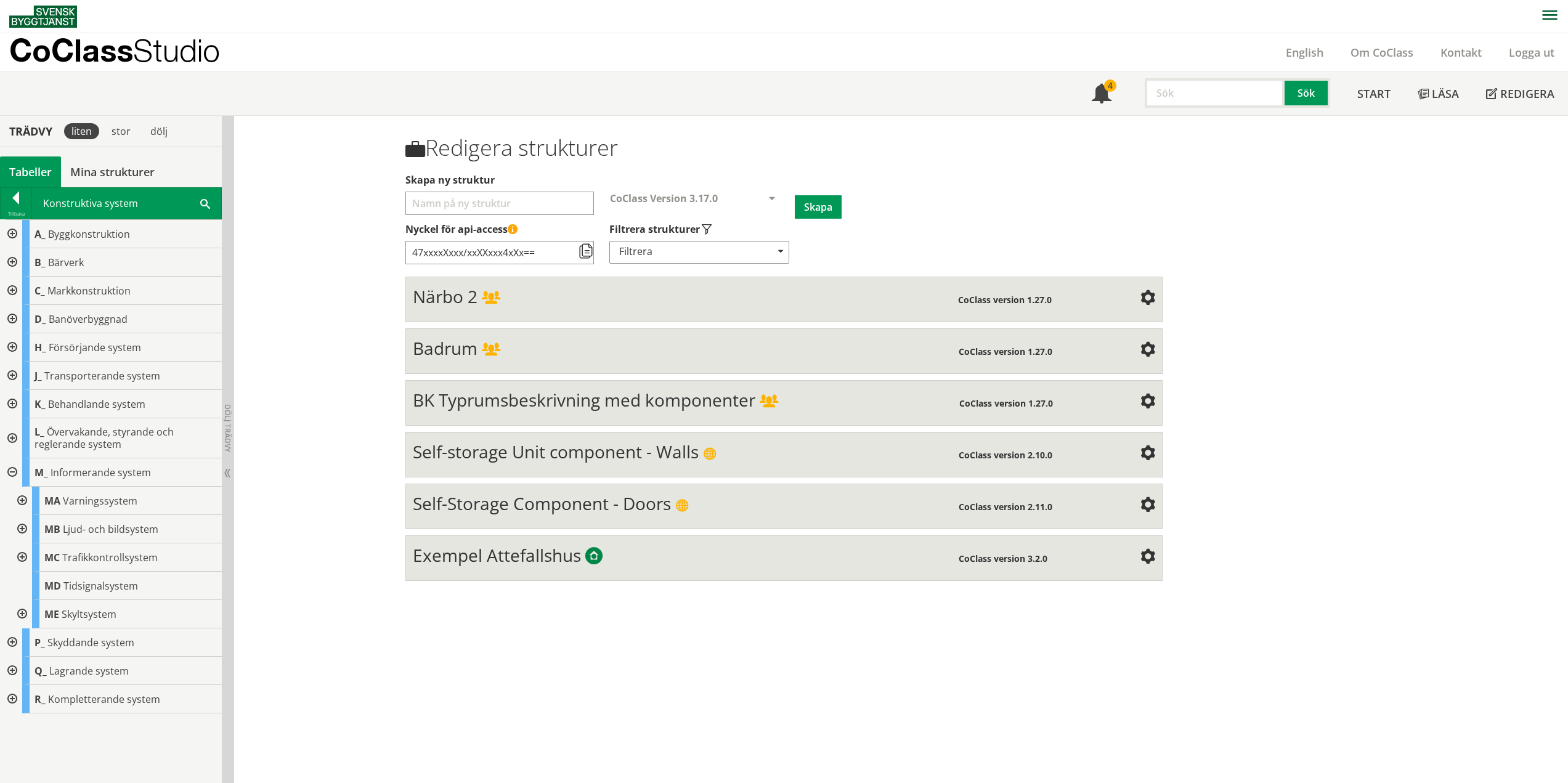
click at [10, 469] on div at bounding box center [11, 472] width 22 height 28
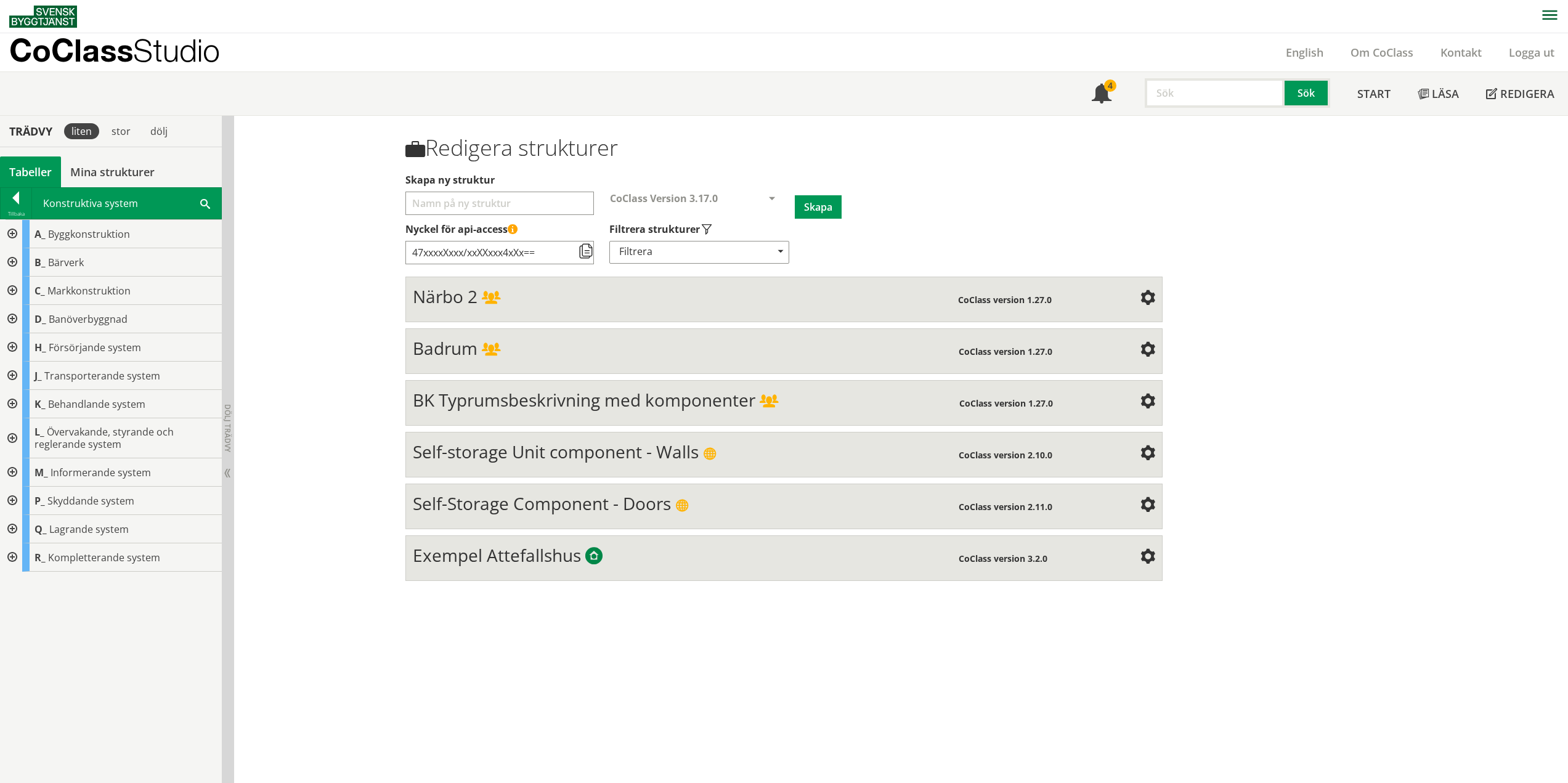
click at [10, 501] on div at bounding box center [11, 500] width 22 height 28
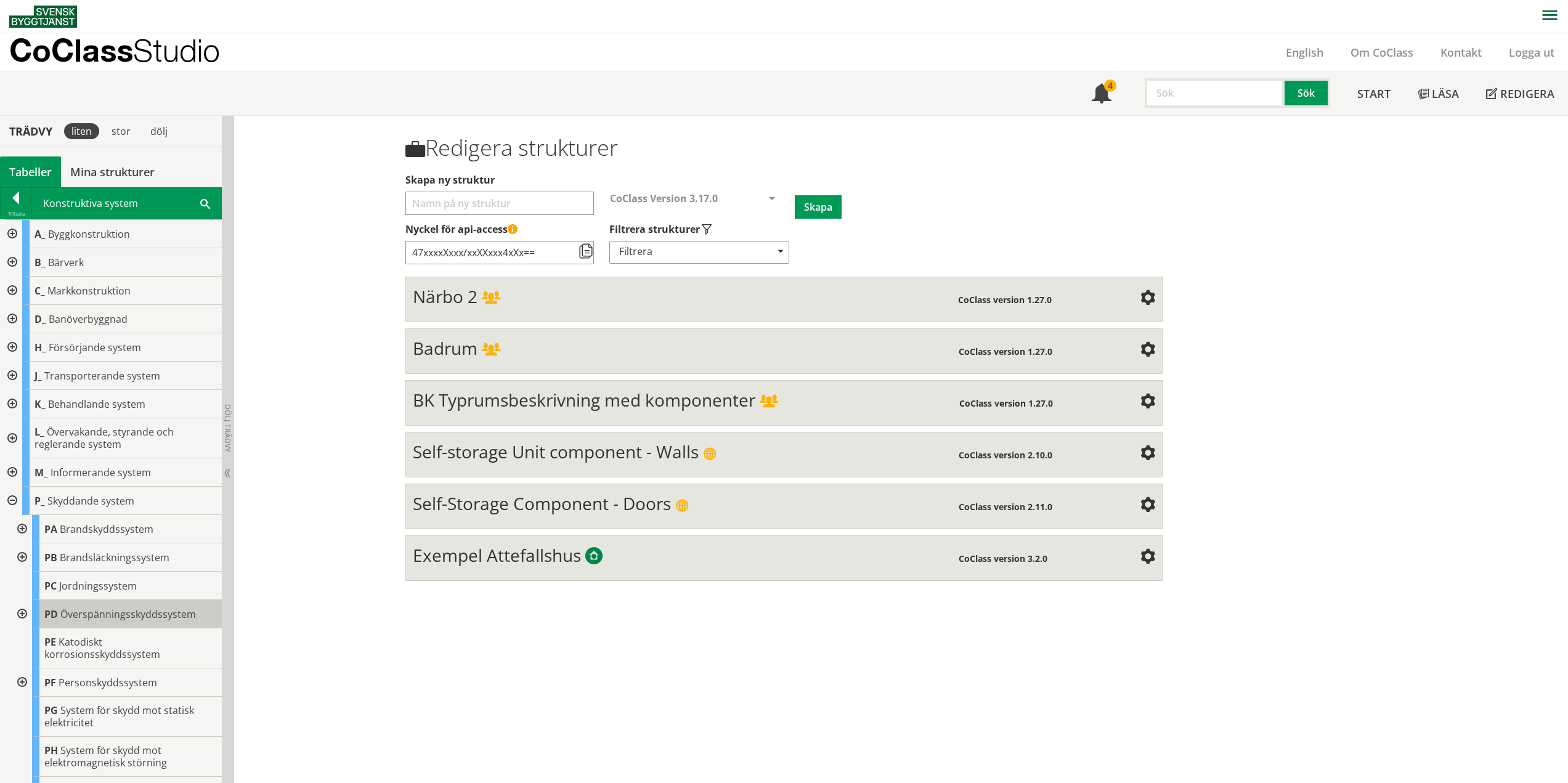
scroll to position [91, 0]
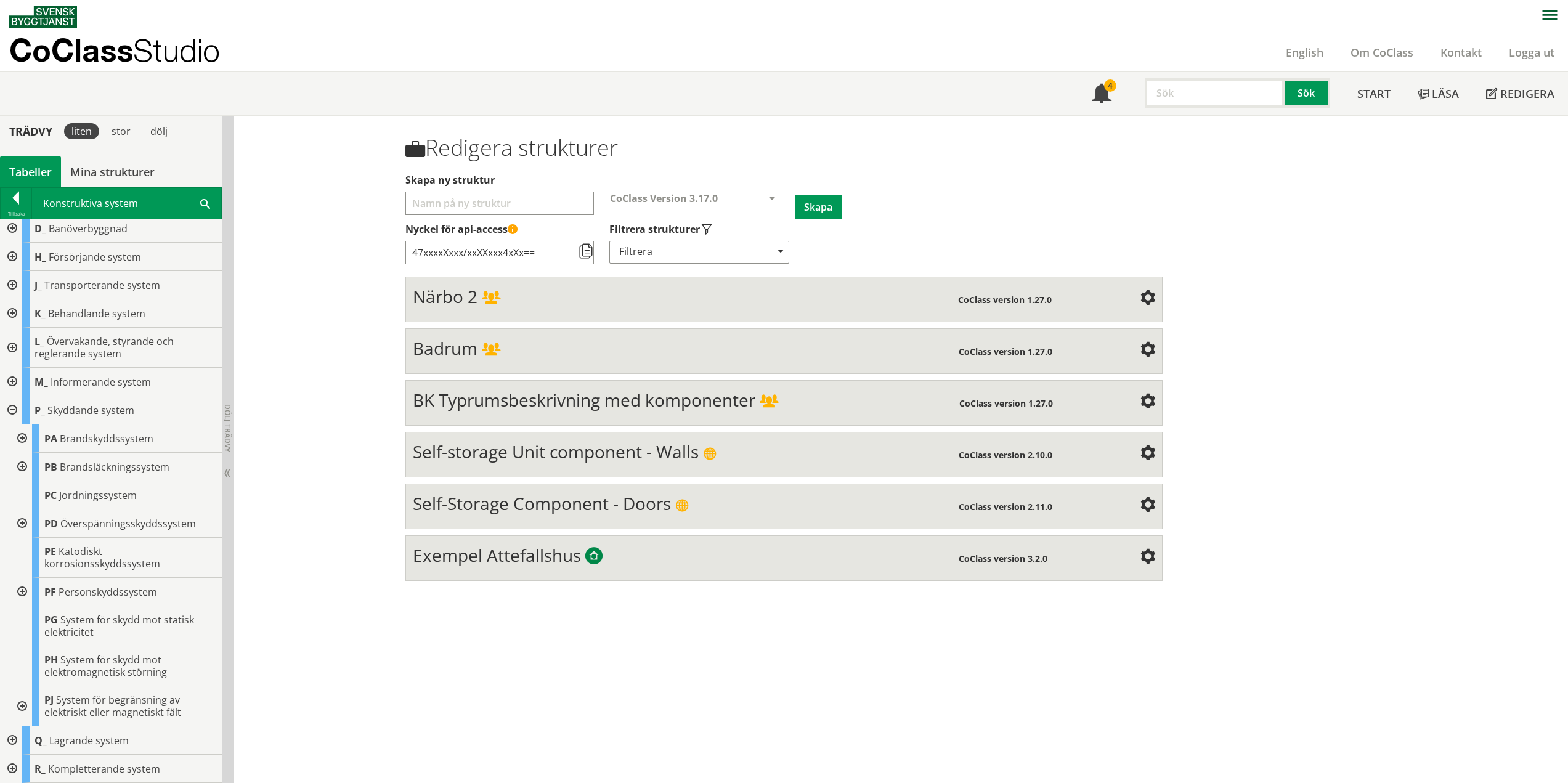
drag, startPoint x: 19, startPoint y: 435, endPoint x: 27, endPoint y: 442, distance: 10.6
click at [19, 435] on div at bounding box center [21, 438] width 22 height 28
click at [26, 409] on div at bounding box center [21, 409] width 22 height 28
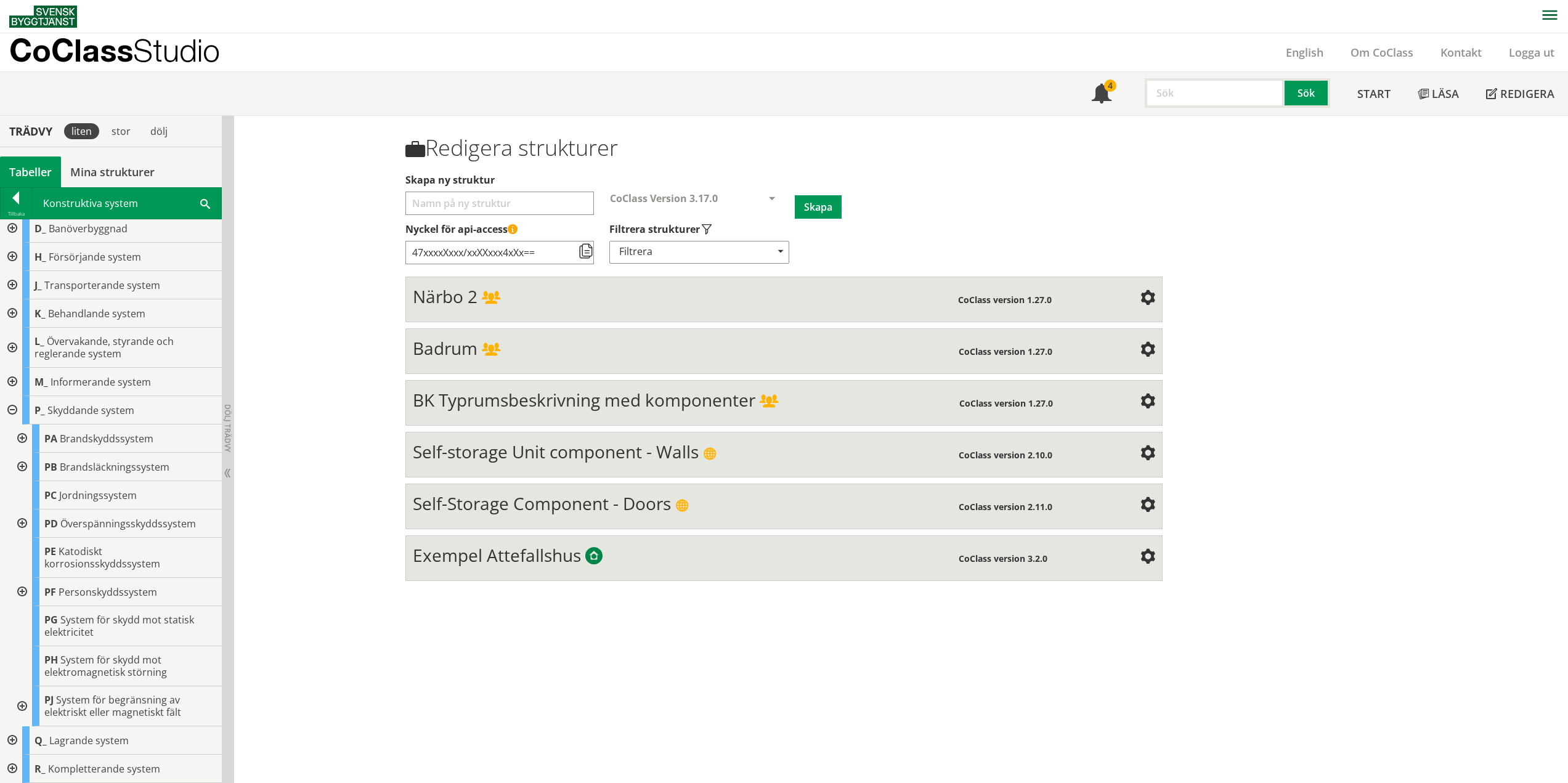
click at [23, 469] on div at bounding box center [21, 466] width 22 height 28
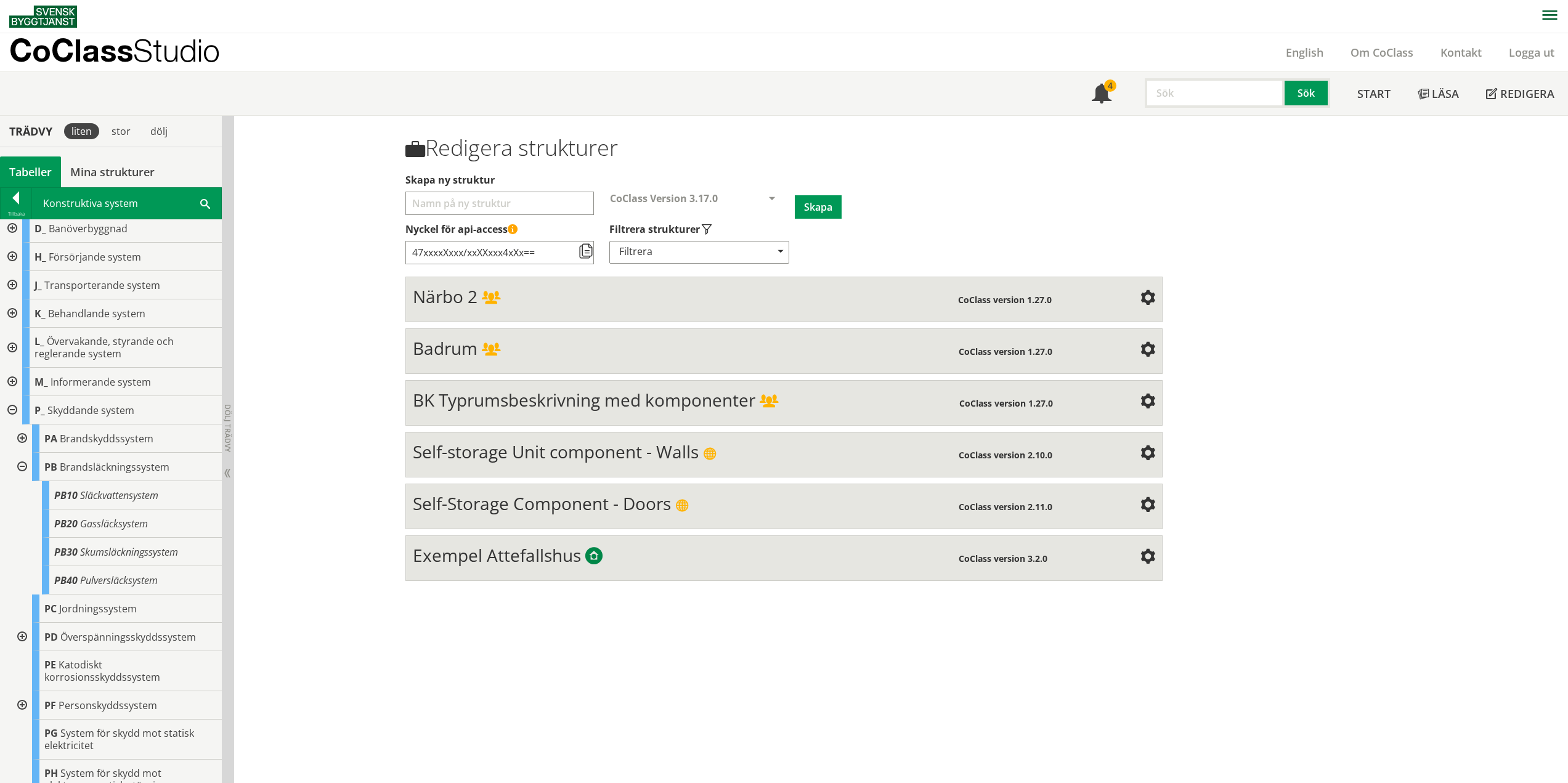
scroll to position [118, 0]
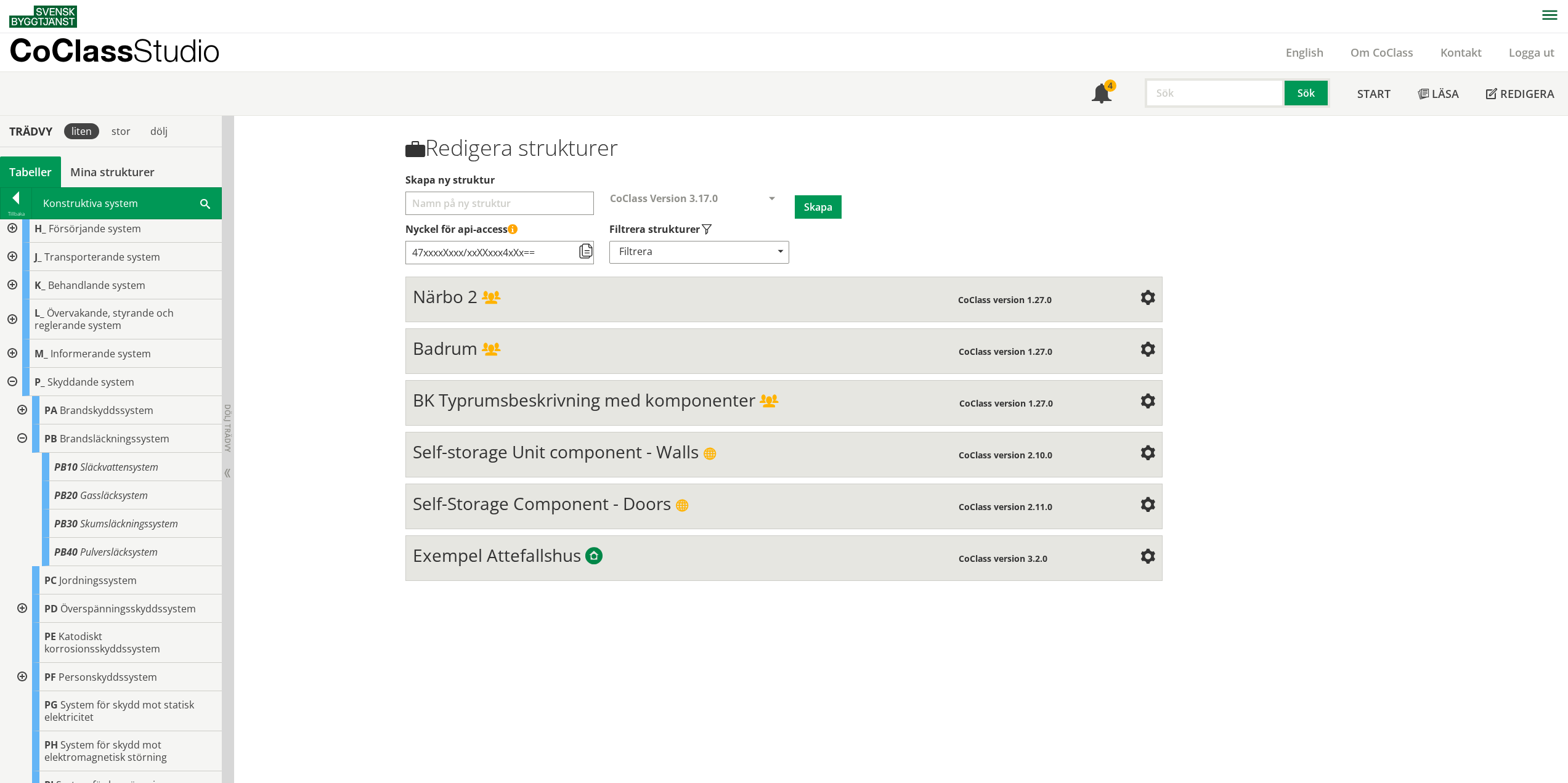
click at [21, 437] on div at bounding box center [21, 438] width 22 height 28
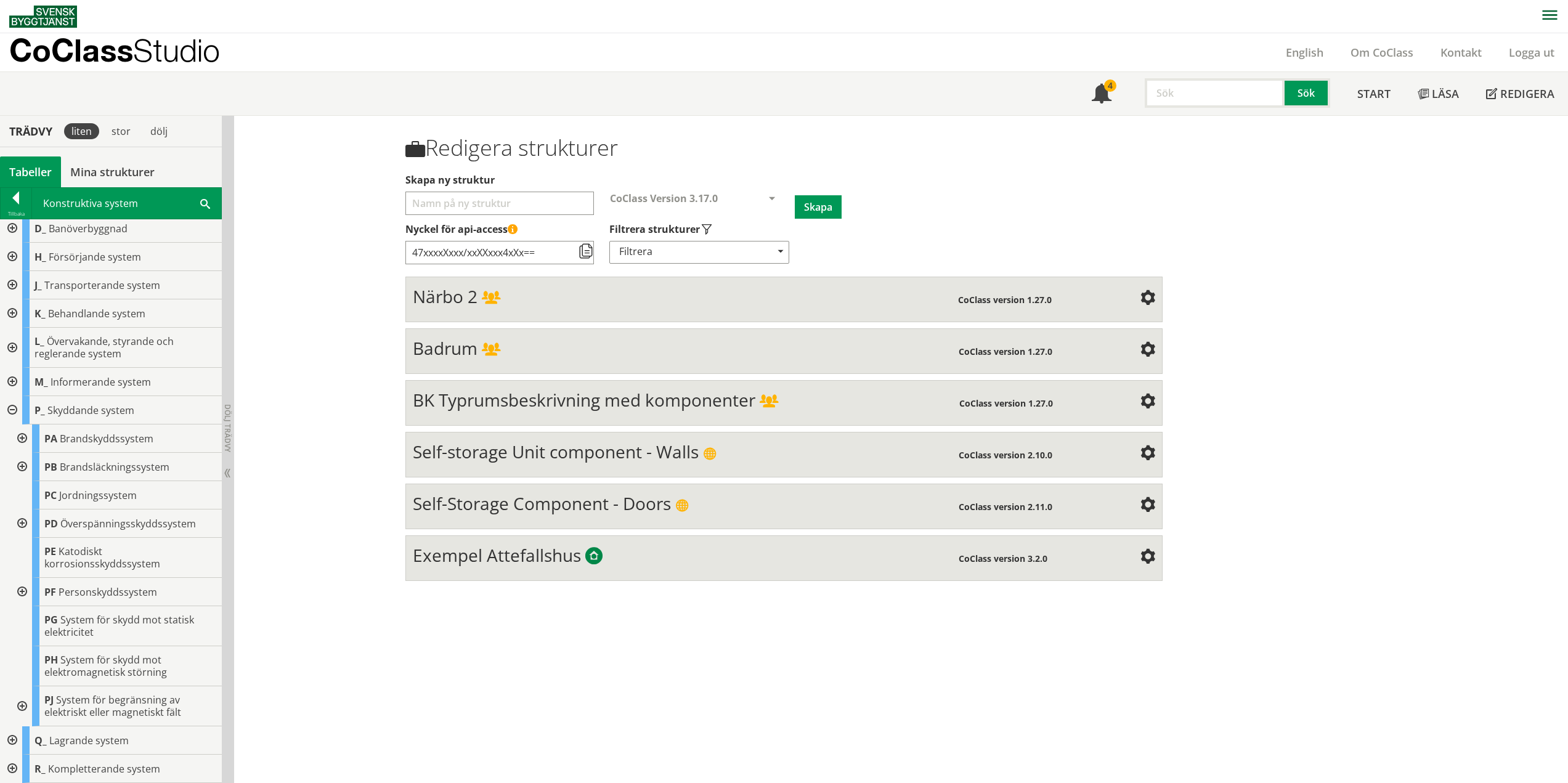
click at [28, 523] on div at bounding box center [21, 523] width 22 height 28
click at [28, 494] on div at bounding box center [21, 495] width 22 height 28
click at [23, 590] on div at bounding box center [21, 591] width 22 height 28
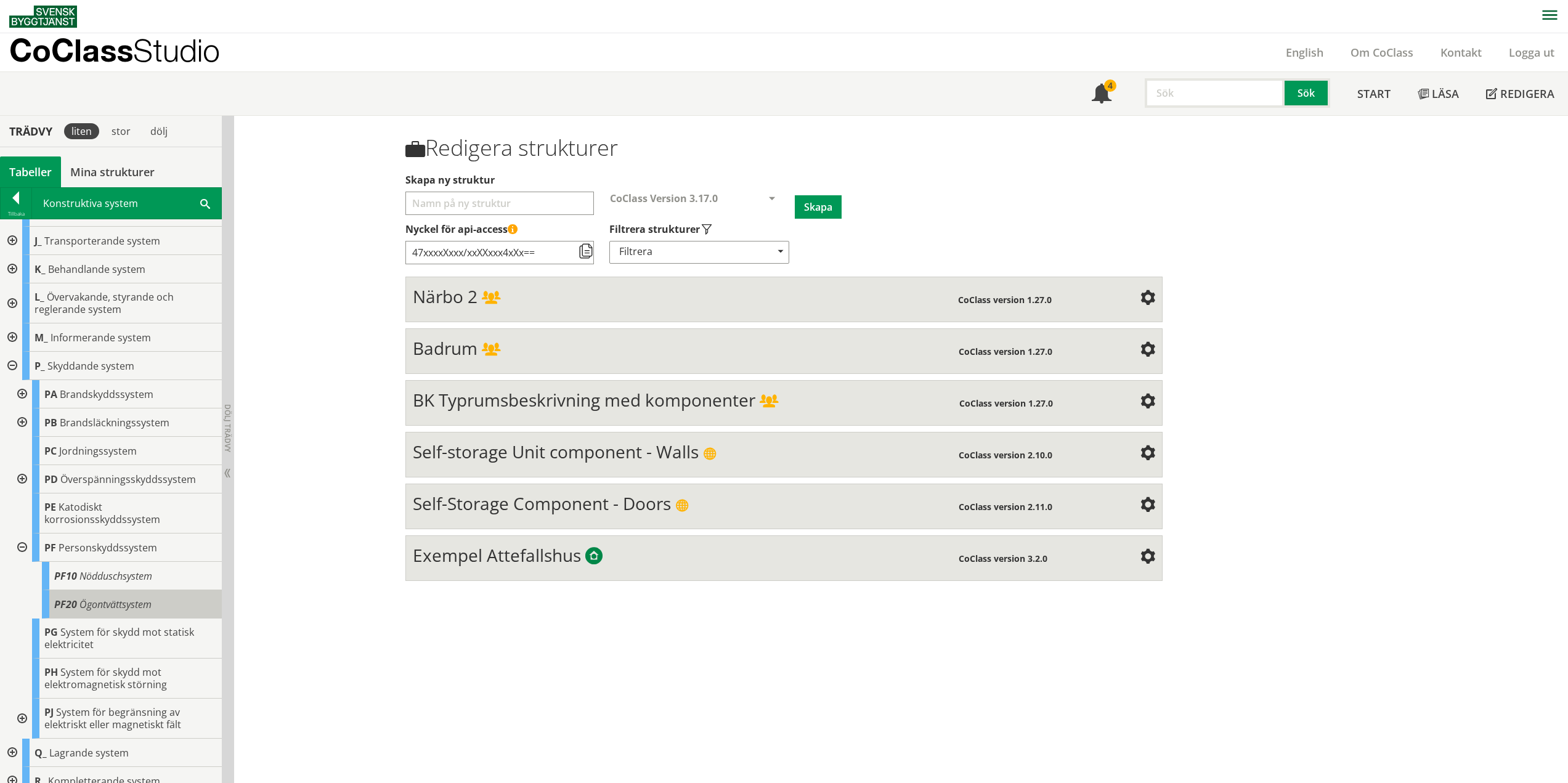
scroll to position [147, 0]
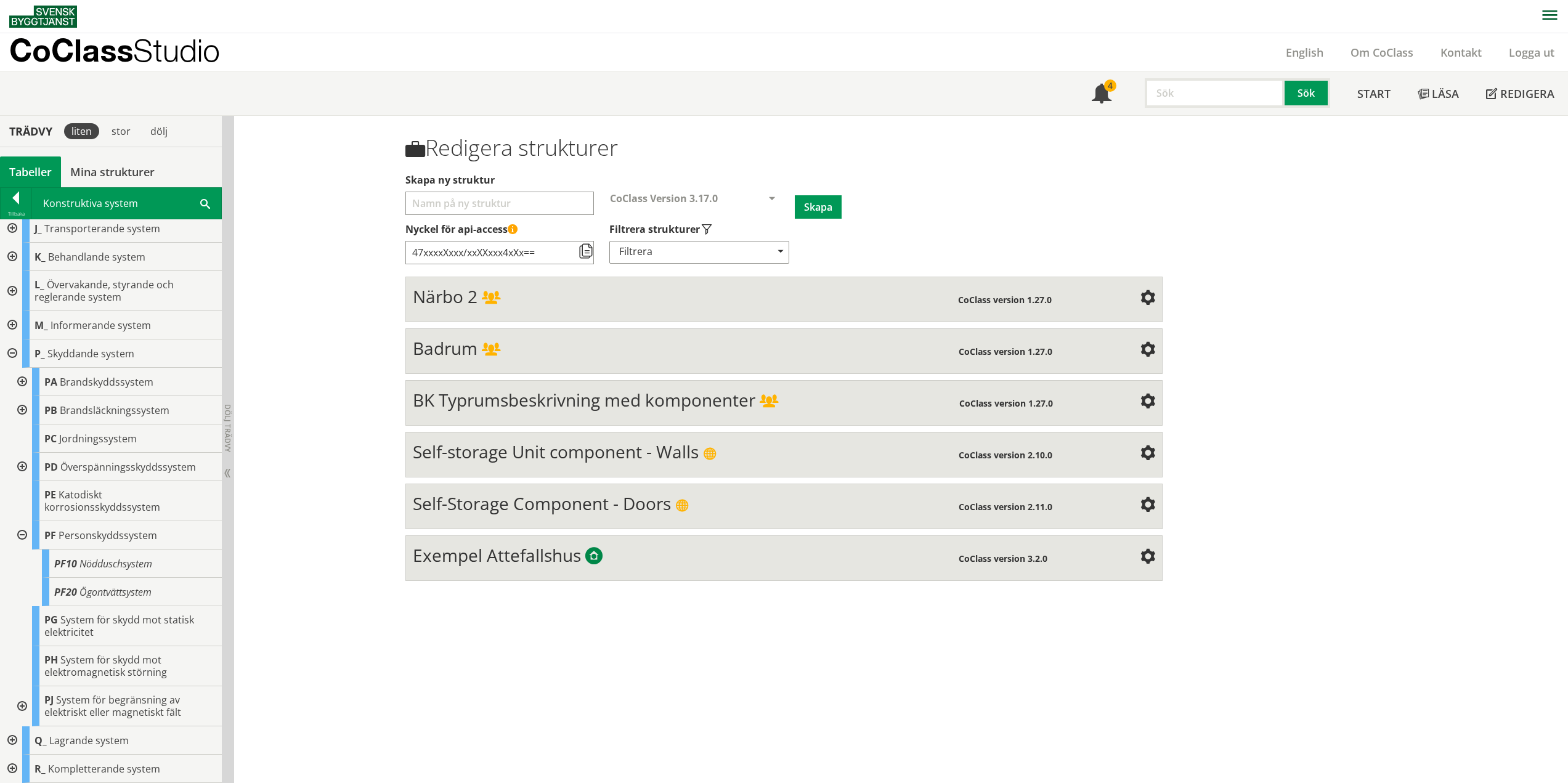
click at [23, 534] on div at bounding box center [21, 535] width 22 height 28
click at [28, 703] on div at bounding box center [21, 706] width 22 height 40
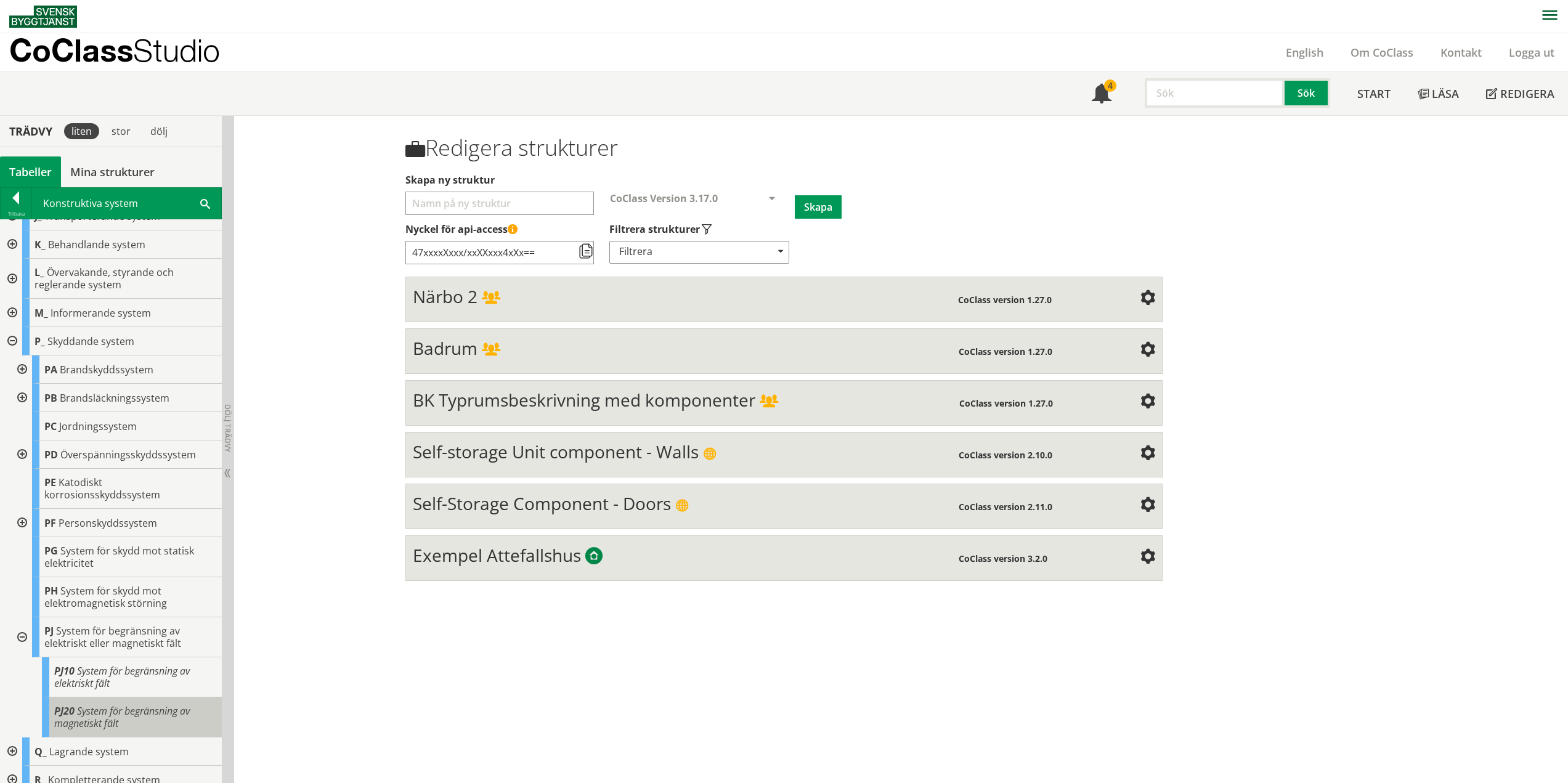
scroll to position [171, 0]
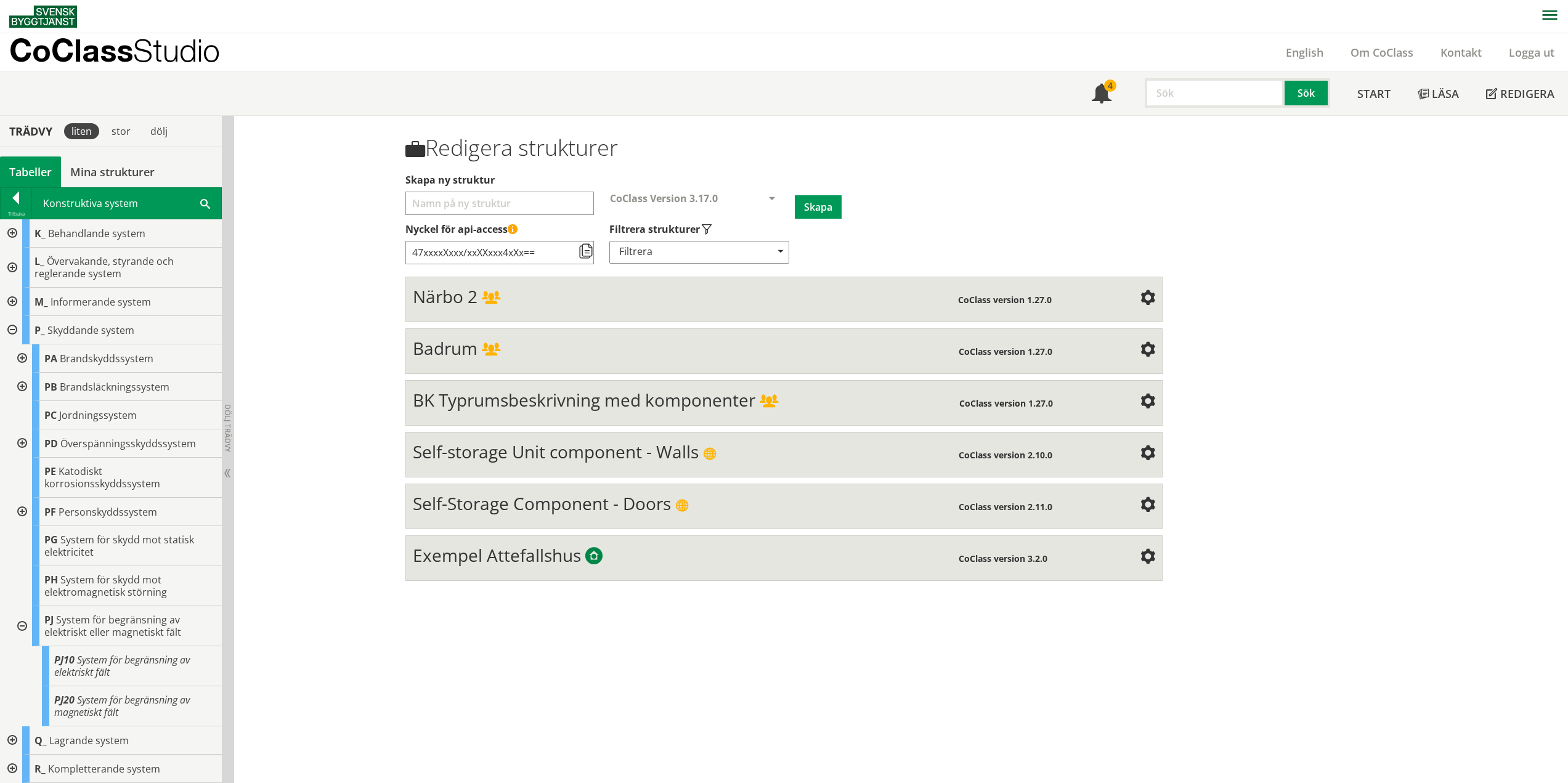
click at [25, 625] on div at bounding box center [21, 626] width 22 height 40
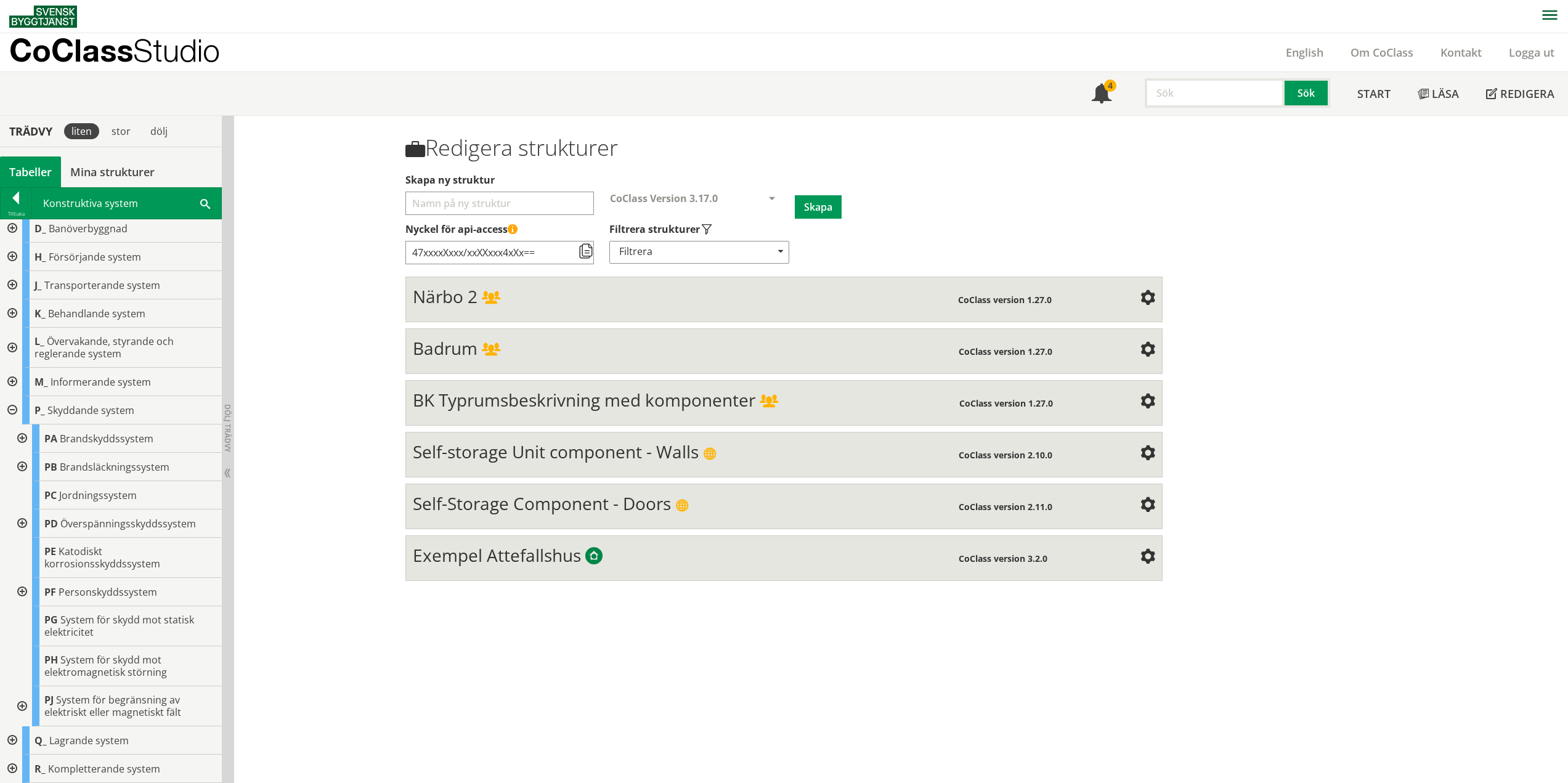
scroll to position [91, 0]
click at [13, 407] on div at bounding box center [11, 409] width 22 height 28
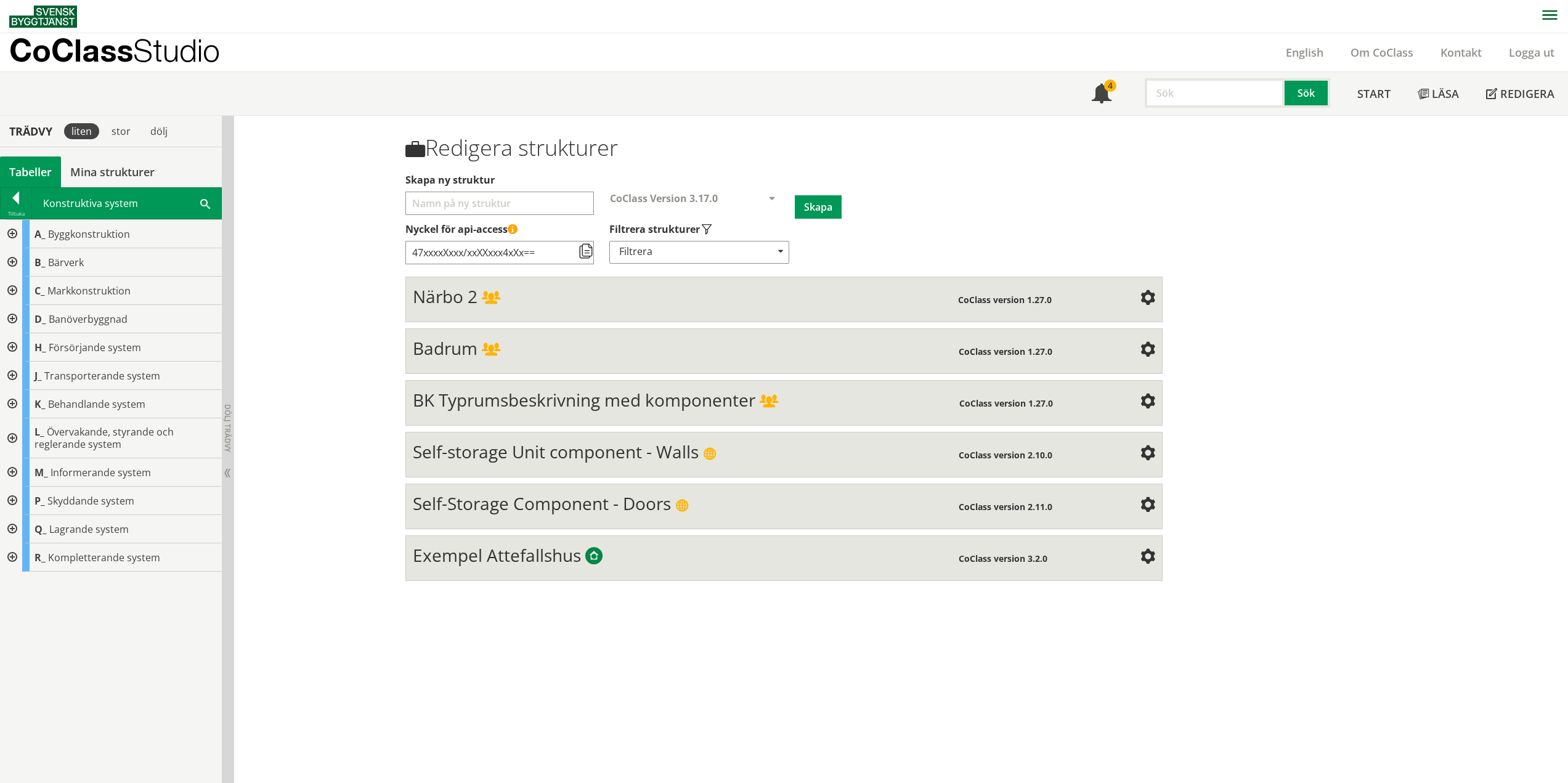
click at [9, 469] on div at bounding box center [11, 472] width 22 height 28
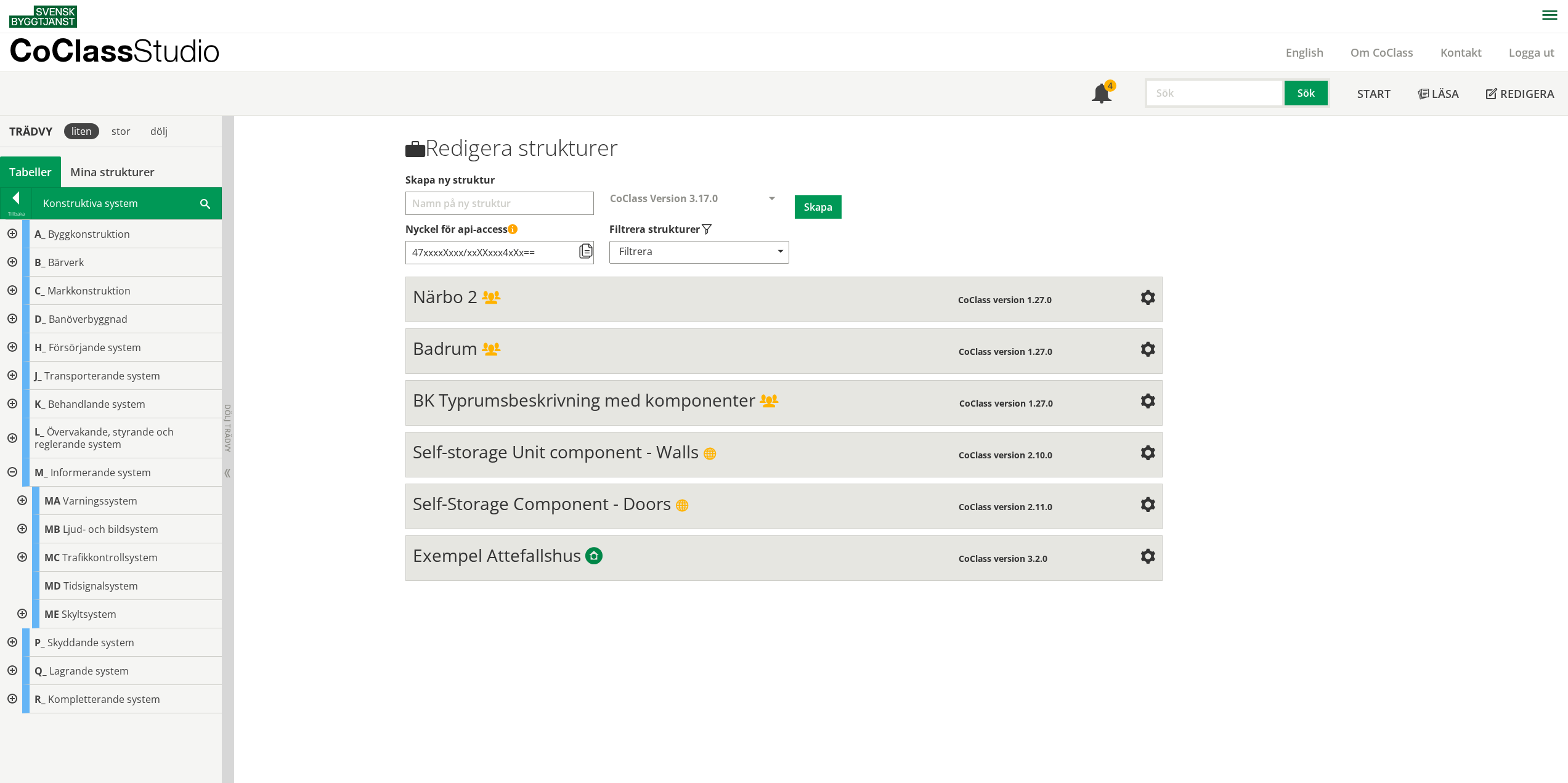
click at [15, 467] on div at bounding box center [11, 472] width 22 height 28
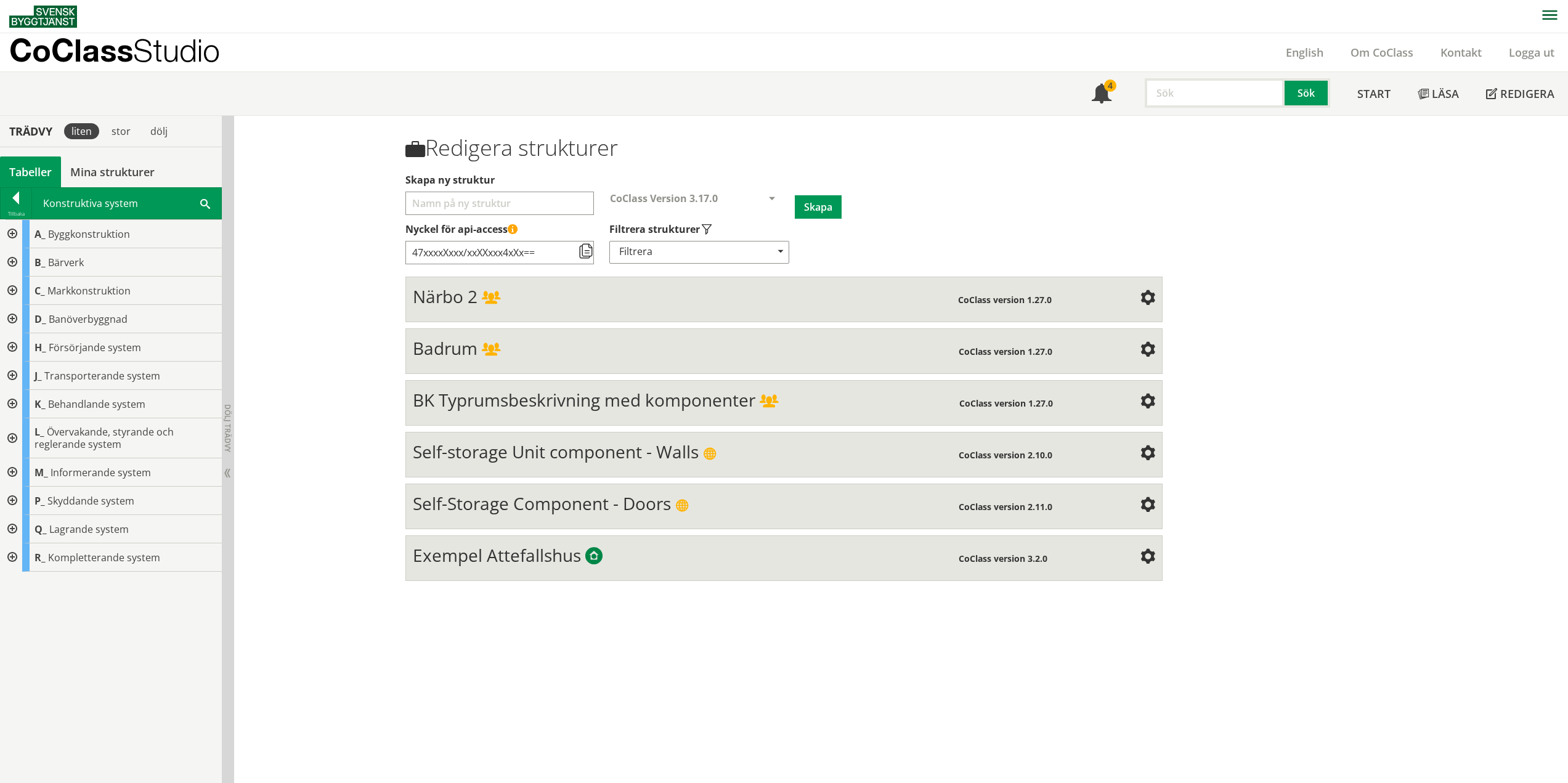
click at [14, 529] on div at bounding box center [11, 529] width 22 height 28
drag, startPoint x: 16, startPoint y: 531, endPoint x: 17, endPoint y: 536, distance: 5.1
click at [16, 531] on div at bounding box center [11, 529] width 22 height 28
click at [16, 560] on div at bounding box center [11, 557] width 22 height 28
click at [23, 612] on div at bounding box center [21, 614] width 22 height 28
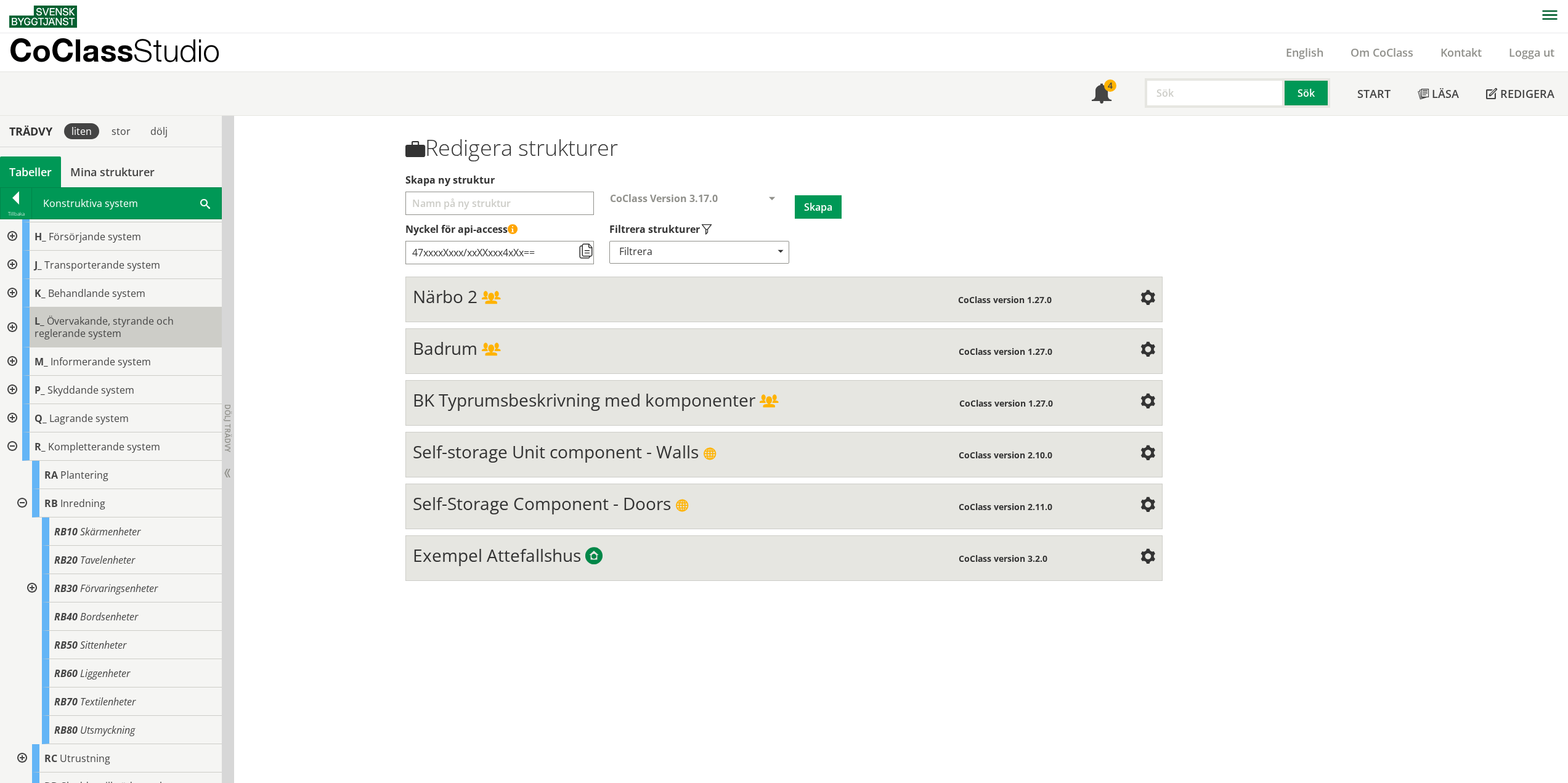
scroll to position [169, 0]
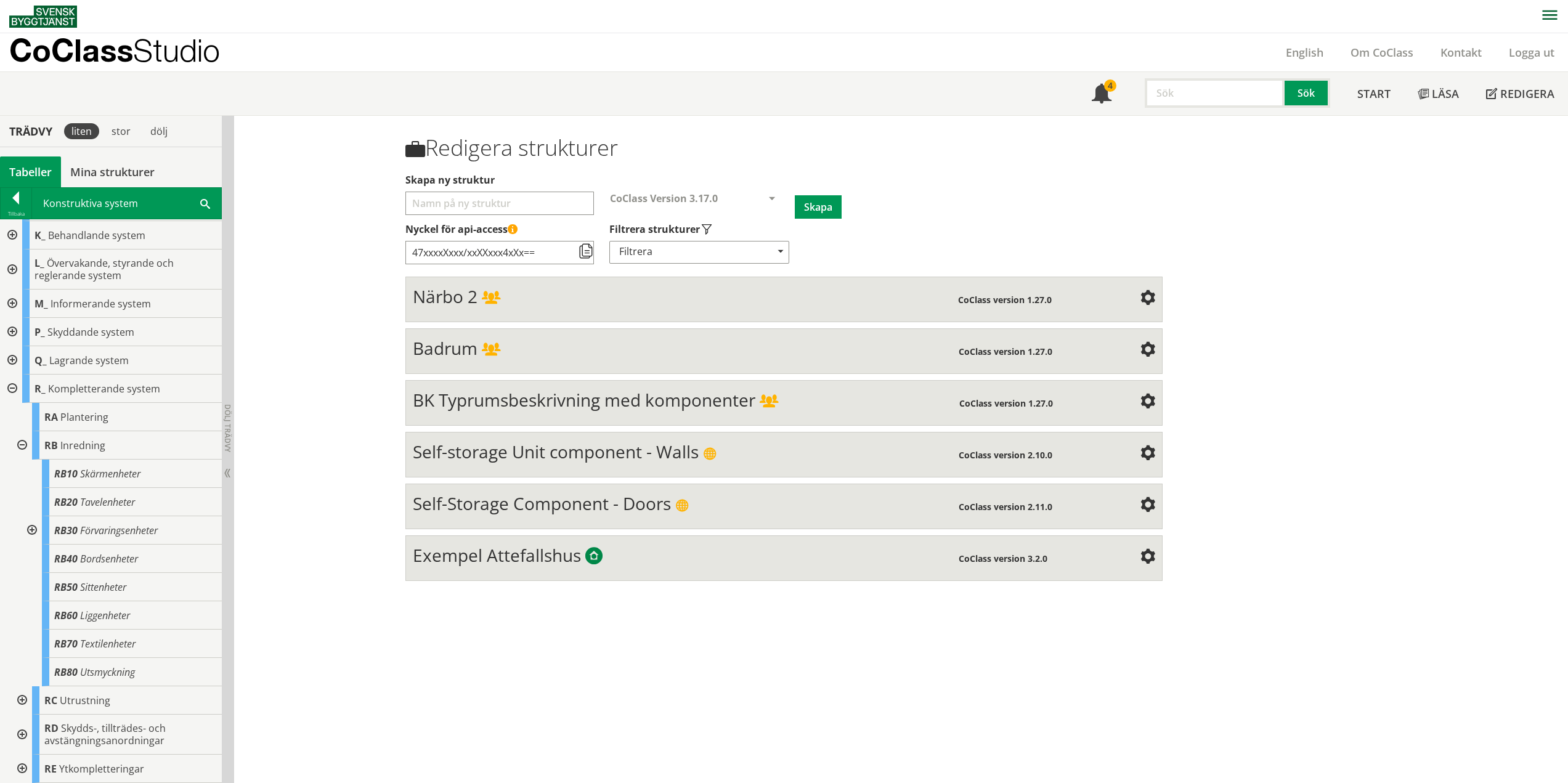
click at [29, 529] on div at bounding box center [30, 530] width 22 height 28
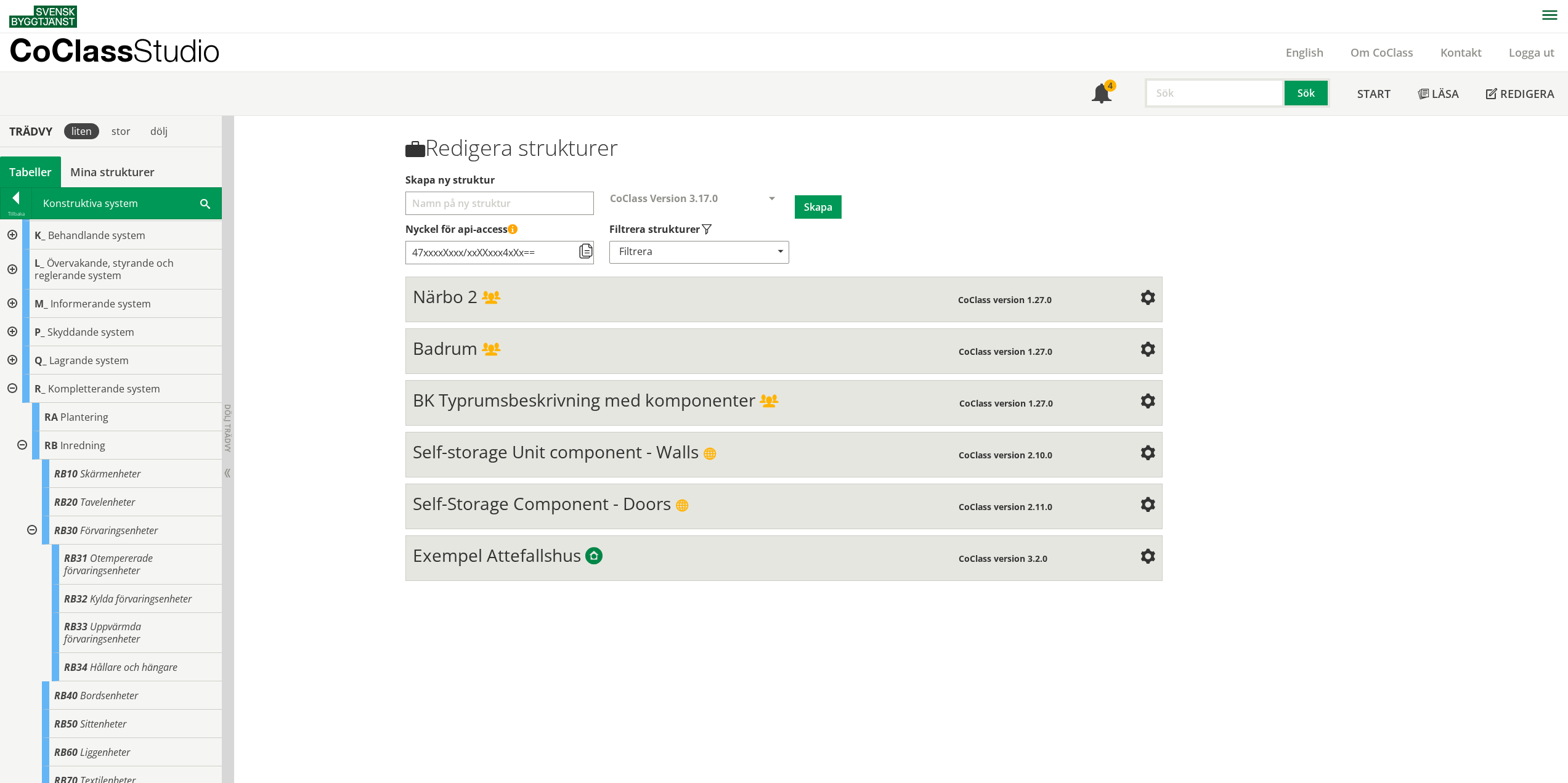
click at [31, 529] on div at bounding box center [30, 530] width 22 height 28
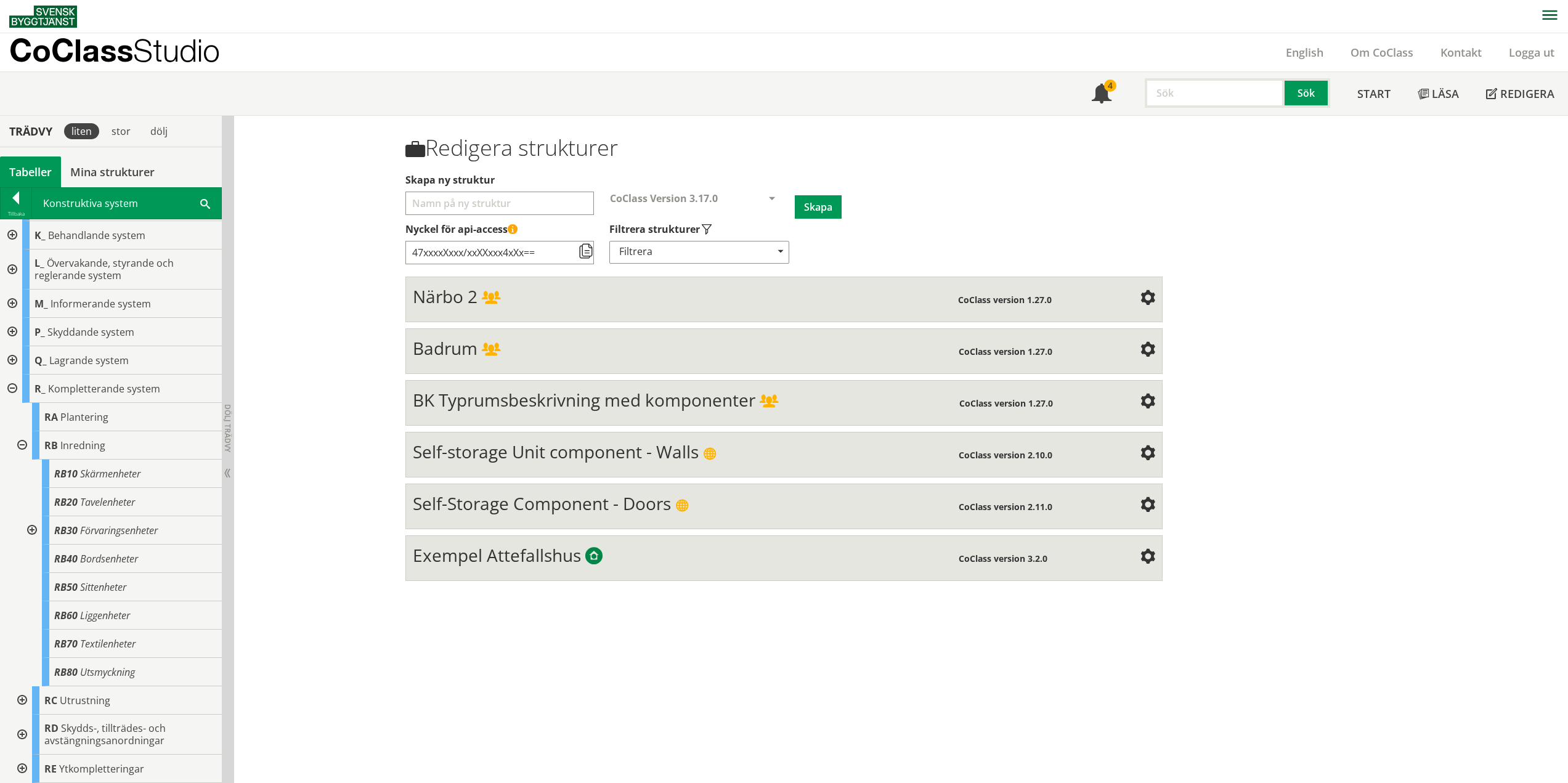
click at [23, 443] on div at bounding box center [21, 445] width 22 height 28
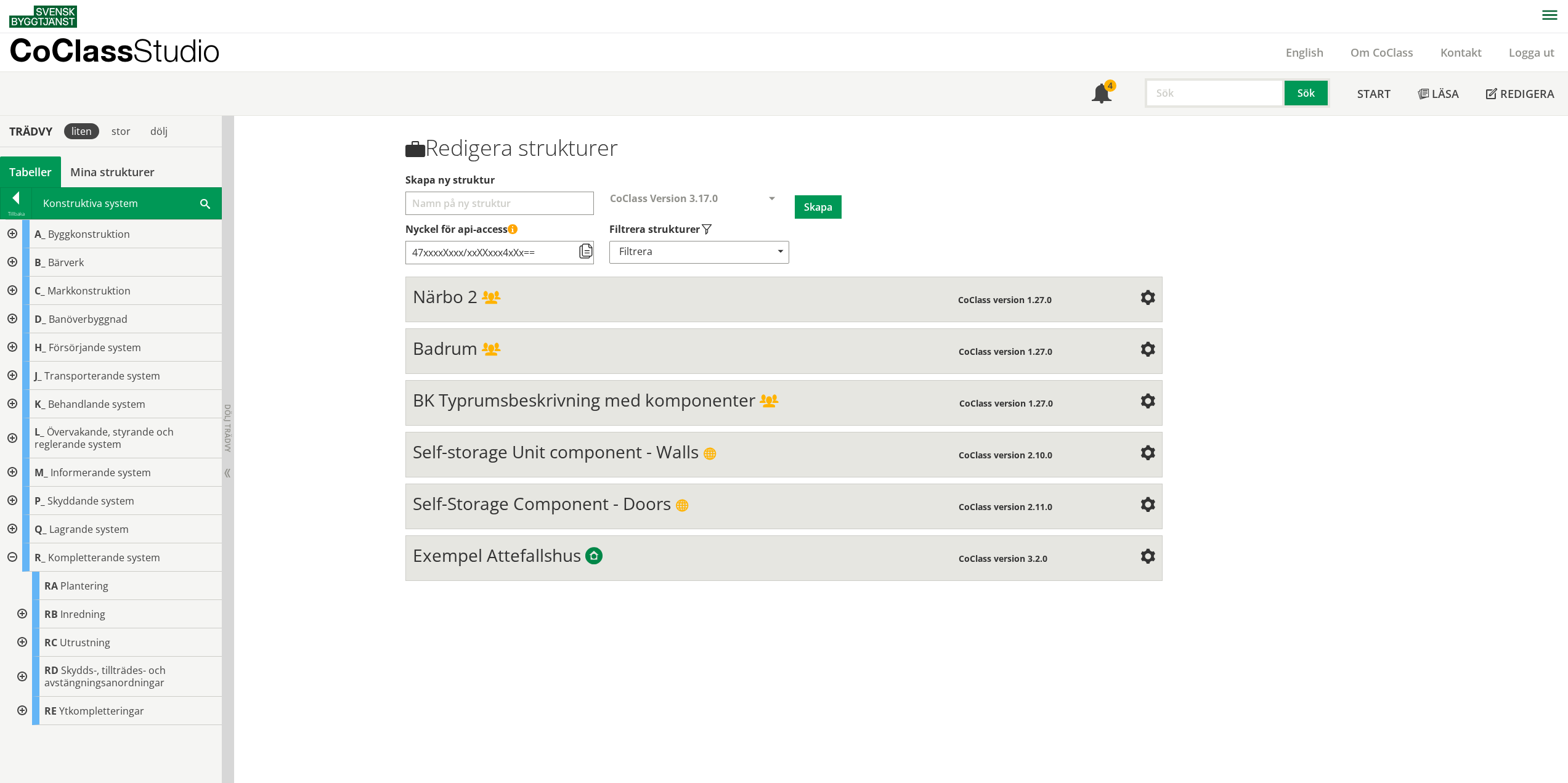
click at [19, 643] on div at bounding box center [21, 642] width 22 height 28
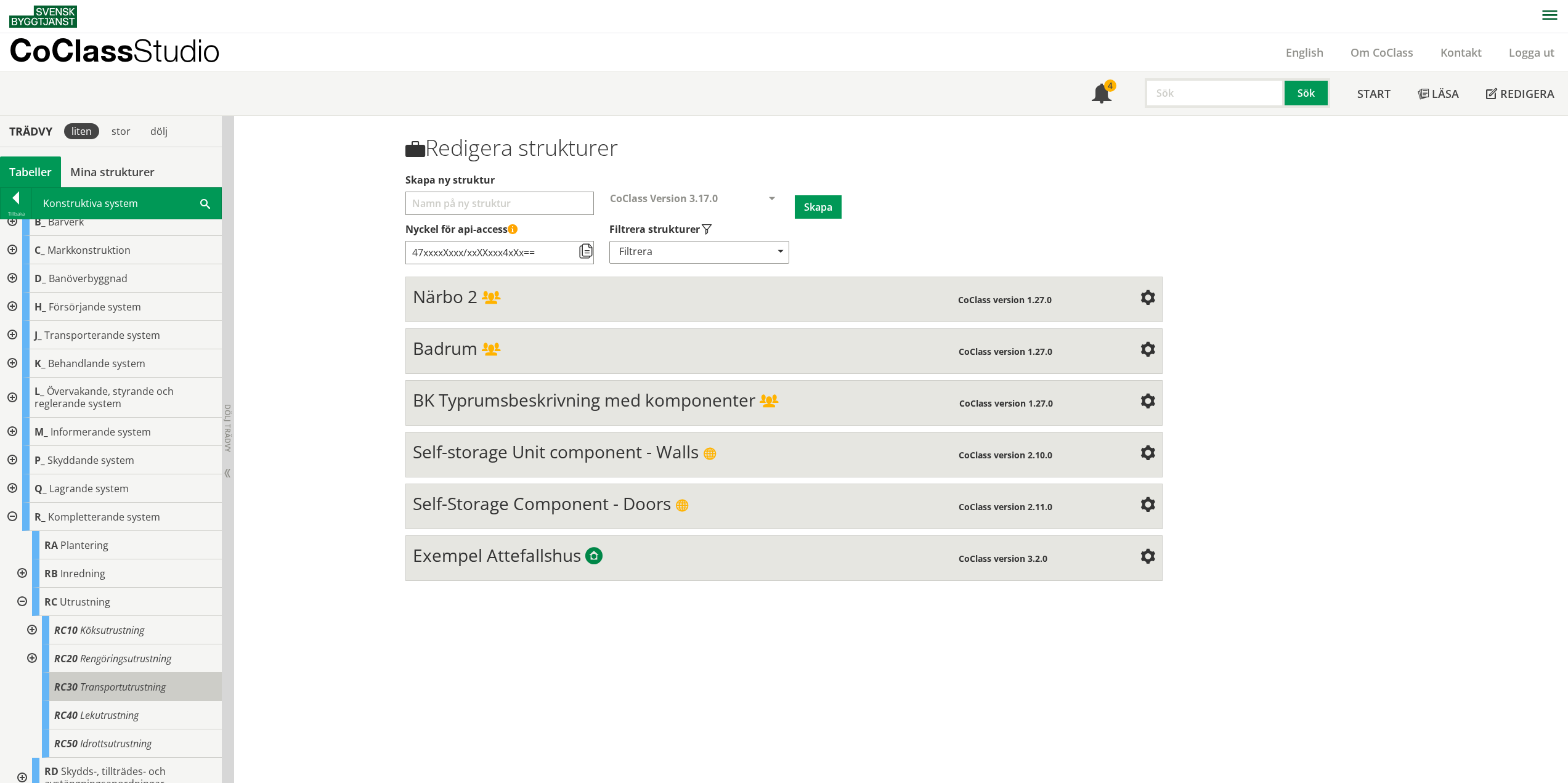
scroll to position [84, 0]
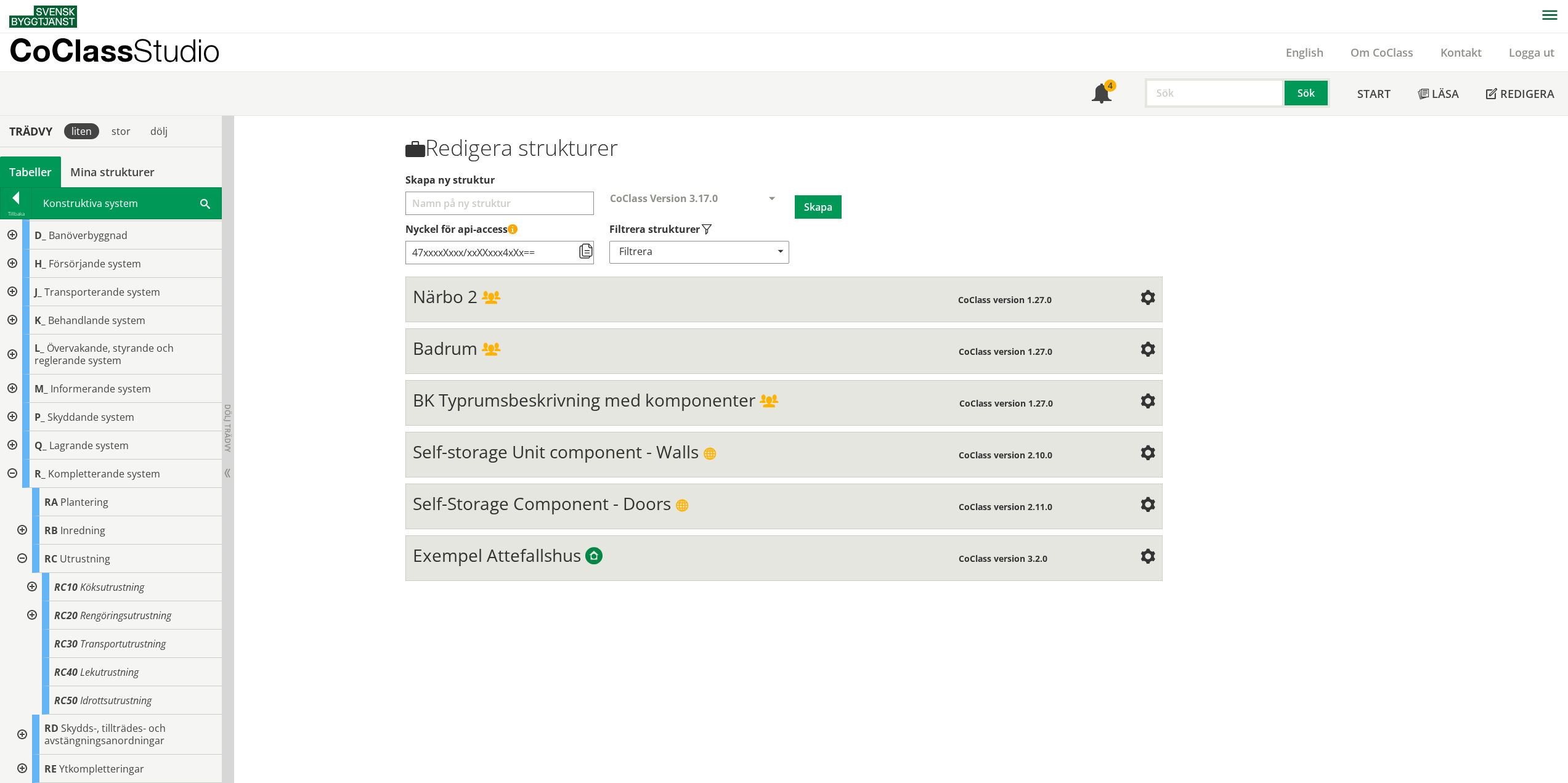
click at [30, 587] on div at bounding box center [30, 587] width 22 height 28
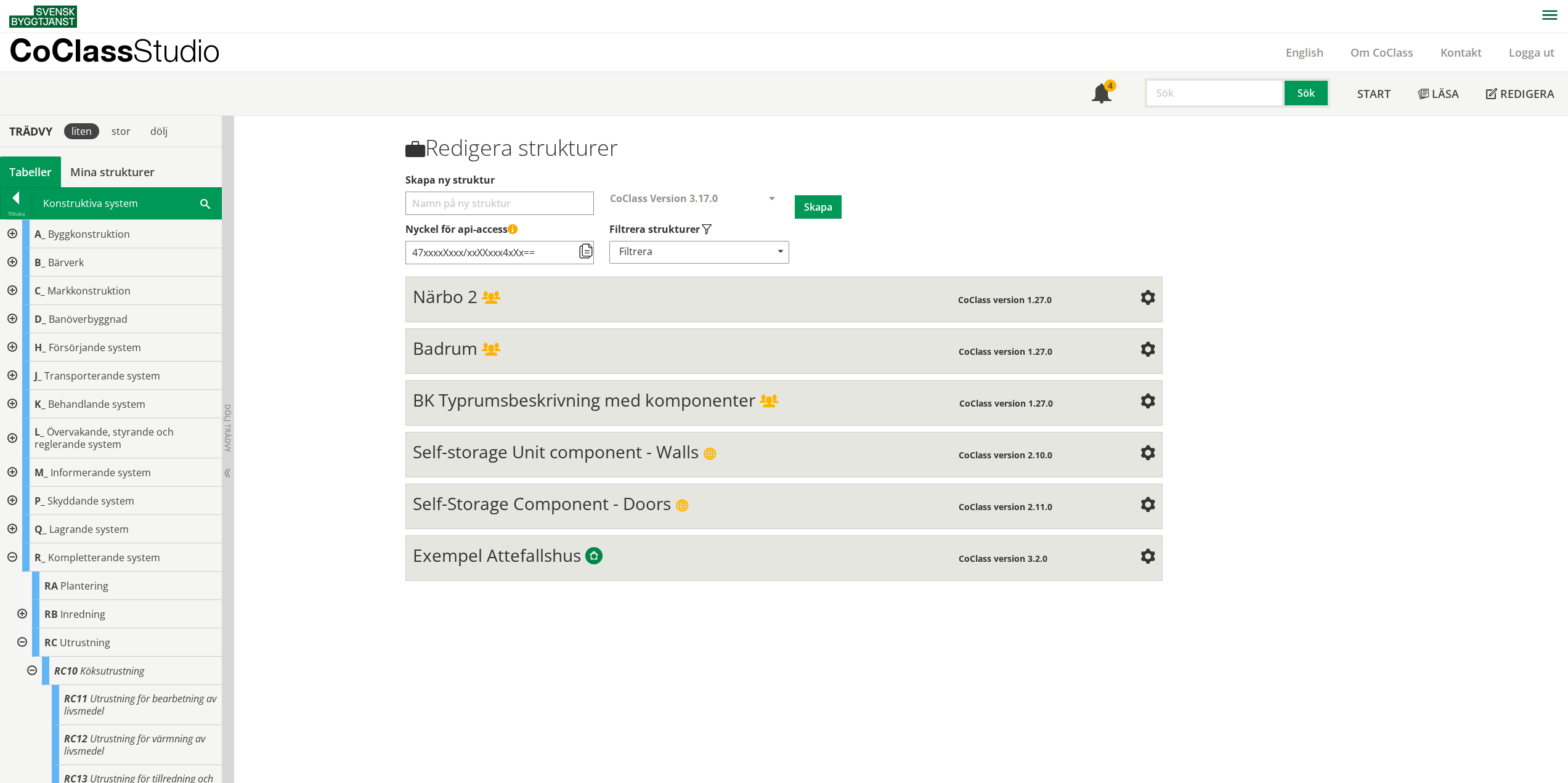
scroll to position [84, 0]
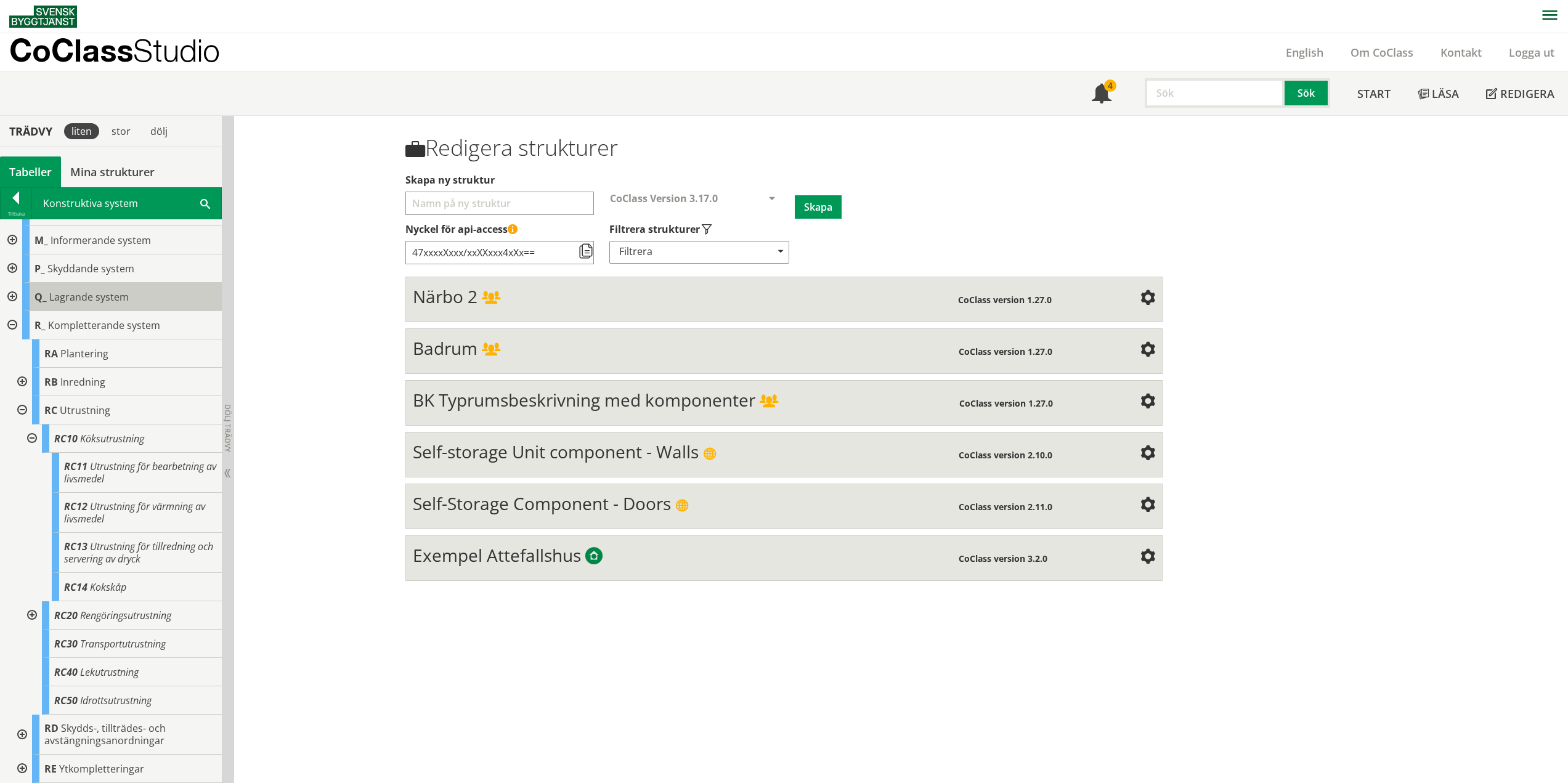
drag, startPoint x: 32, startPoint y: 439, endPoint x: 38, endPoint y: 453, distance: 15.2
click at [32, 439] on div at bounding box center [30, 438] width 22 height 28
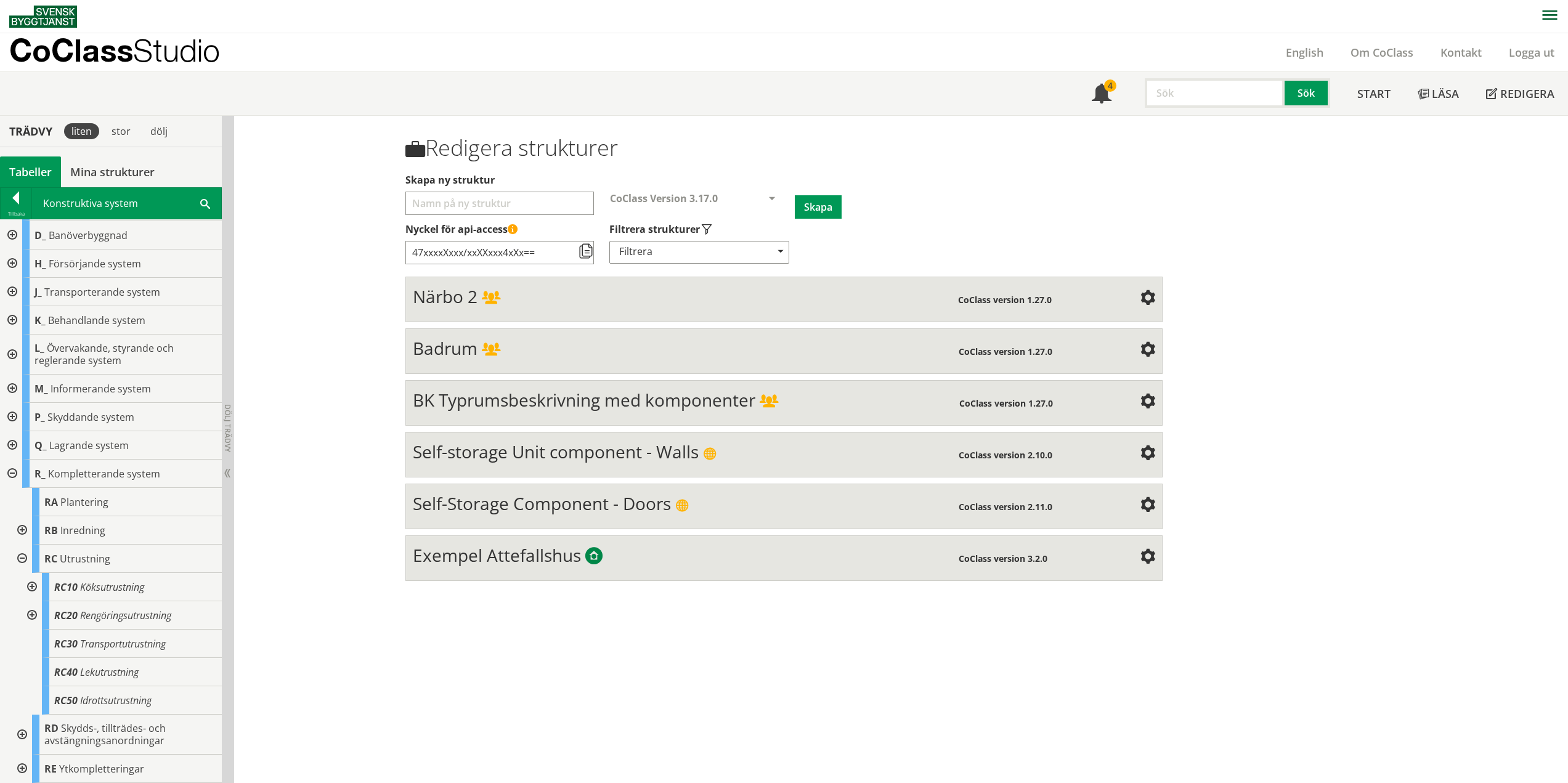
click at [29, 616] on div at bounding box center [30, 615] width 22 height 28
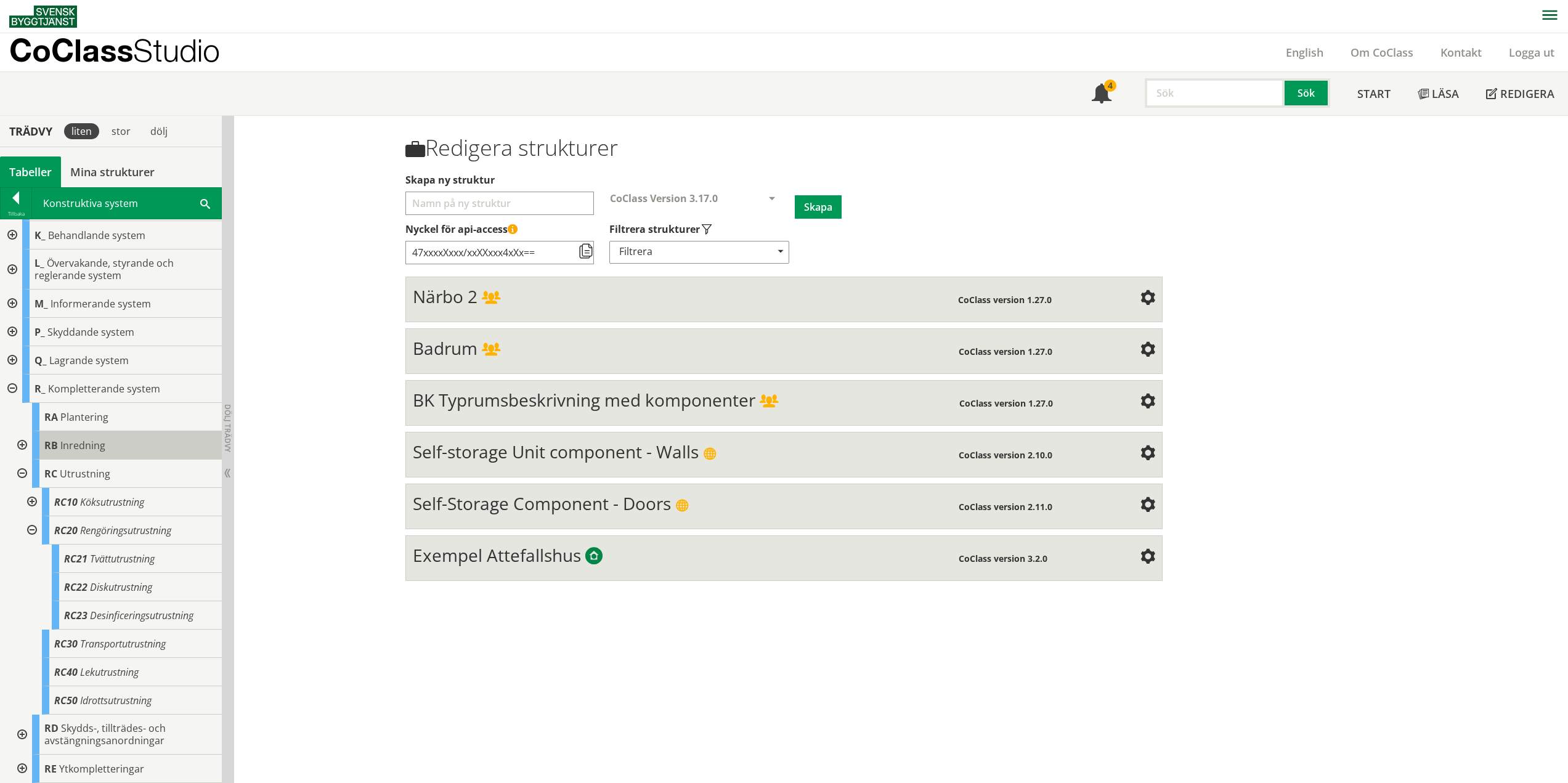
click at [35, 527] on div at bounding box center [30, 530] width 22 height 28
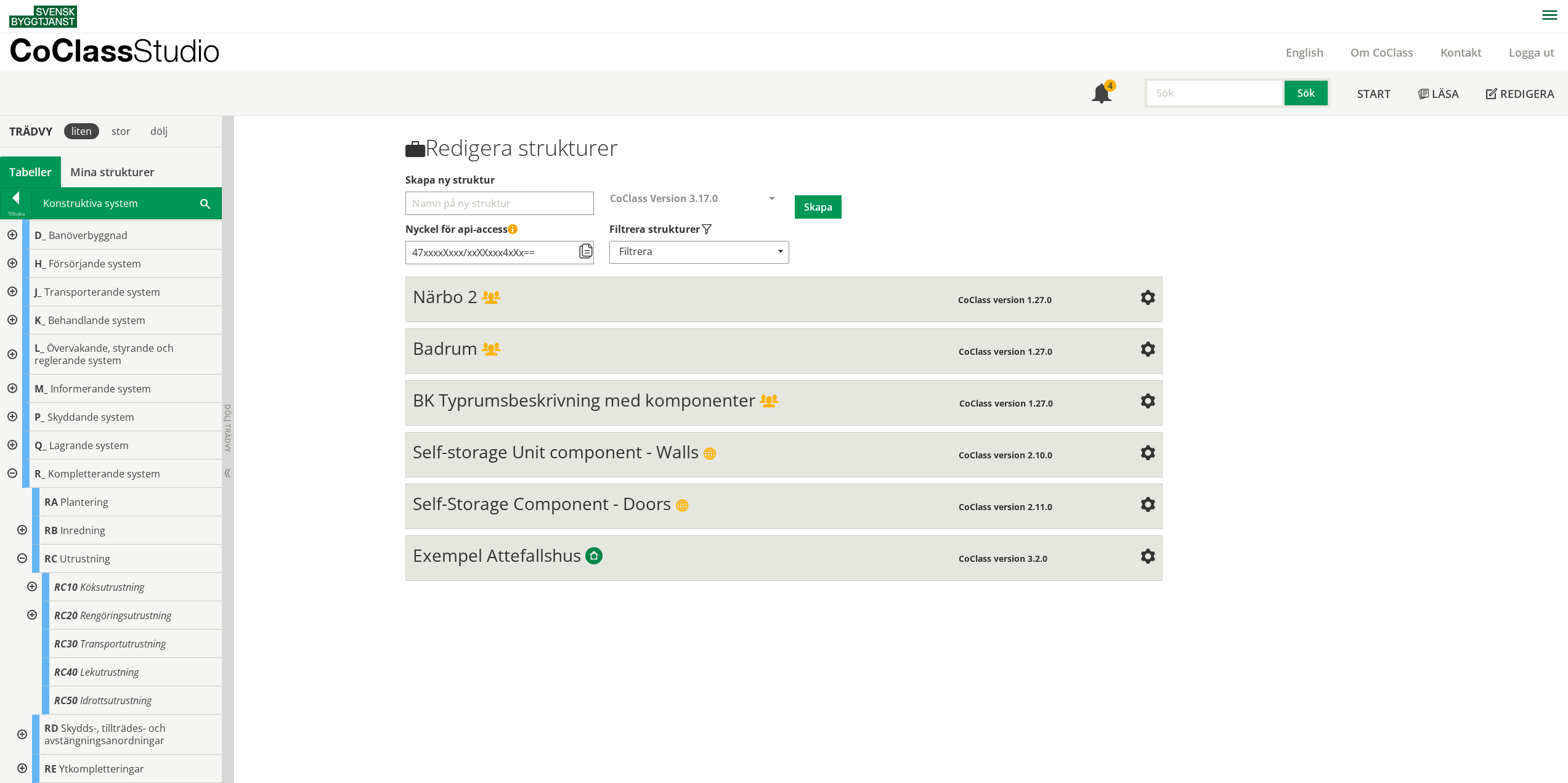
click at [25, 558] on div at bounding box center [21, 558] width 22 height 28
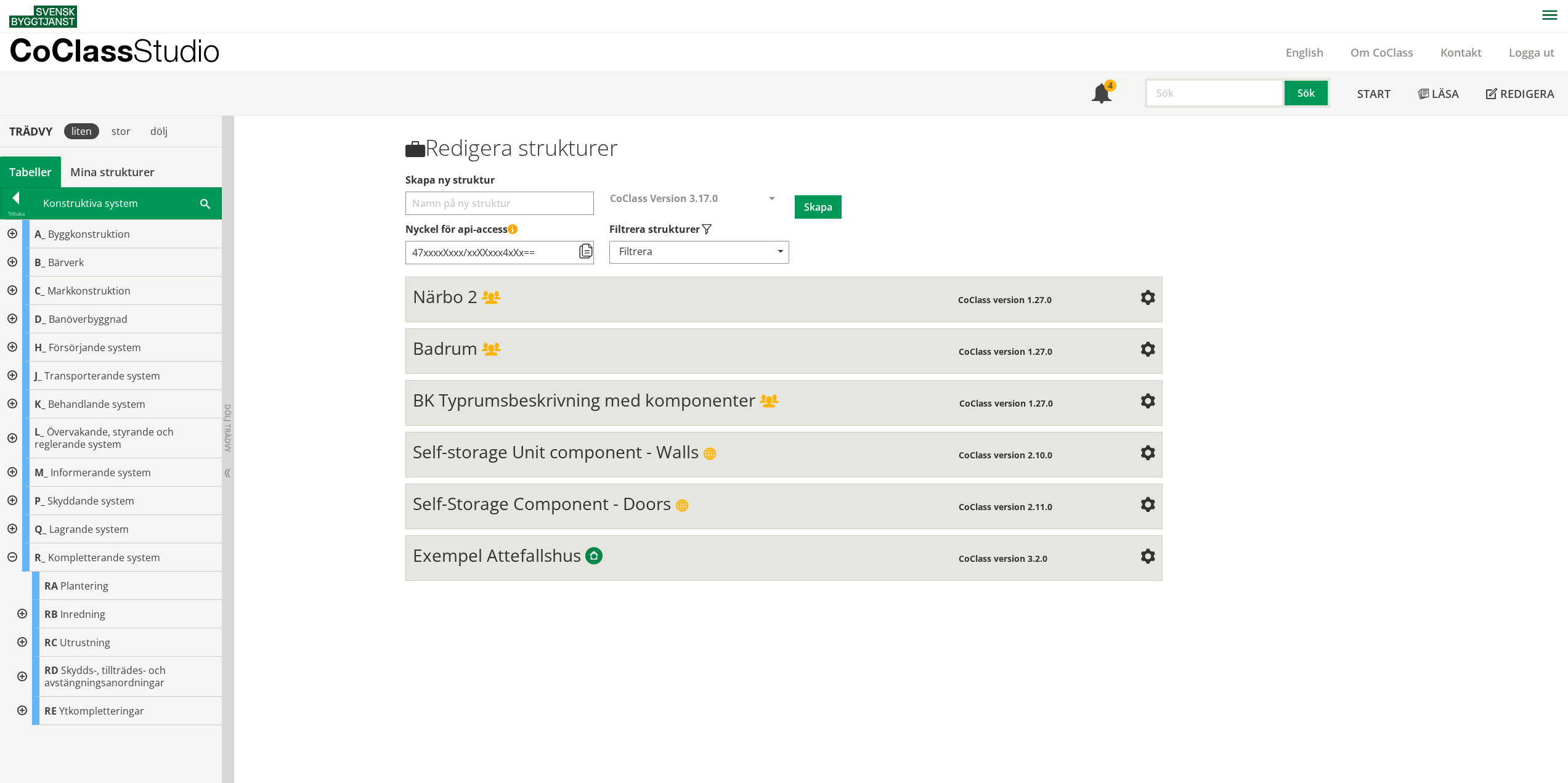
scroll to position [0, 0]
click at [23, 677] on div at bounding box center [21, 677] width 22 height 40
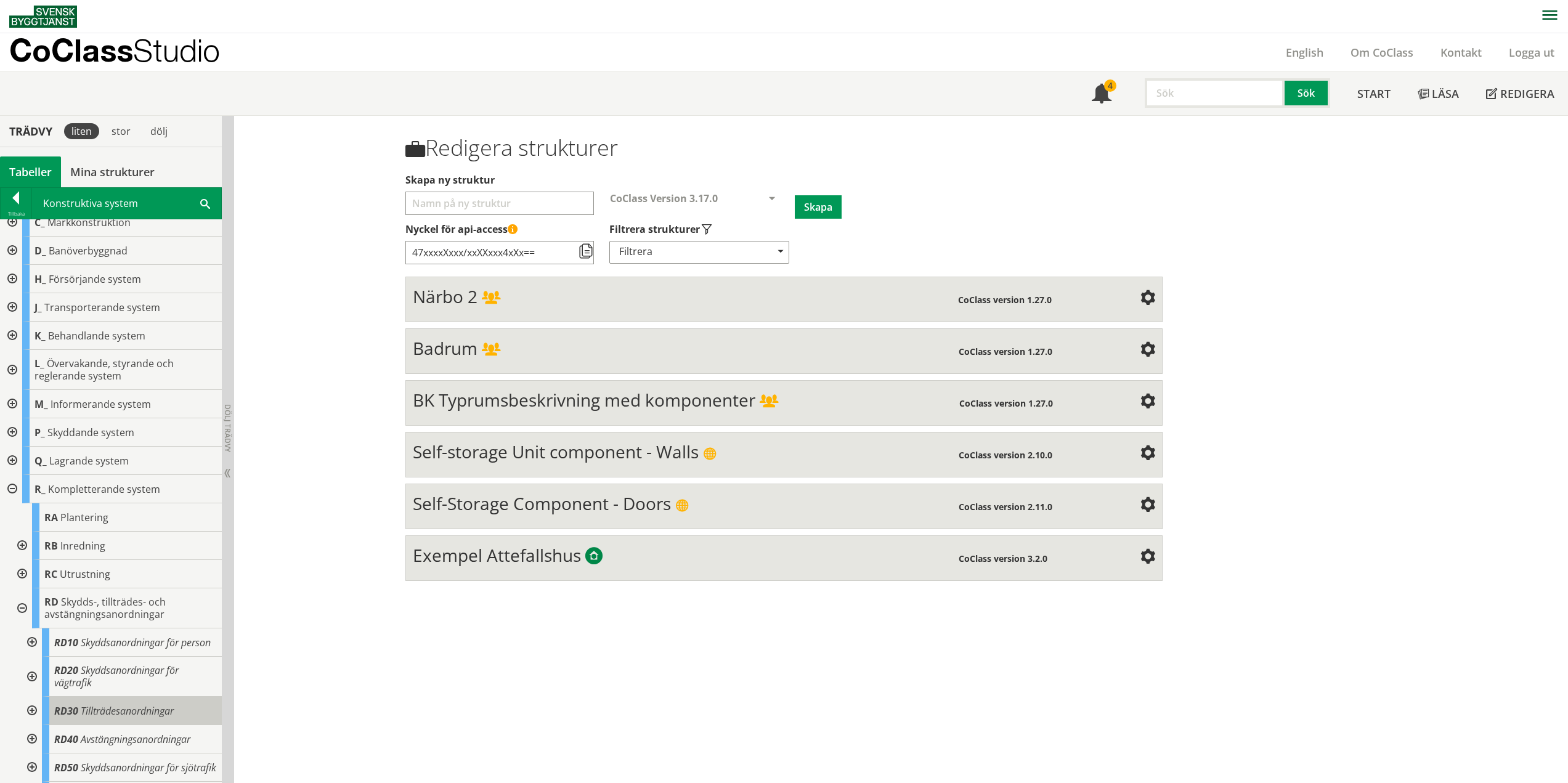
scroll to position [159, 0]
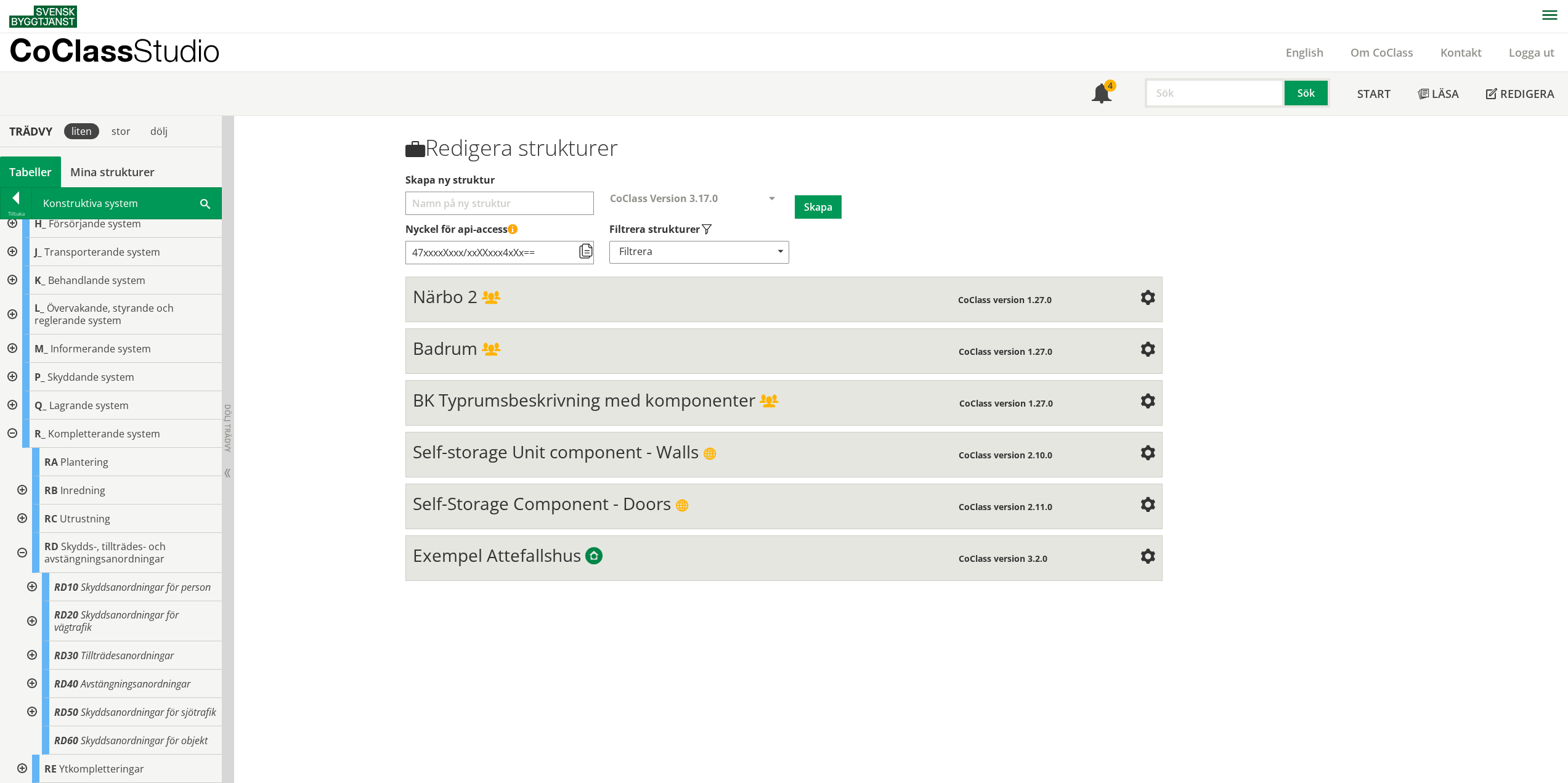
click at [32, 573] on div at bounding box center [30, 587] width 22 height 28
click at [37, 557] on div at bounding box center [30, 558] width 22 height 28
click at [31, 601] on div at bounding box center [30, 621] width 22 height 40
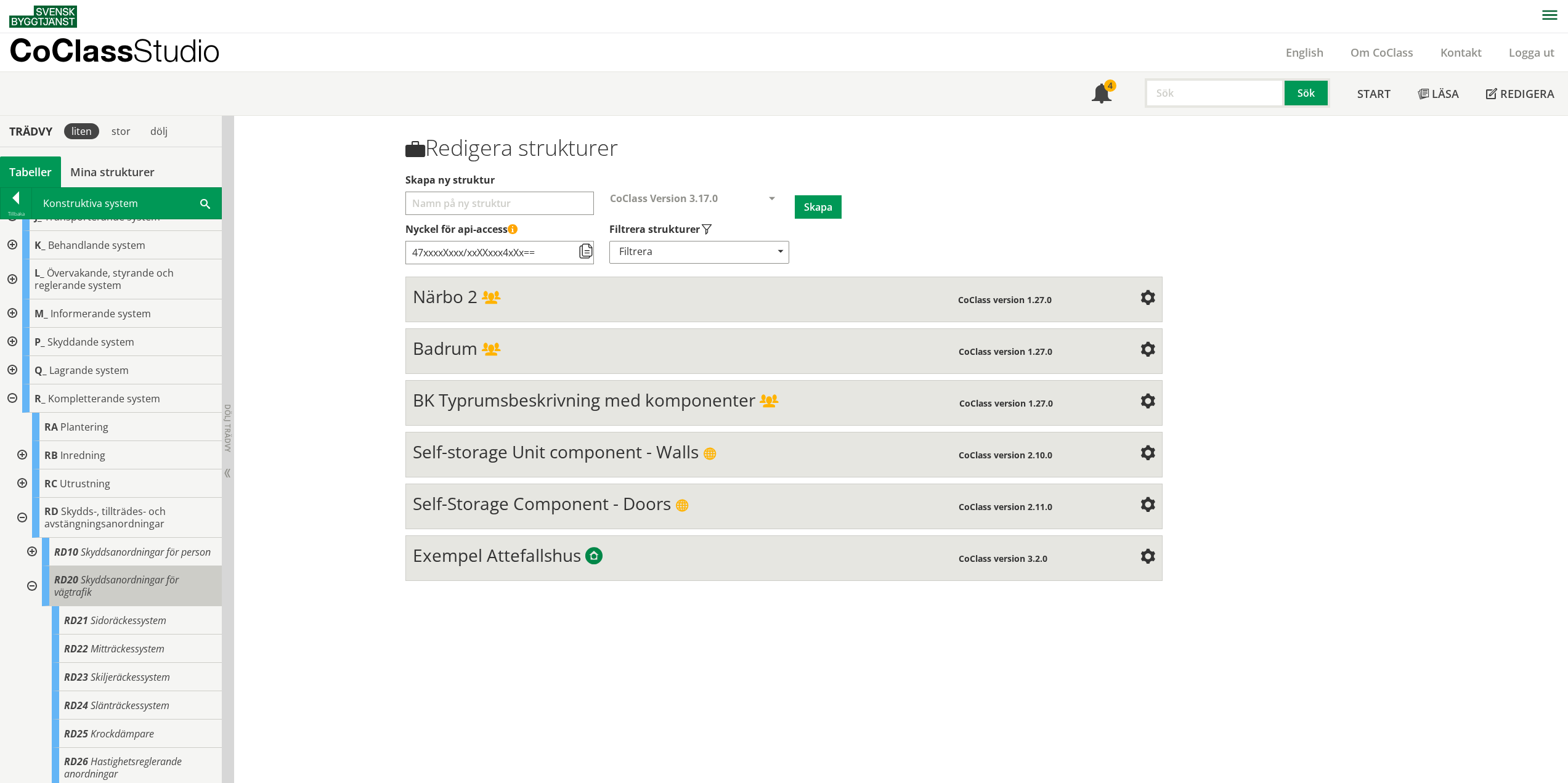
scroll to position [341, 0]
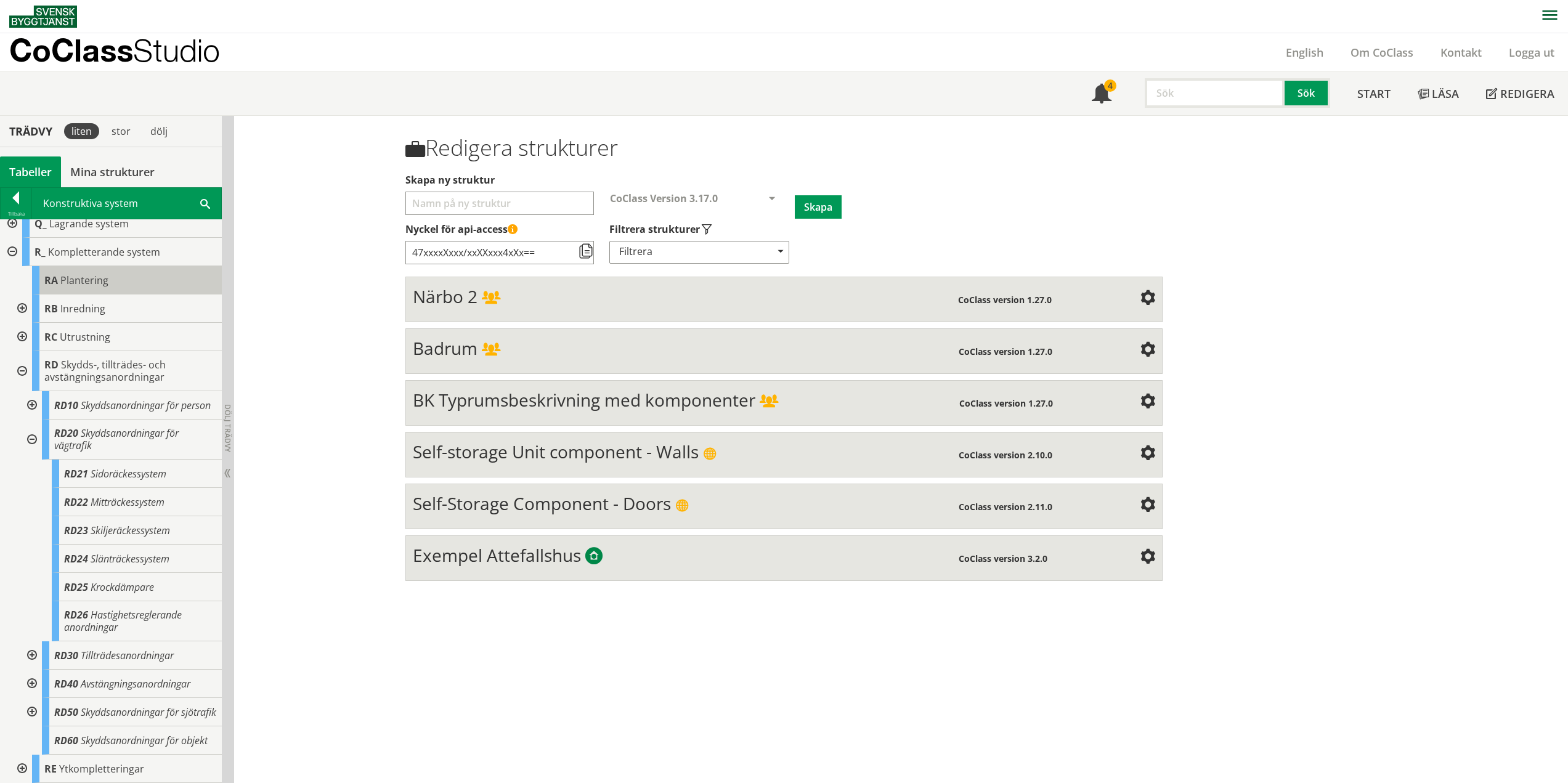
click at [39, 419] on div at bounding box center [30, 440] width 22 height 40
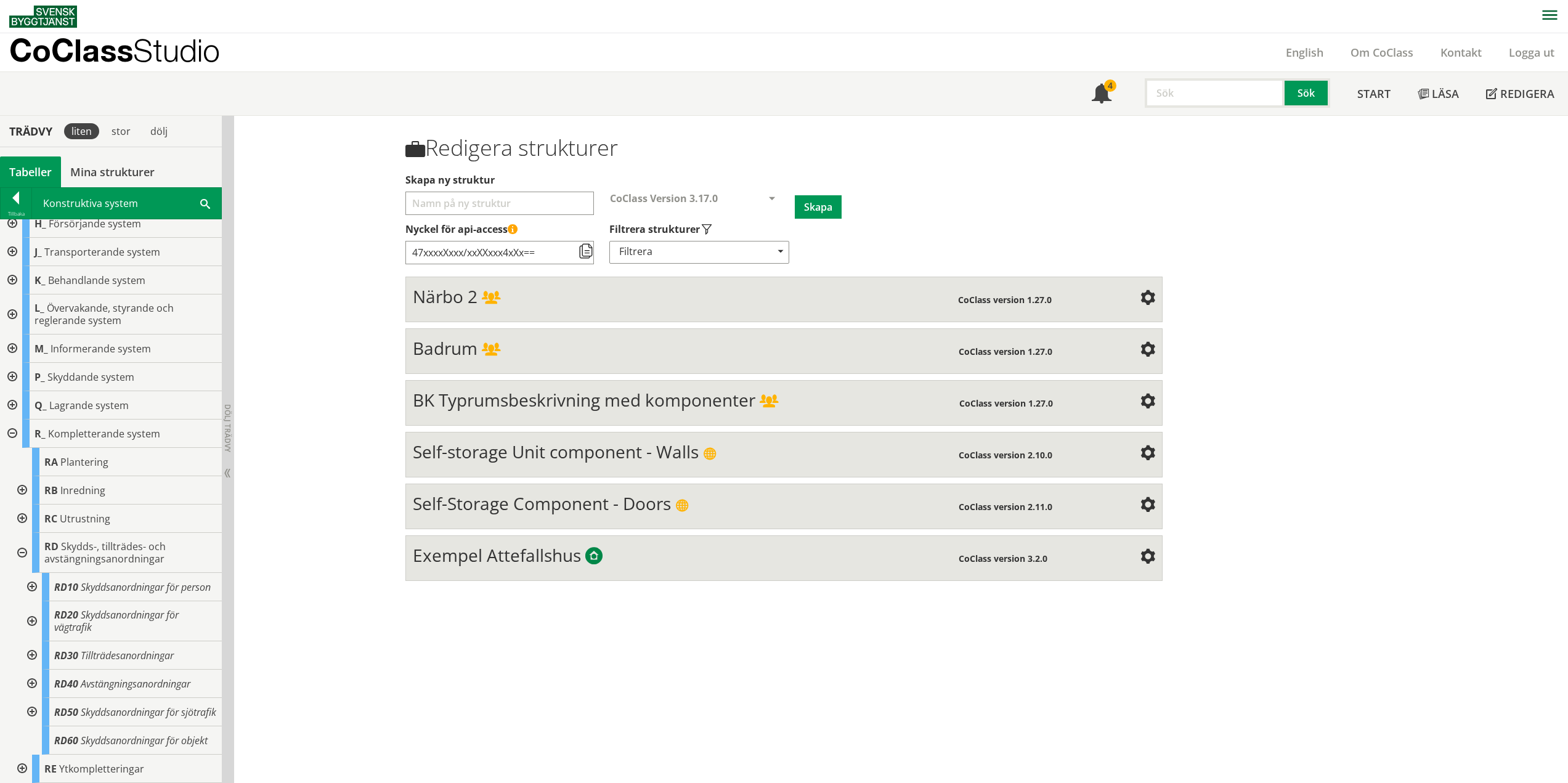
click at [33, 641] on div at bounding box center [30, 654] width 22 height 28
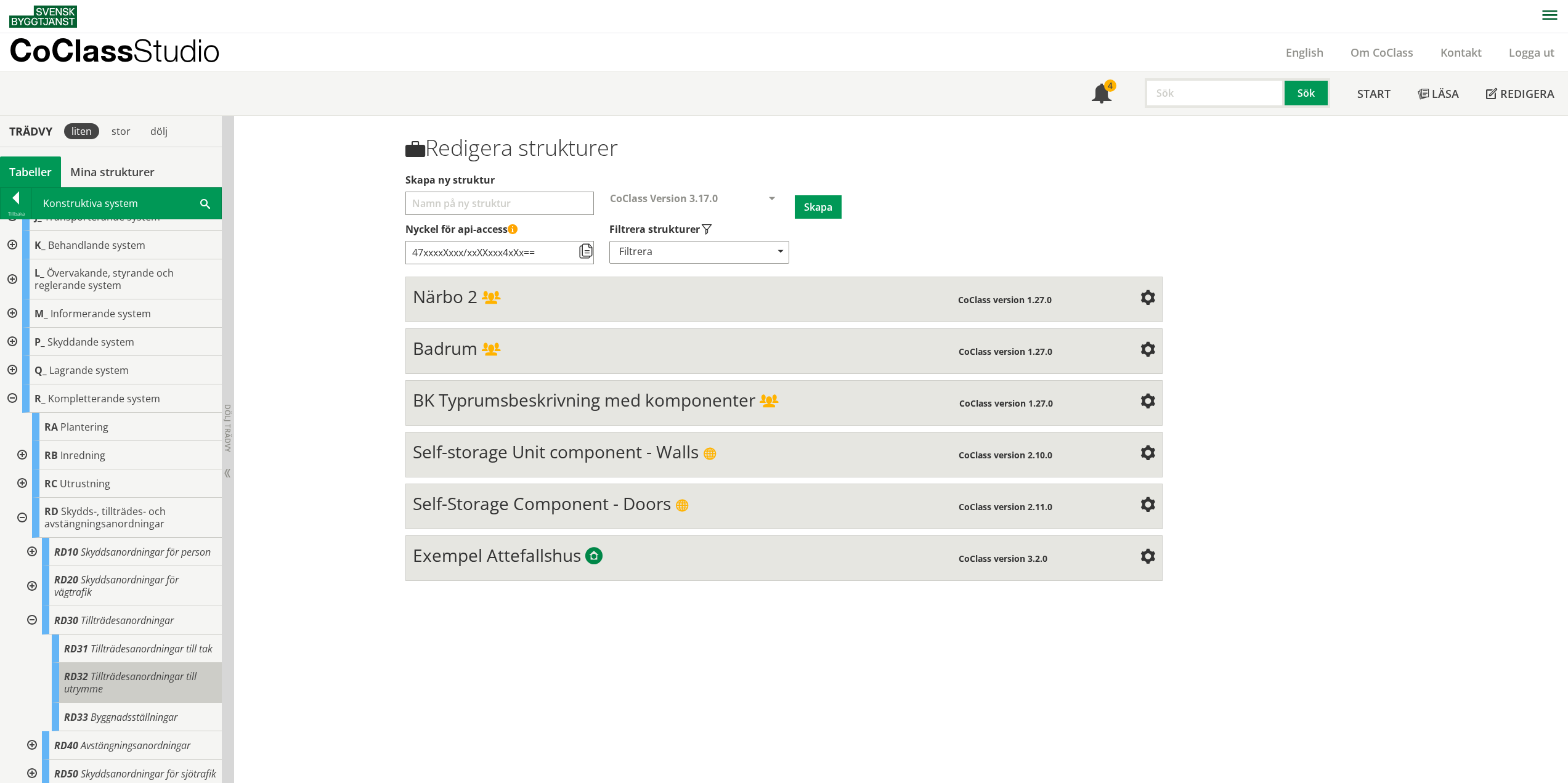
scroll to position [267, 0]
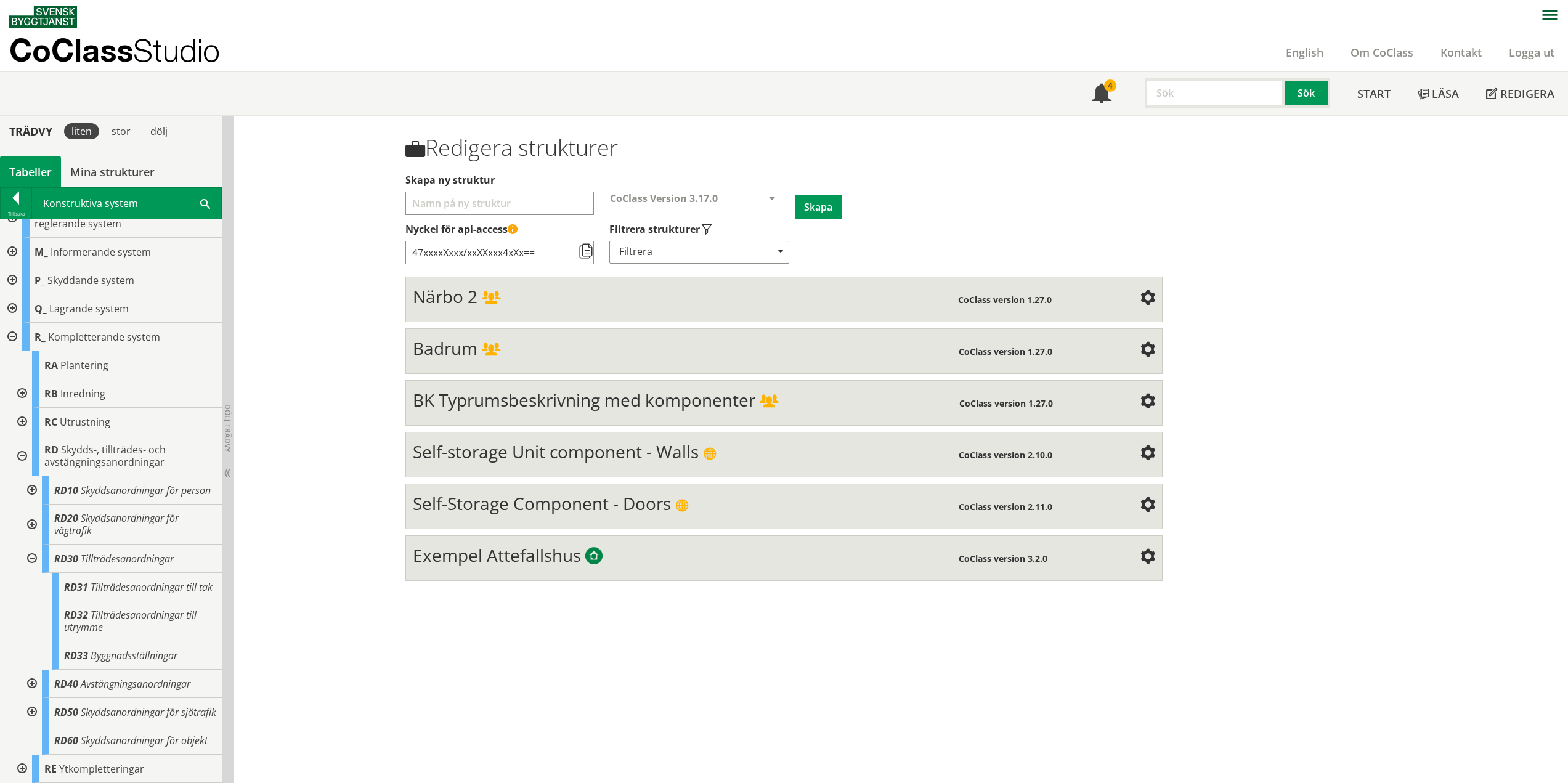
click at [33, 544] on div at bounding box center [30, 558] width 22 height 28
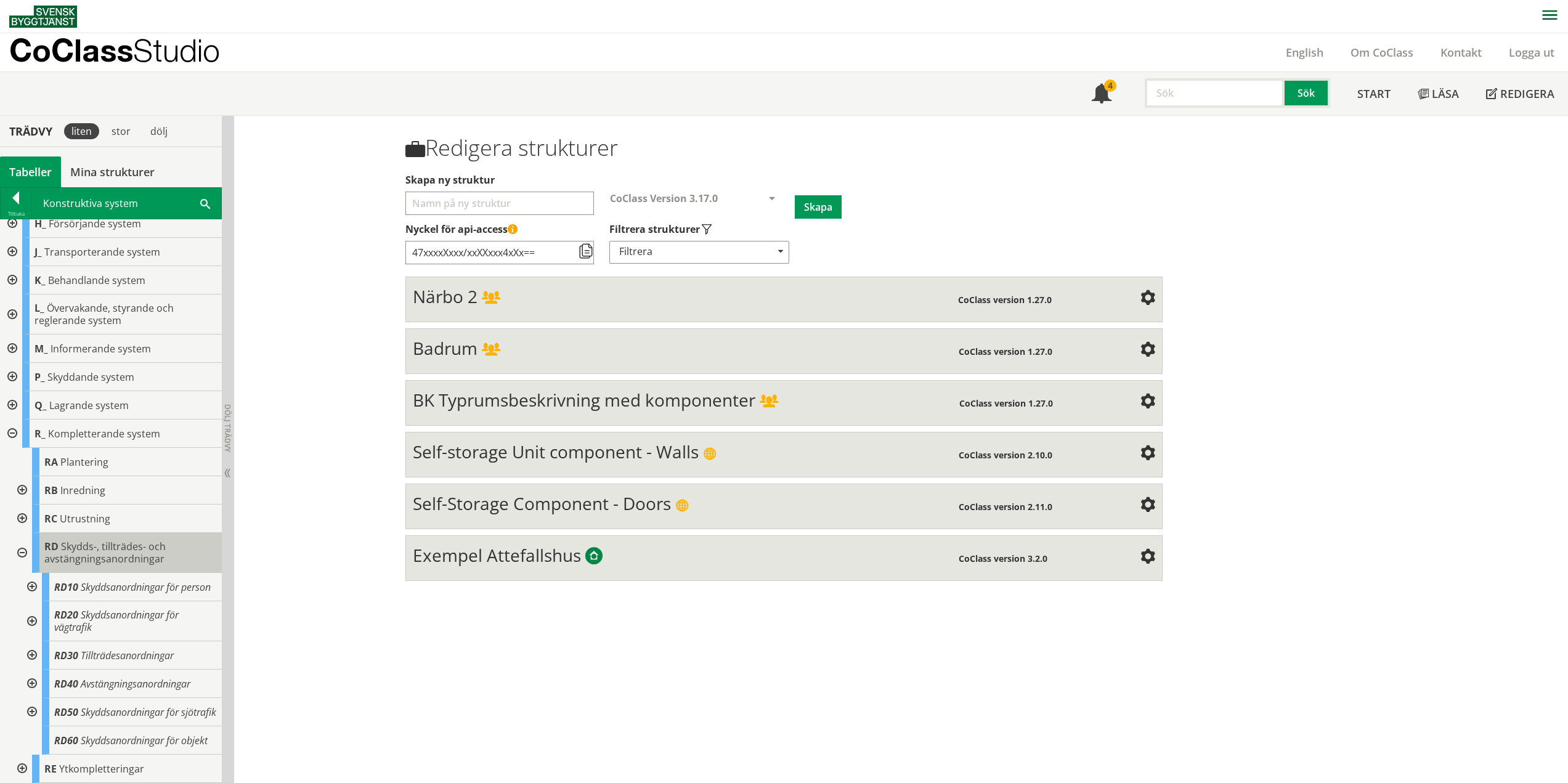
scroll to position [159, 0]
click at [31, 669] on div at bounding box center [30, 683] width 22 height 28
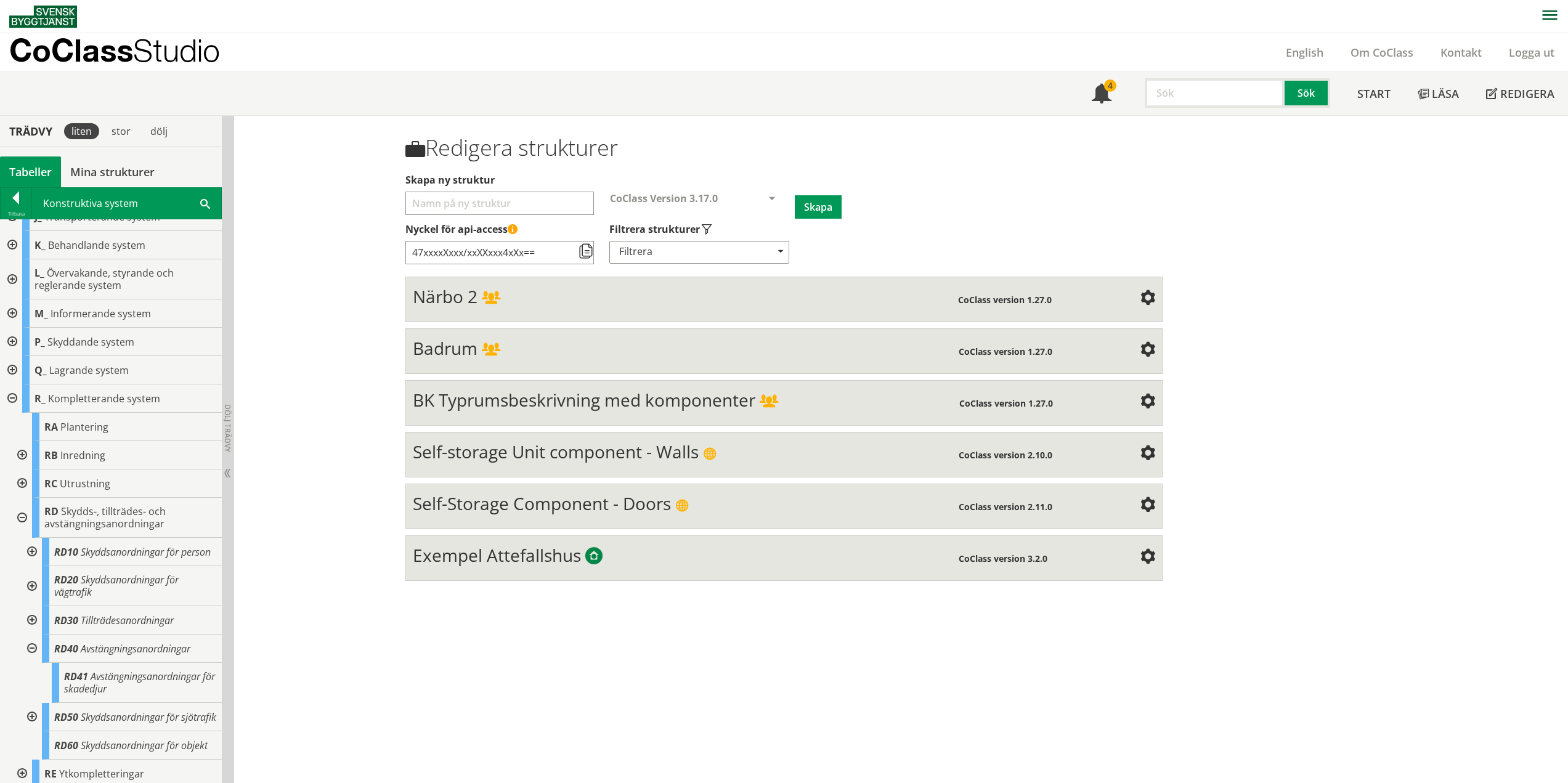
scroll to position [199, 0]
click at [31, 630] on div at bounding box center [30, 643] width 22 height 28
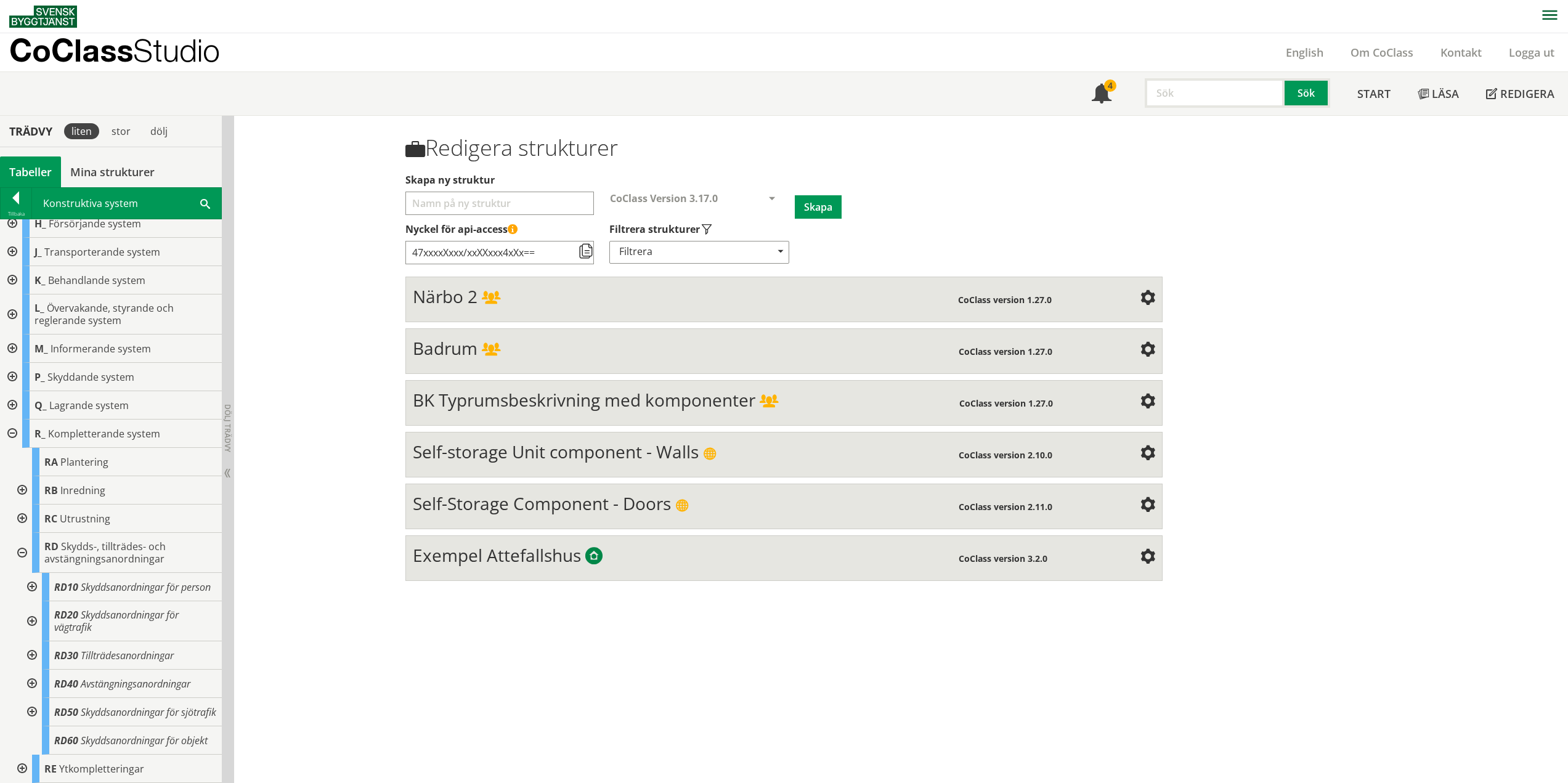
click at [32, 698] on div at bounding box center [30, 711] width 22 height 28
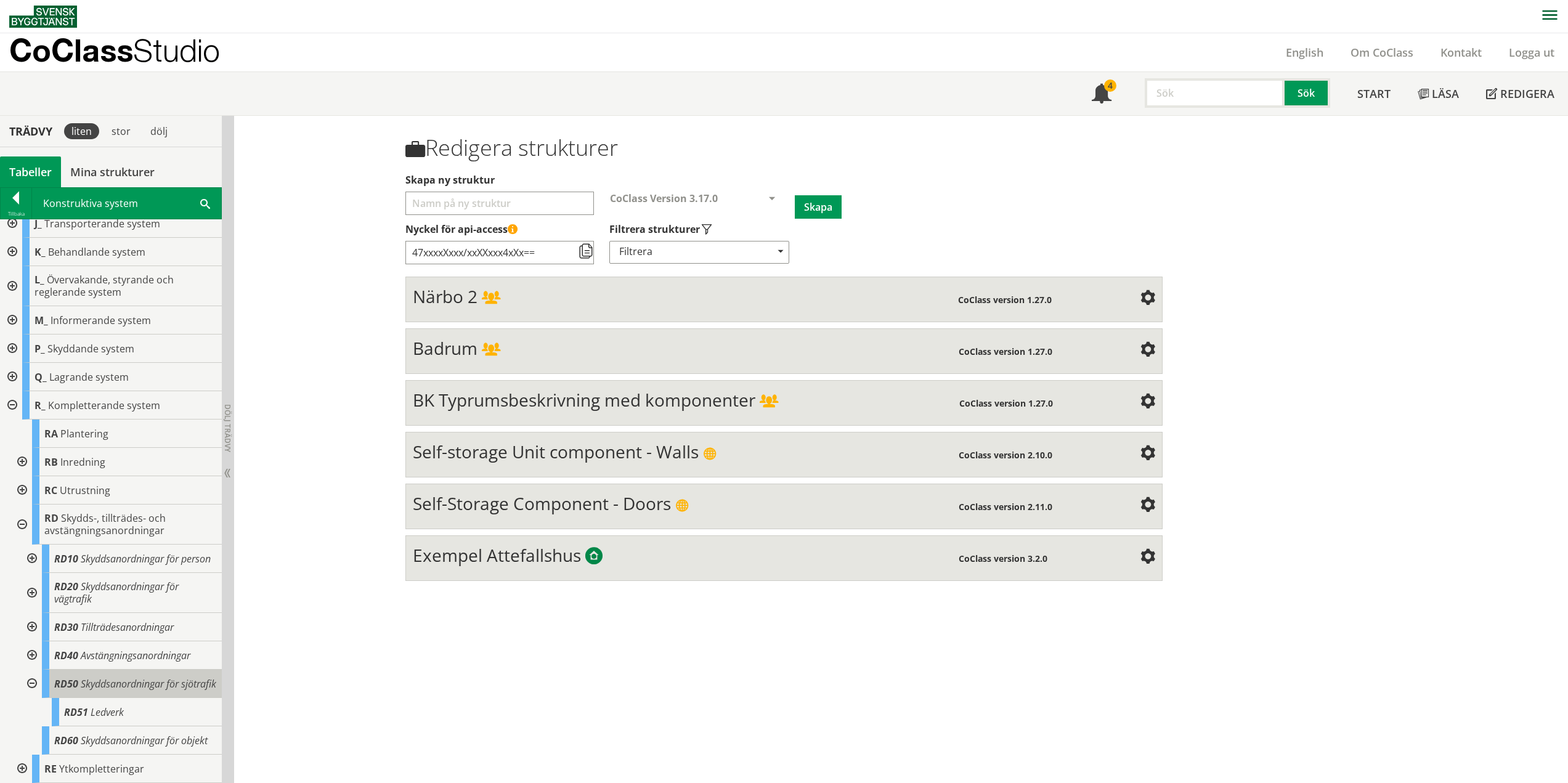
scroll to position [187, 0]
click at [33, 669] on div at bounding box center [30, 683] width 22 height 28
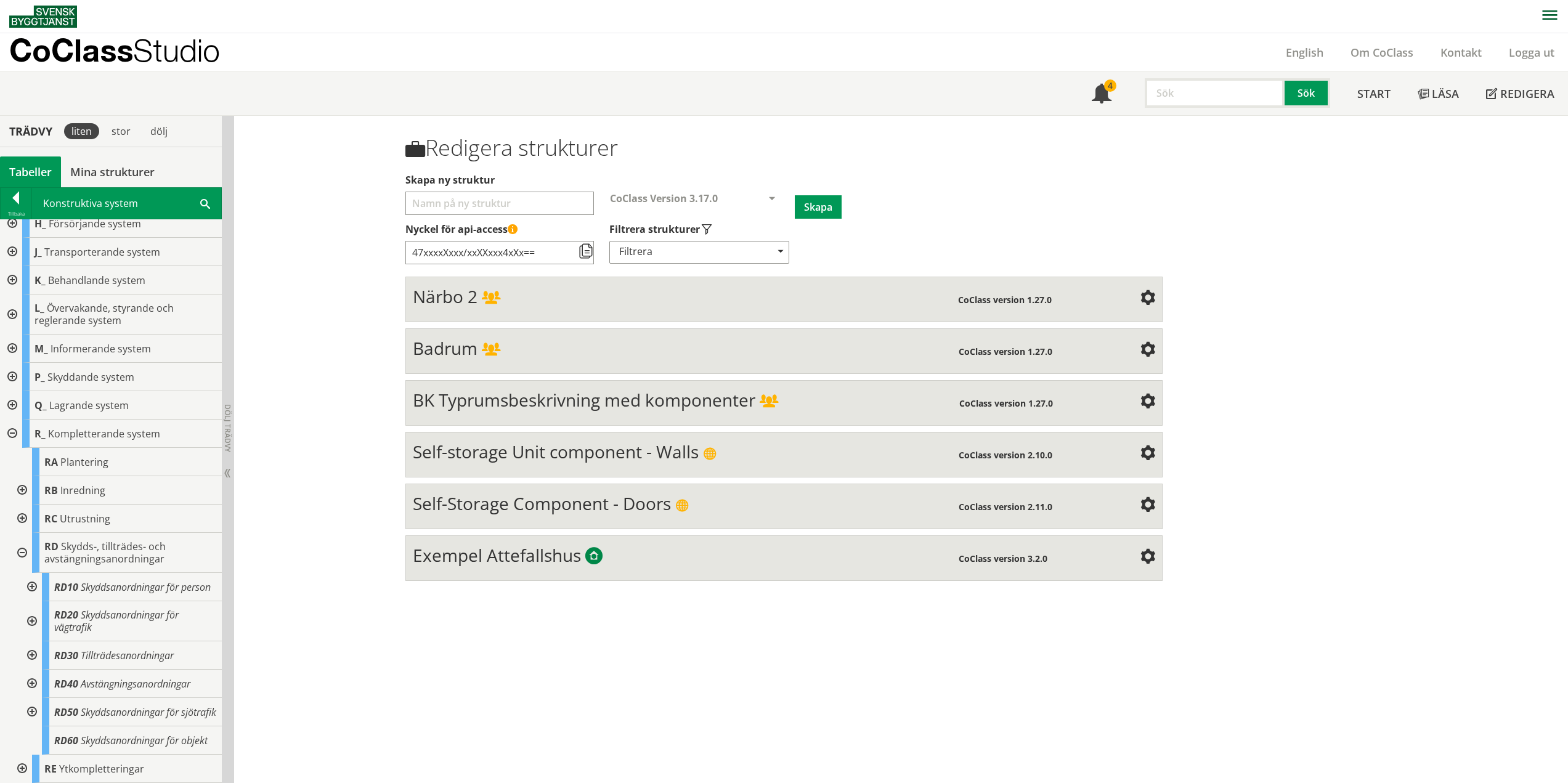
scroll to position [159, 0]
click at [23, 532] on div at bounding box center [21, 553] width 22 height 40
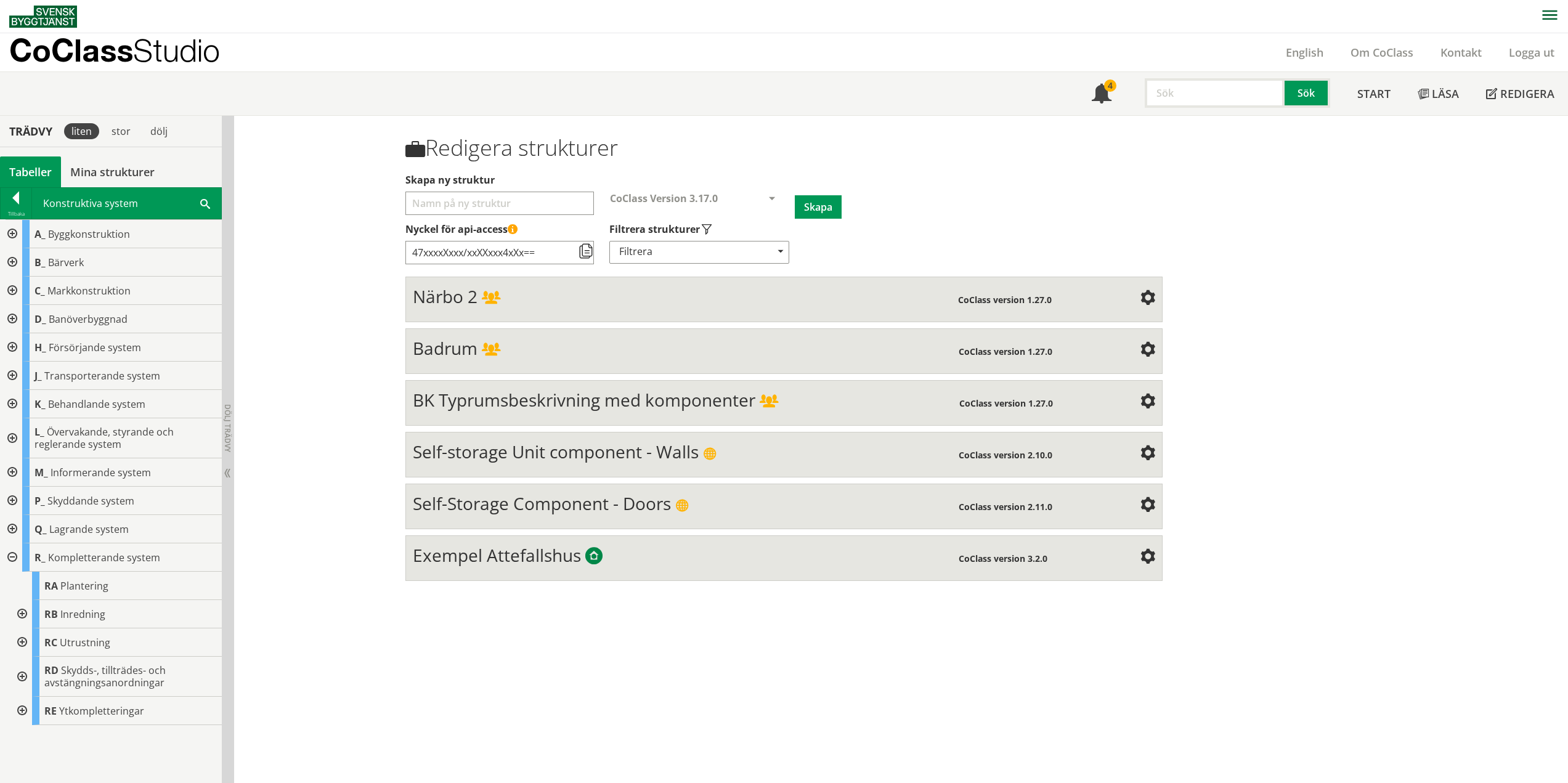
click at [21, 710] on div at bounding box center [21, 710] width 22 height 28
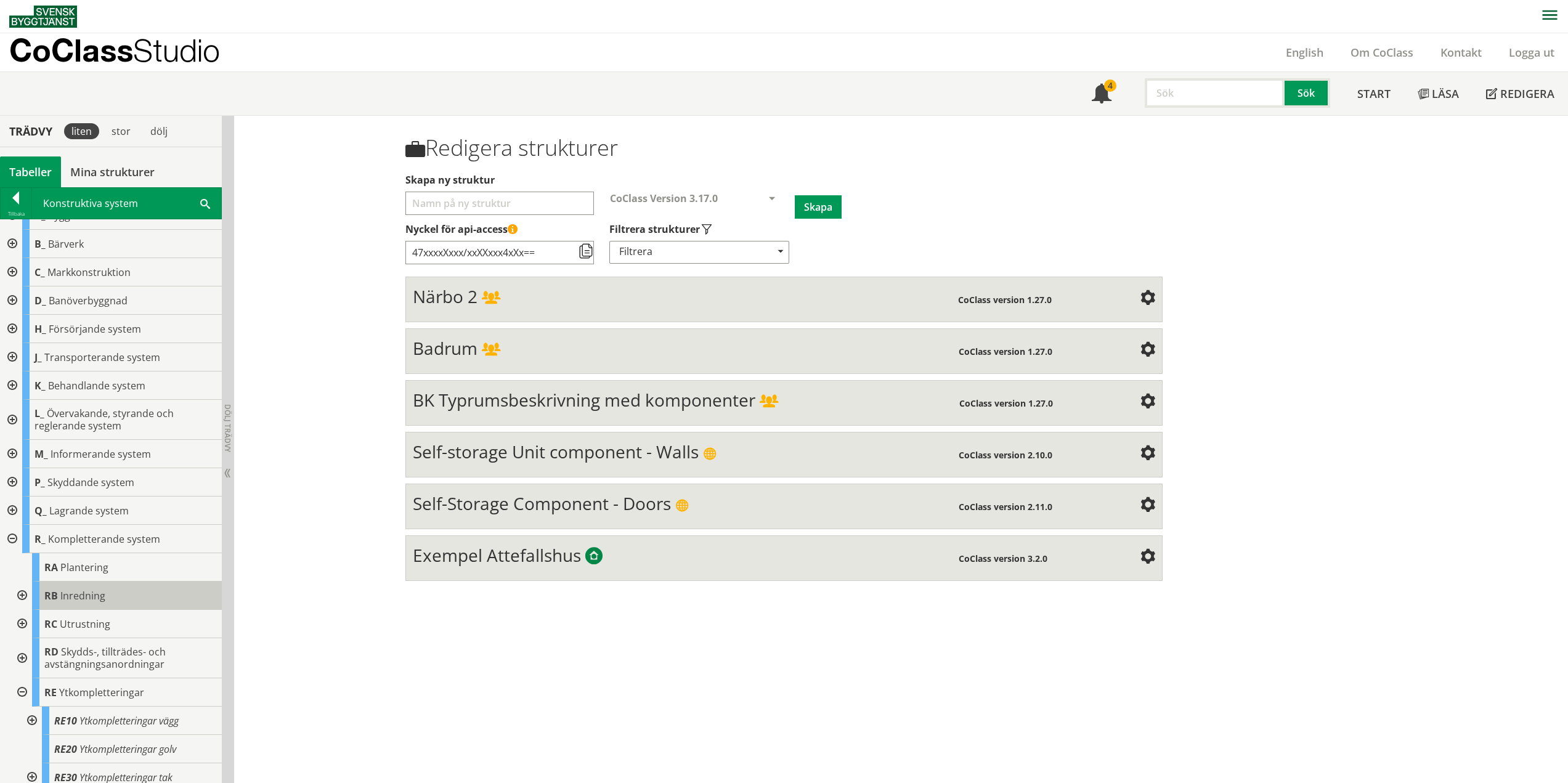
scroll to position [28, 0]
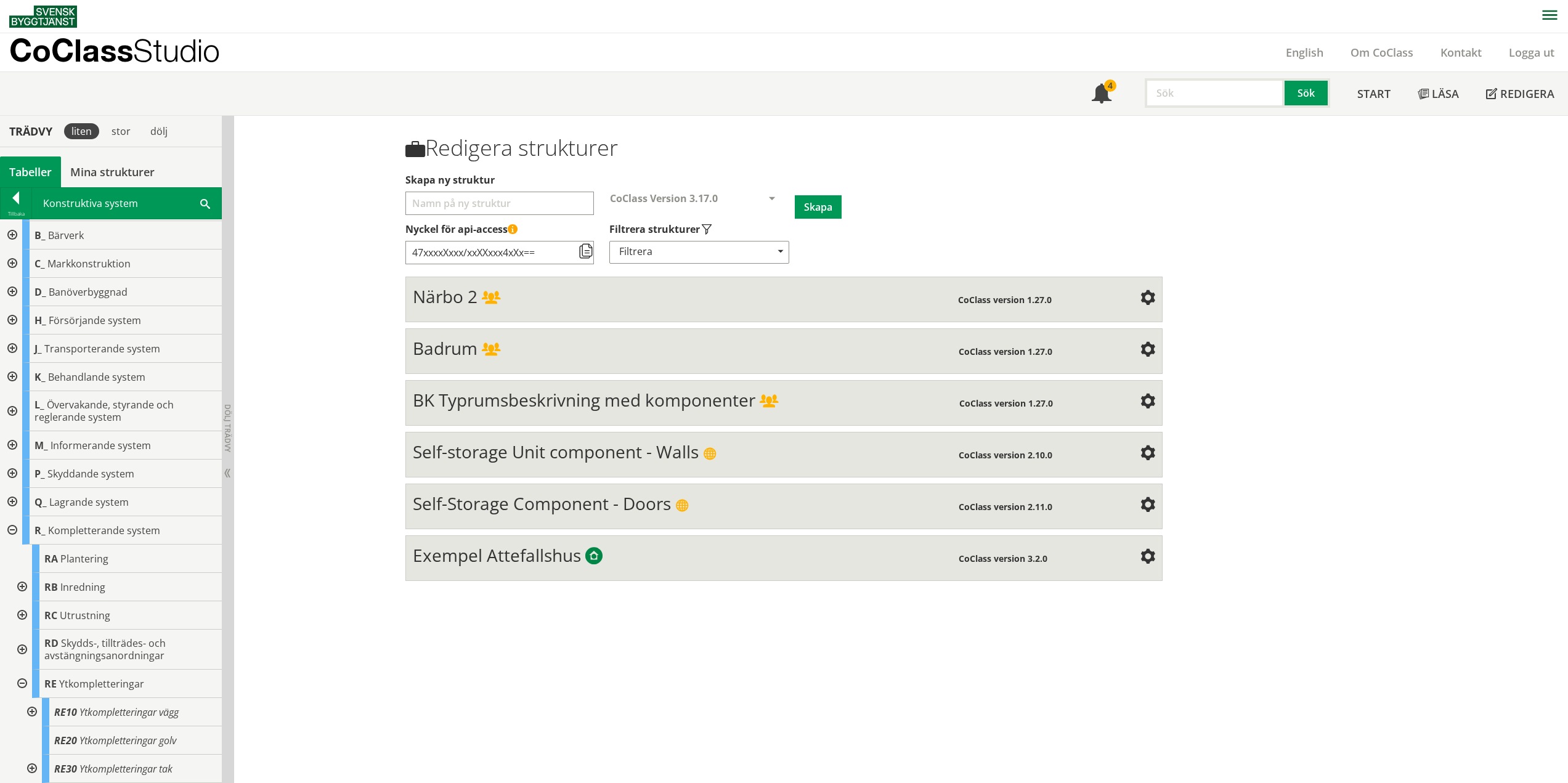
click at [31, 715] on div at bounding box center [30, 711] width 22 height 28
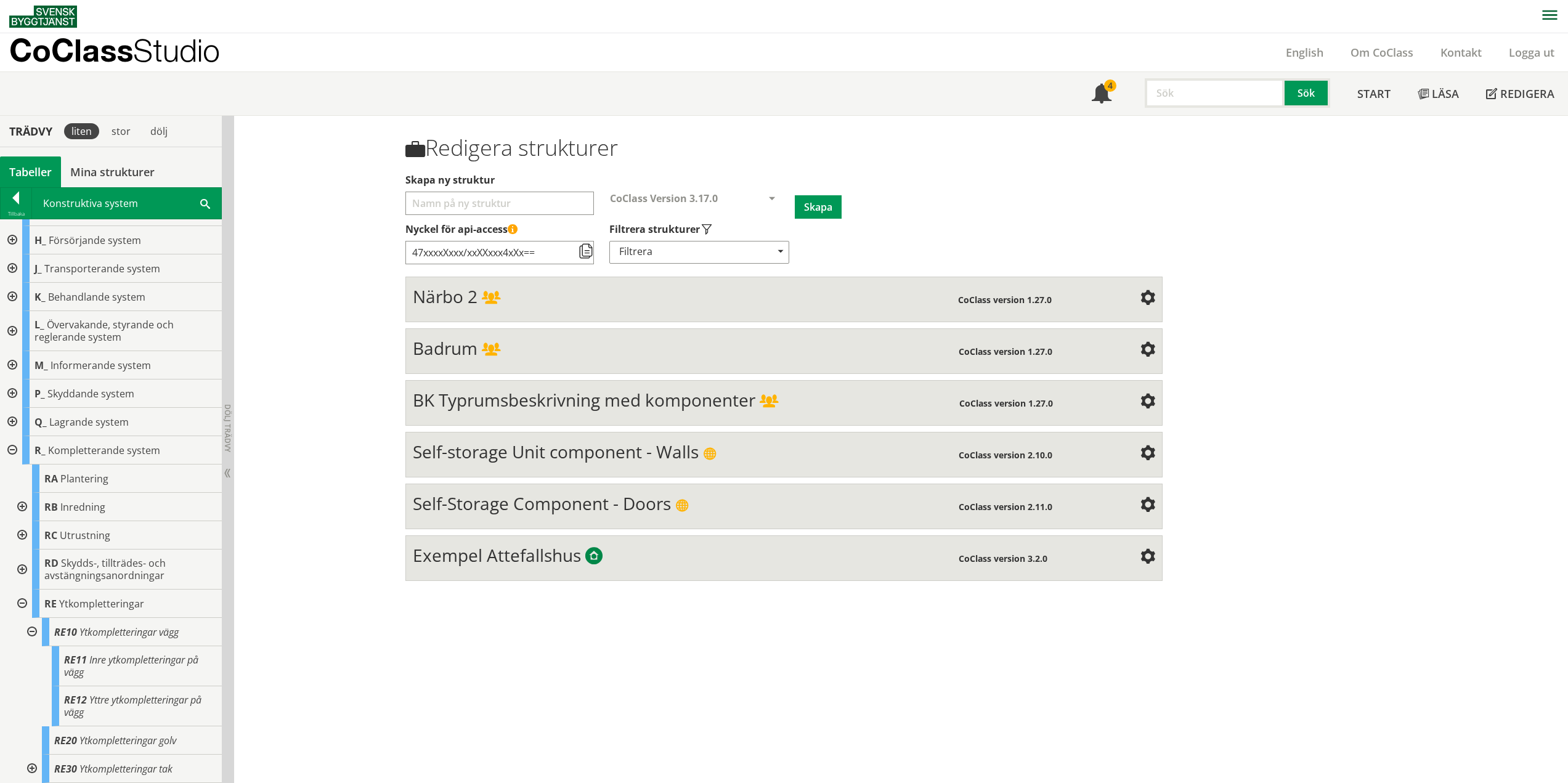
click at [31, 630] on div at bounding box center [30, 632] width 22 height 28
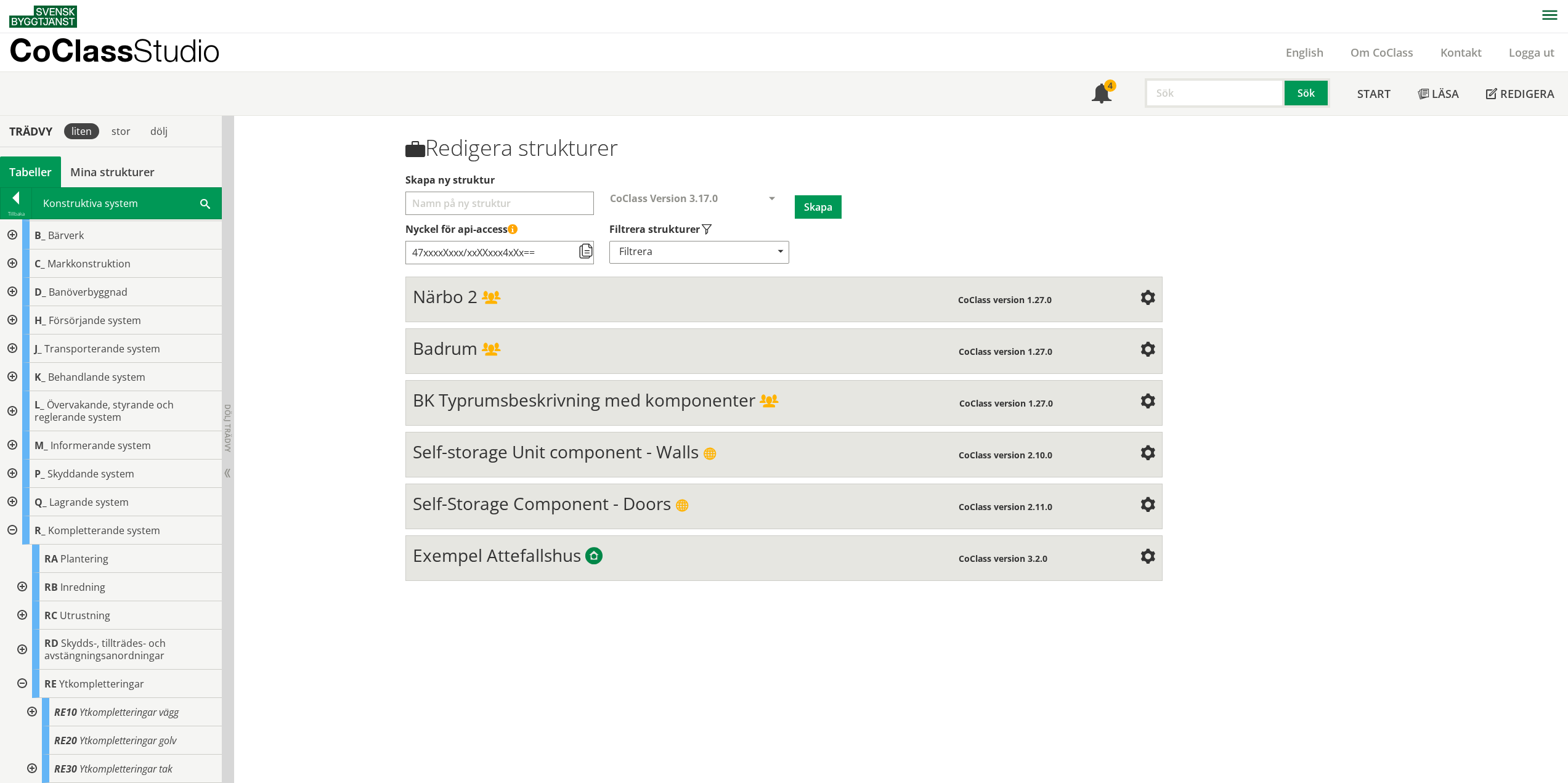
scroll to position [28, 0]
click at [33, 765] on div at bounding box center [30, 768] width 22 height 28
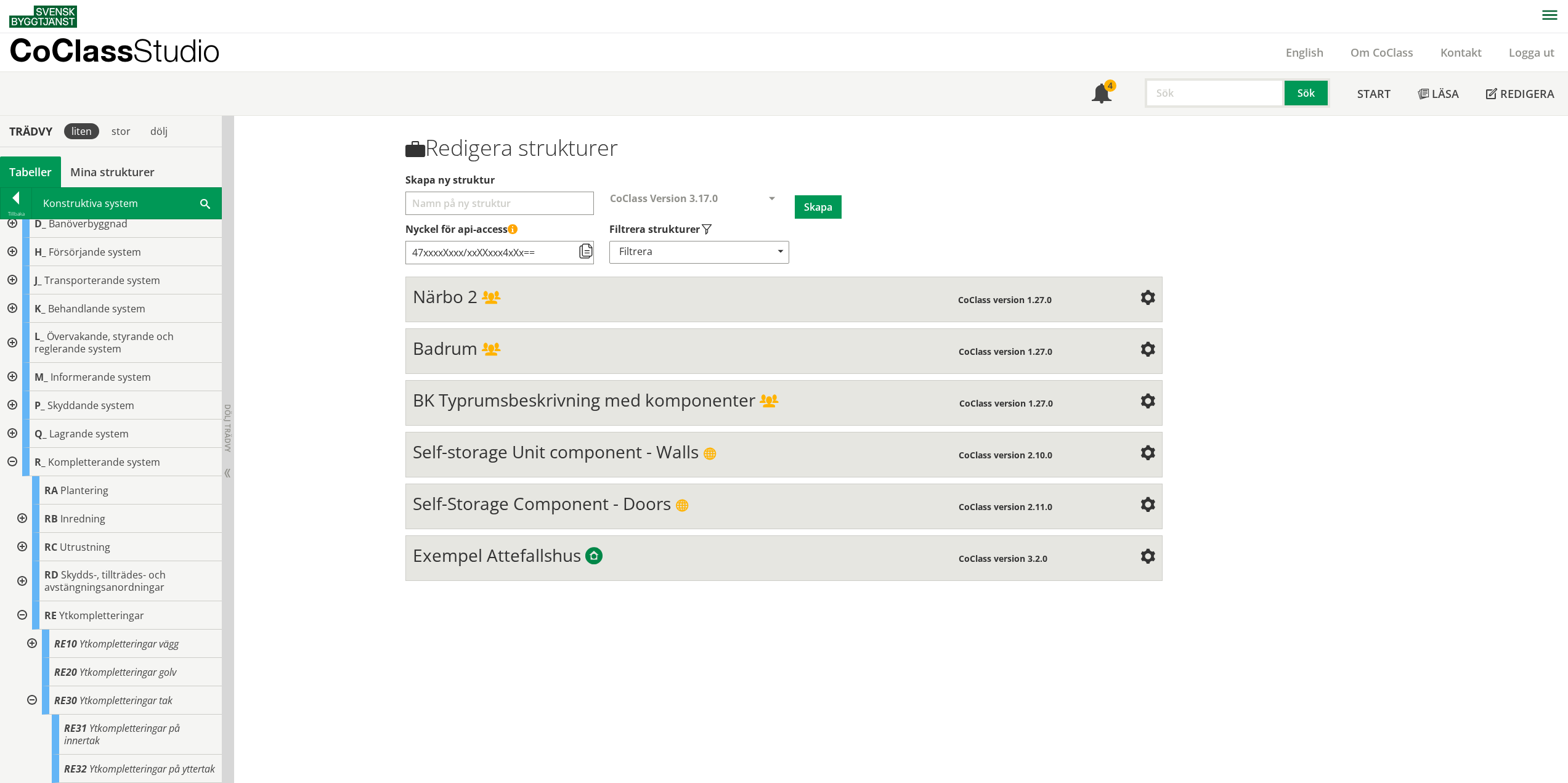
drag, startPoint x: 17, startPoint y: 598, endPoint x: 24, endPoint y: 602, distance: 8.1
click at [17, 601] on div at bounding box center [21, 615] width 22 height 28
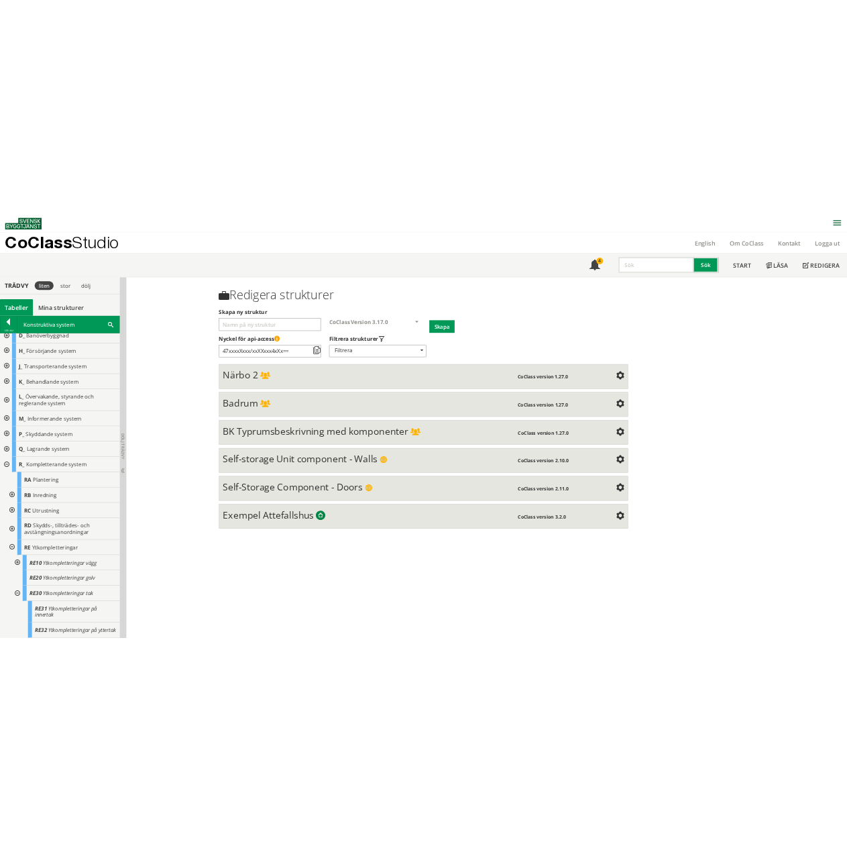
scroll to position [0, 0]
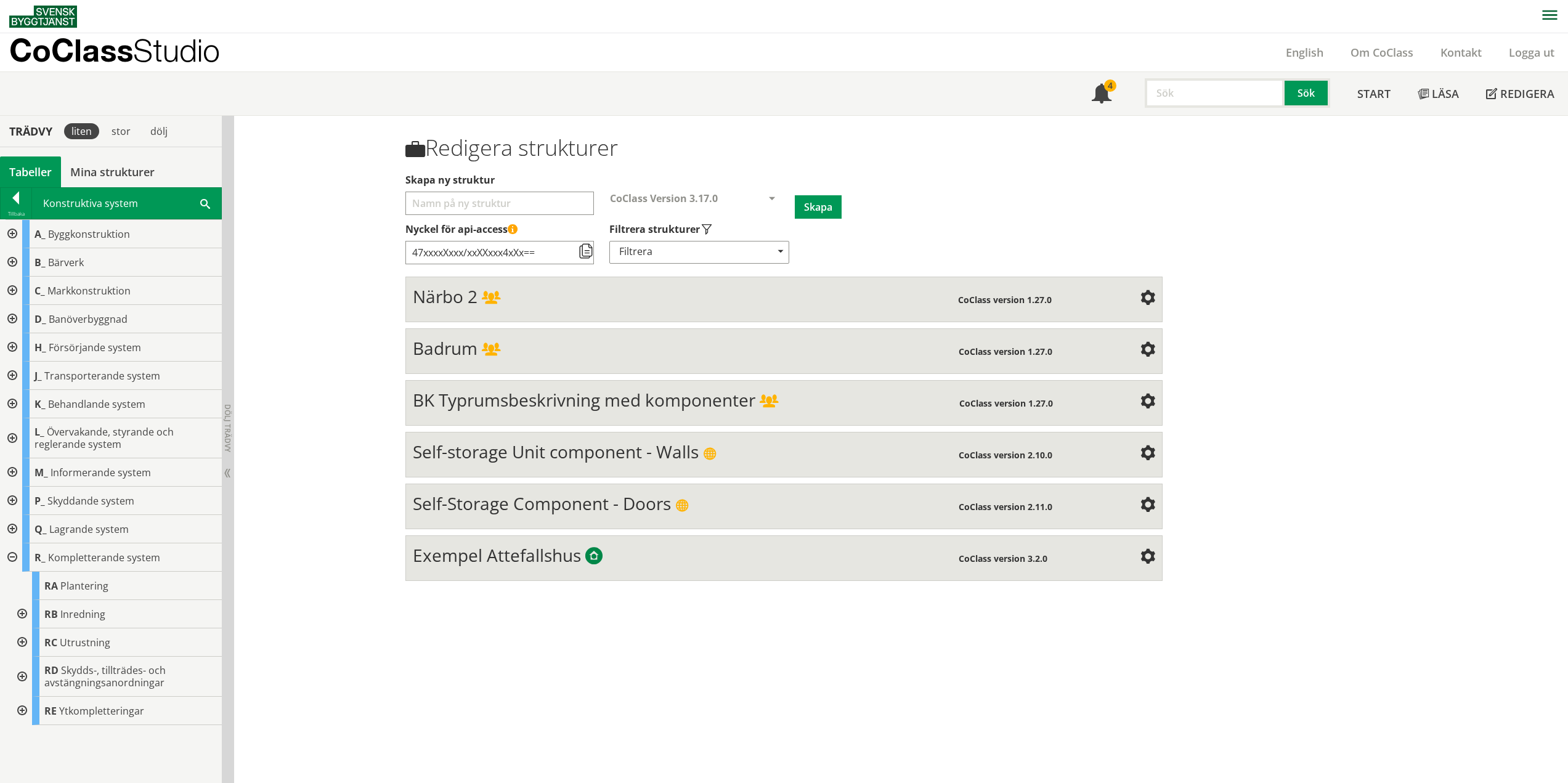
click at [12, 558] on div at bounding box center [11, 557] width 22 height 28
click at [19, 203] on div at bounding box center [17, 200] width 31 height 17
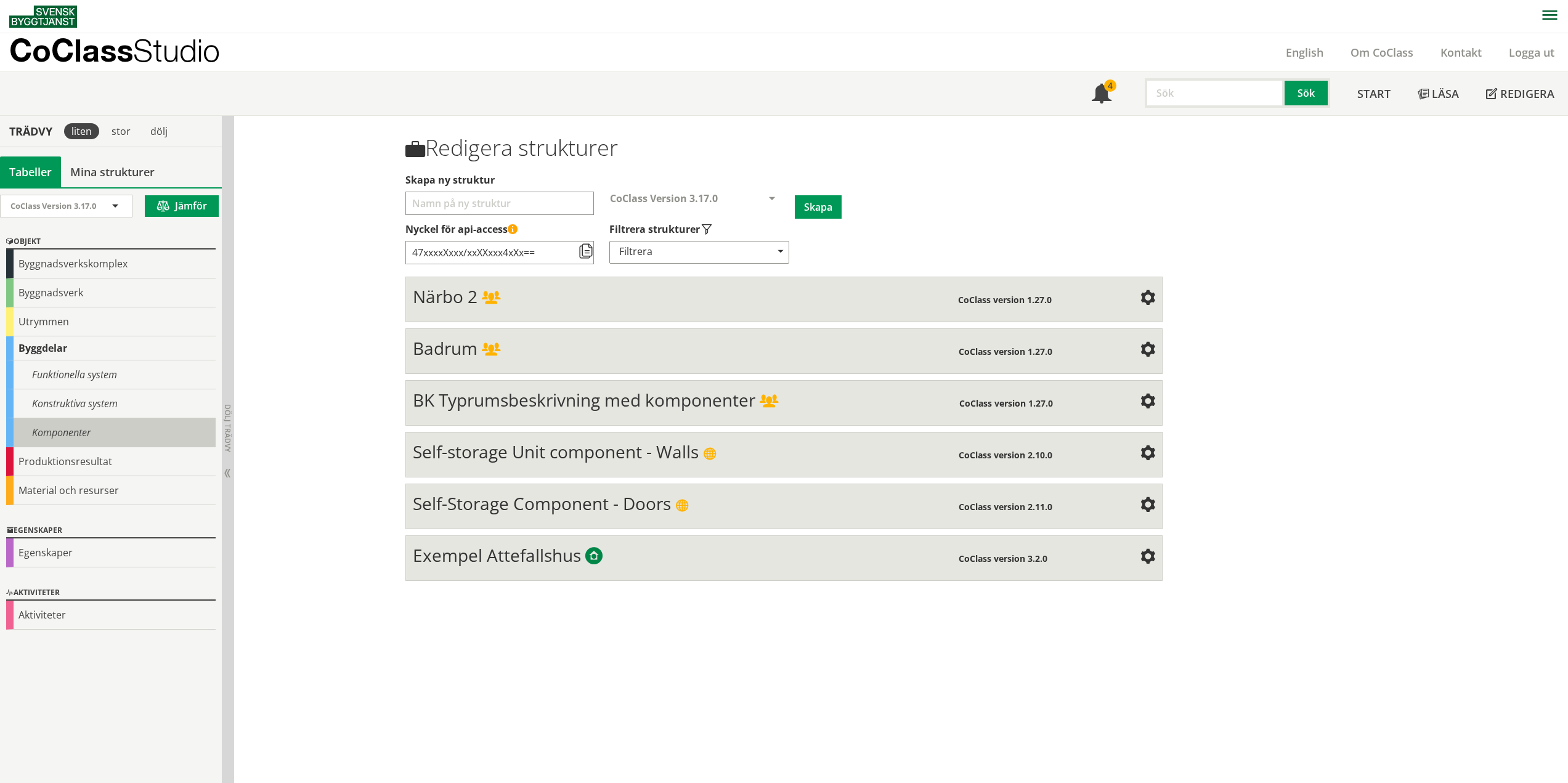
click at [93, 442] on div "Komponenter" at bounding box center [111, 433] width 209 height 29
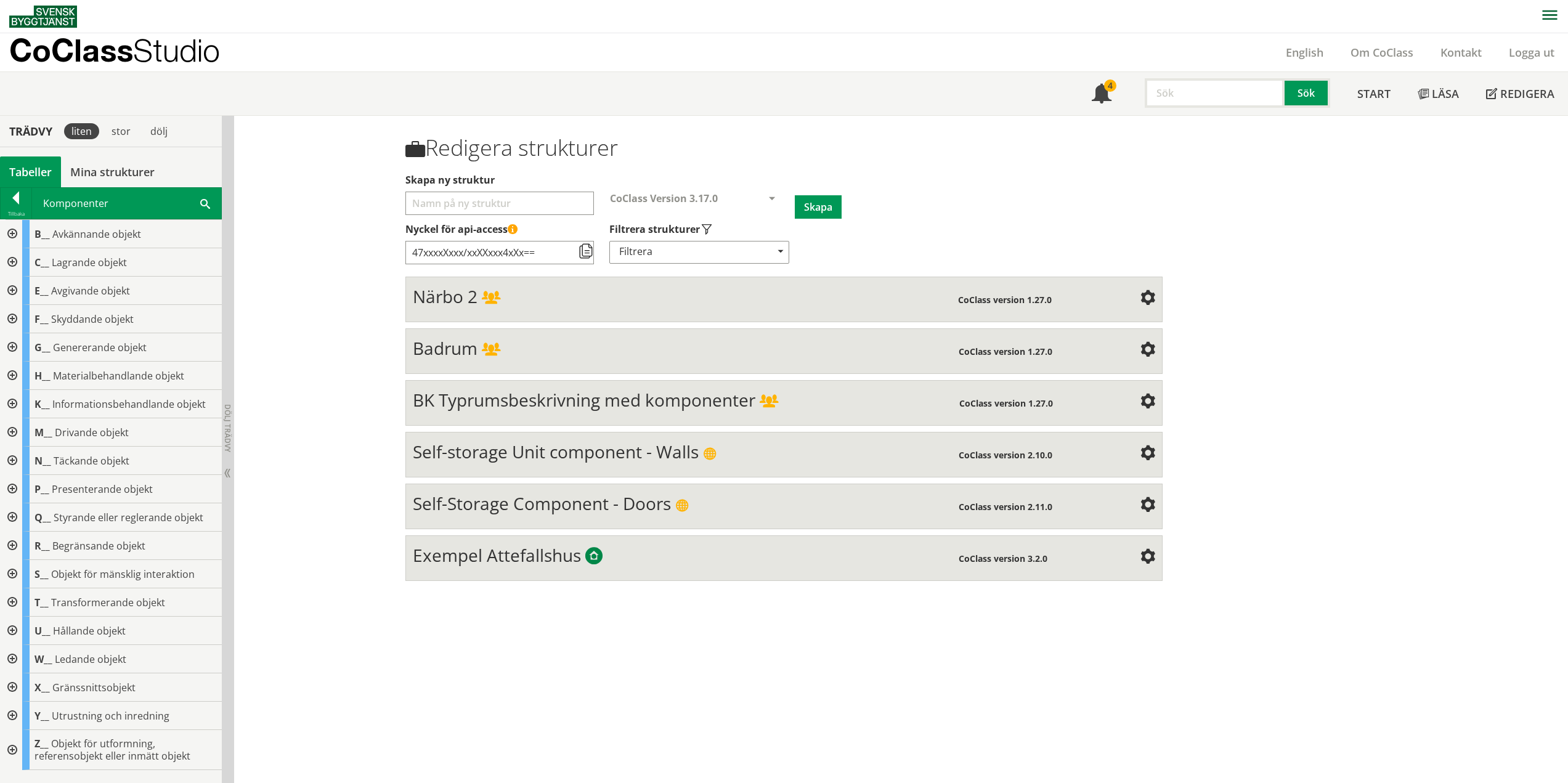
click at [14, 231] on div at bounding box center [11, 234] width 22 height 28
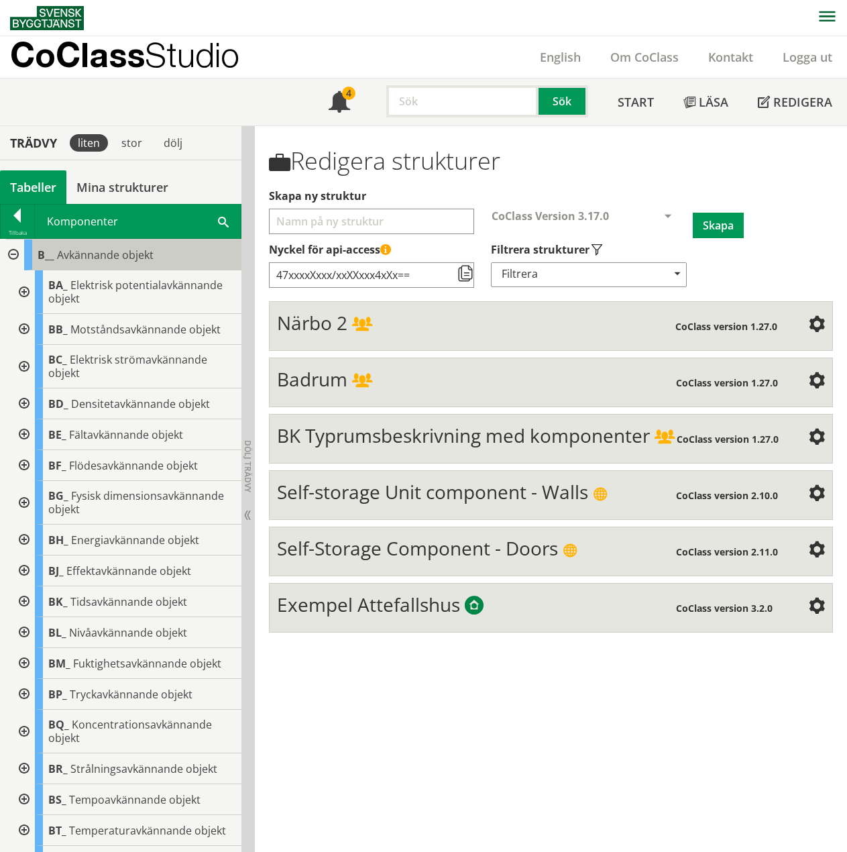
click at [146, 259] on span "Avkännande objekt" at bounding box center [105, 255] width 97 height 15
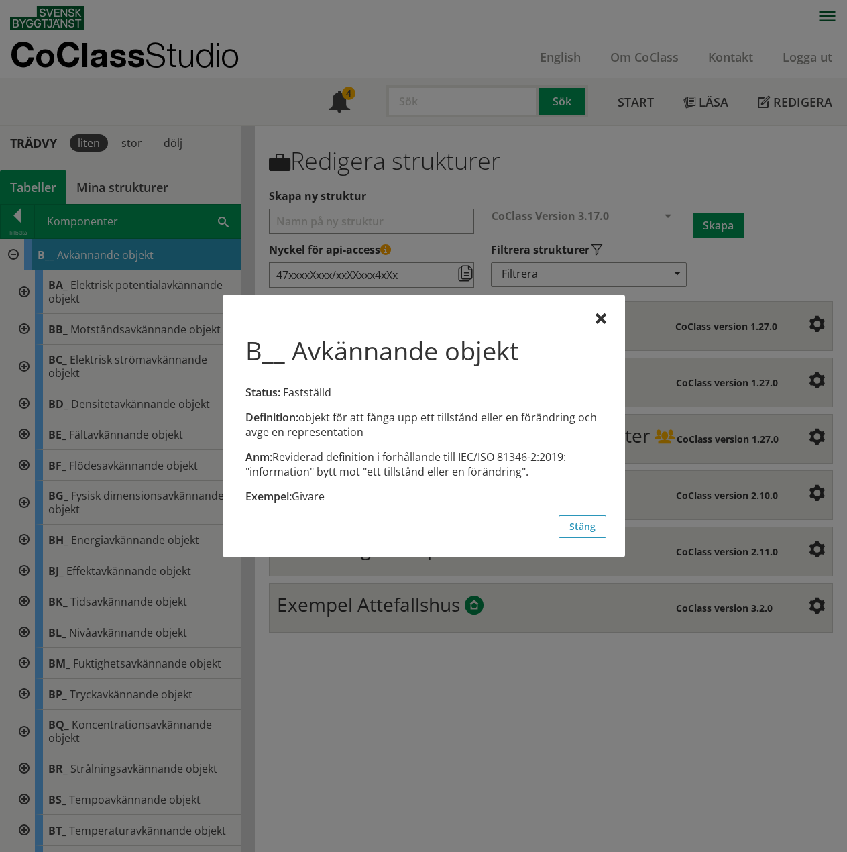
click at [607, 317] on div "B__ Avkännande objekt Status: Fastställd Definition: objekt för att fånga upp e…" at bounding box center [424, 426] width 403 height 262
click at [601, 315] on div at bounding box center [601, 319] width 11 height 11
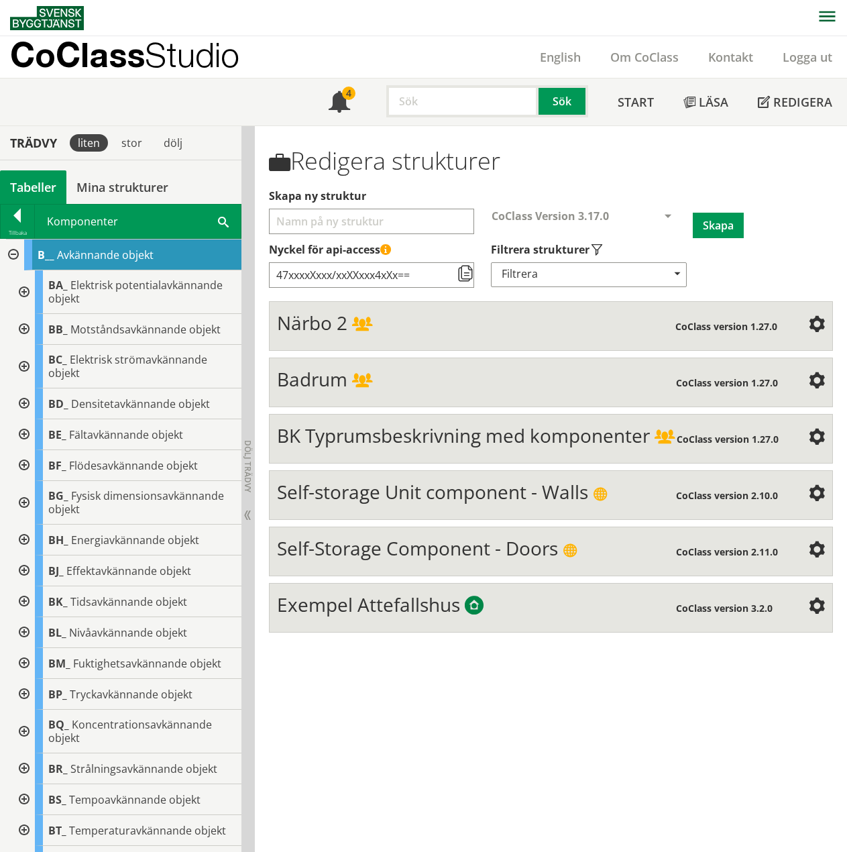
drag, startPoint x: 25, startPoint y: 291, endPoint x: 21, endPoint y: 299, distance: 8.7
click at [25, 291] on div at bounding box center [23, 292] width 24 height 44
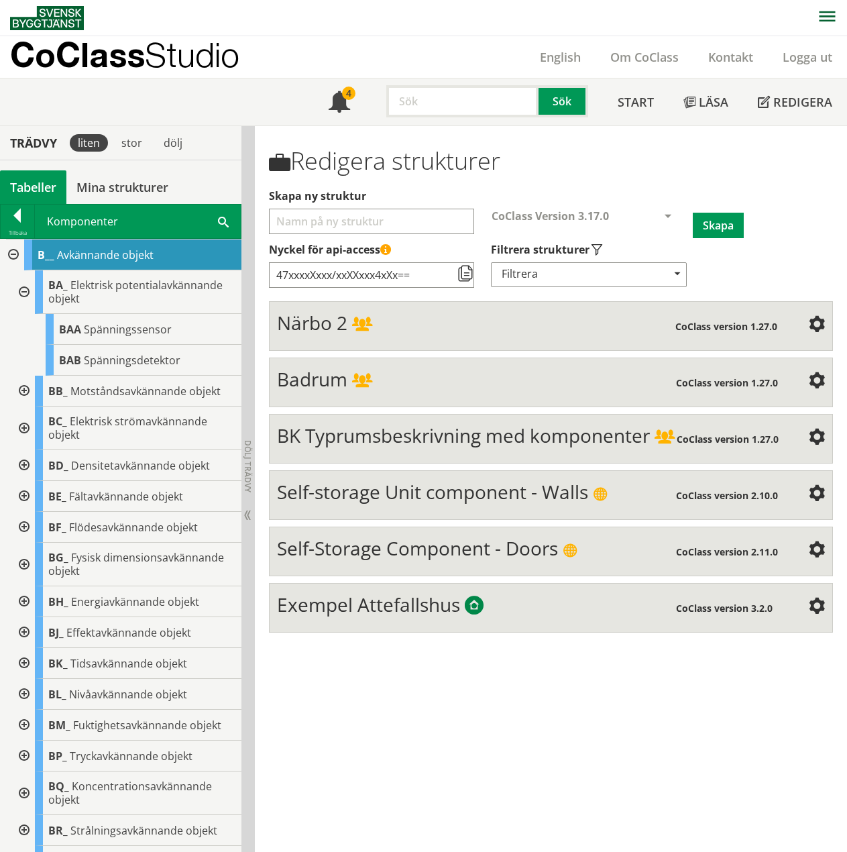
click at [60, 251] on span "Avkännande objekt" at bounding box center [105, 255] width 97 height 15
